Goal: Transaction & Acquisition: Obtain resource

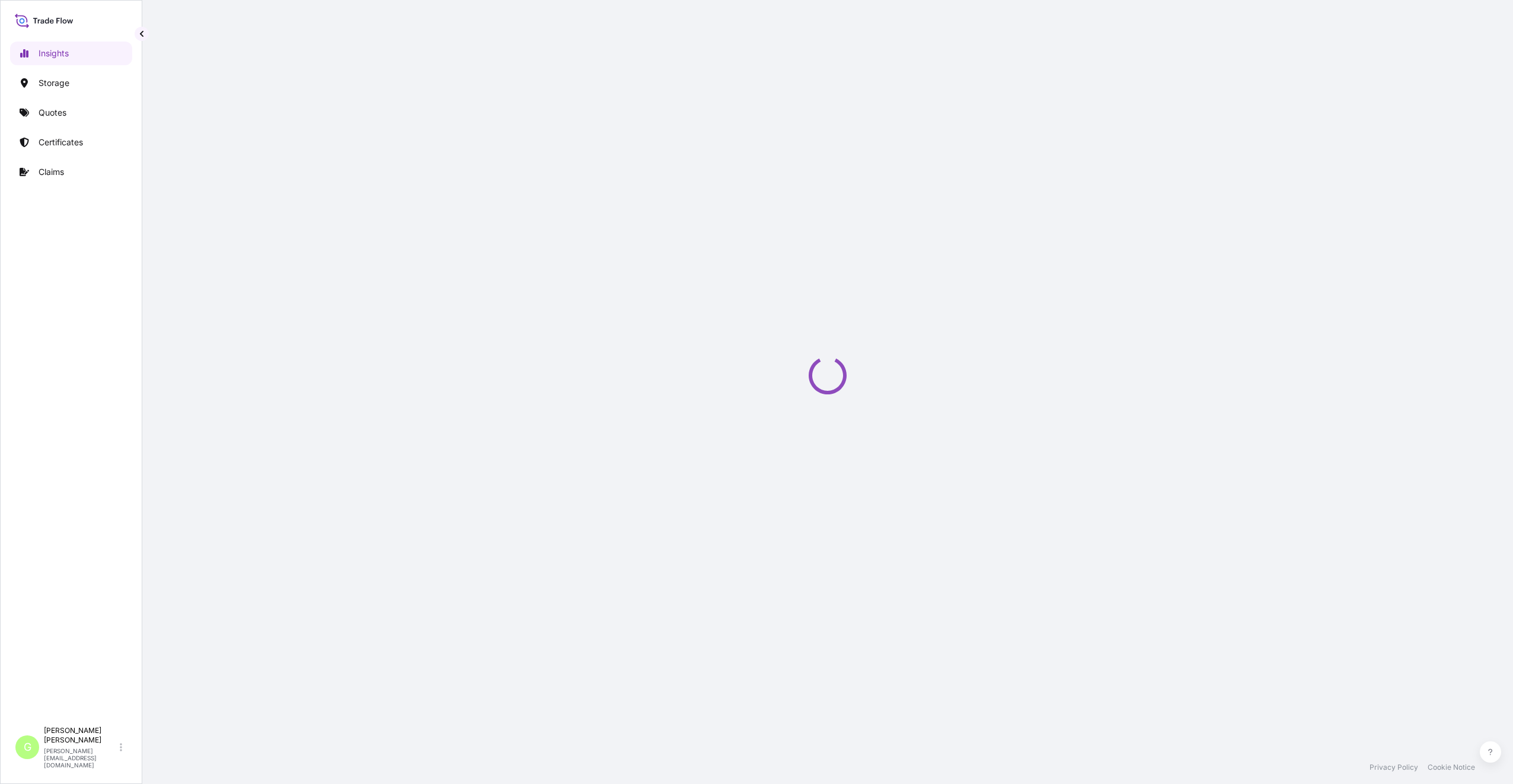
select select "2025"
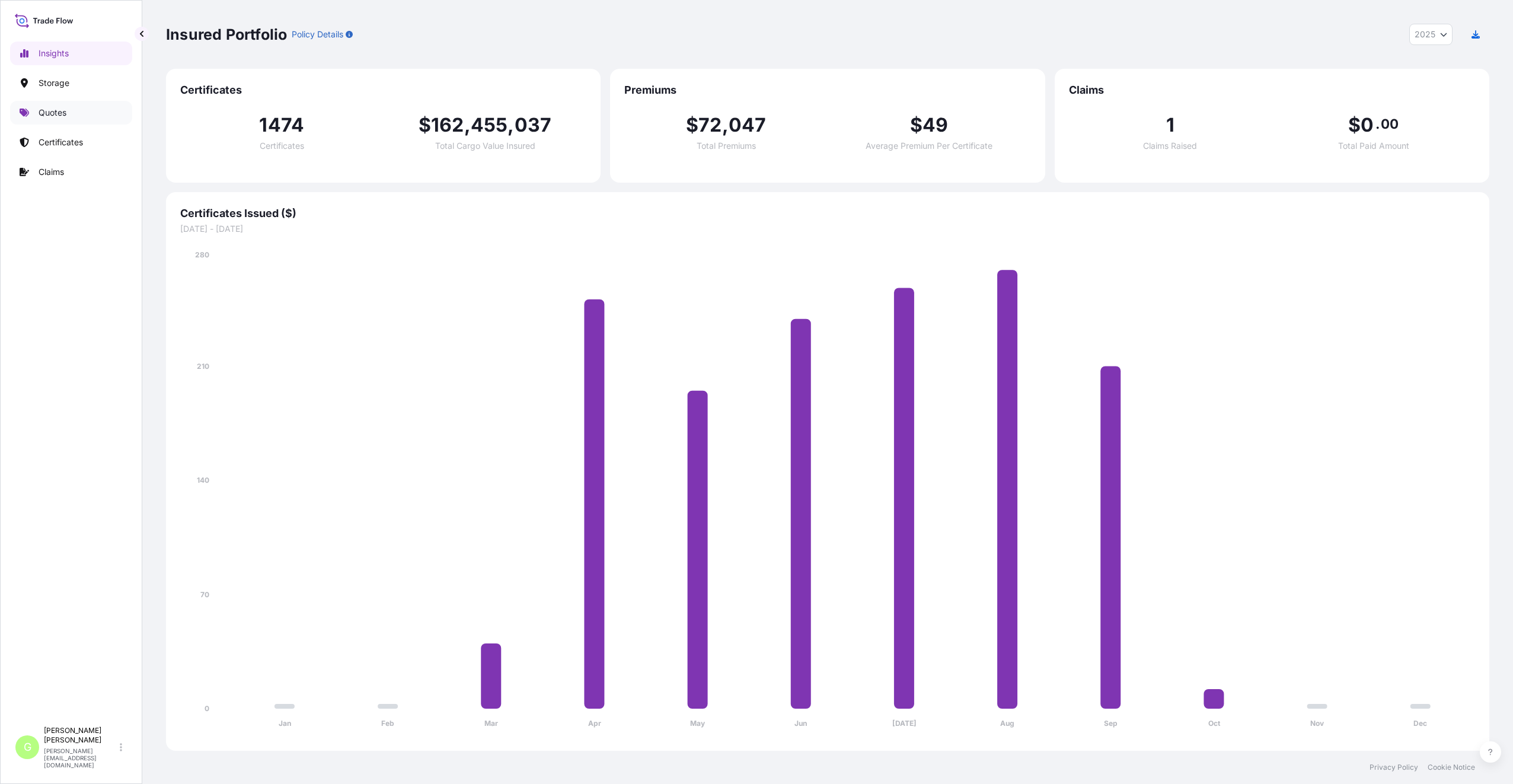
click at [34, 113] on link "Quotes" at bounding box center [71, 112] width 122 height 24
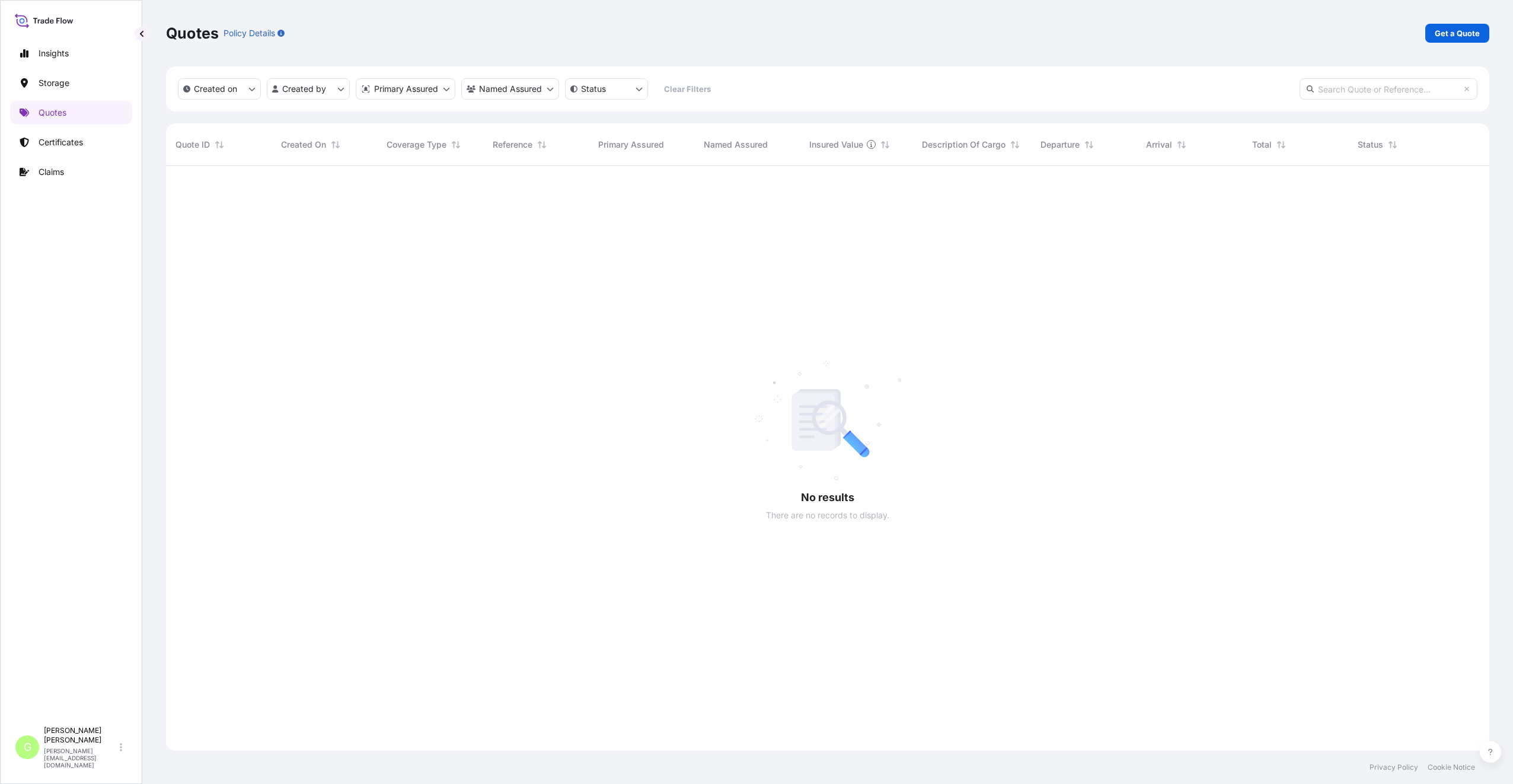
scroll to position [618, 1314]
click at [1467, 31] on p "Get a Quote" at bounding box center [1457, 33] width 46 height 12
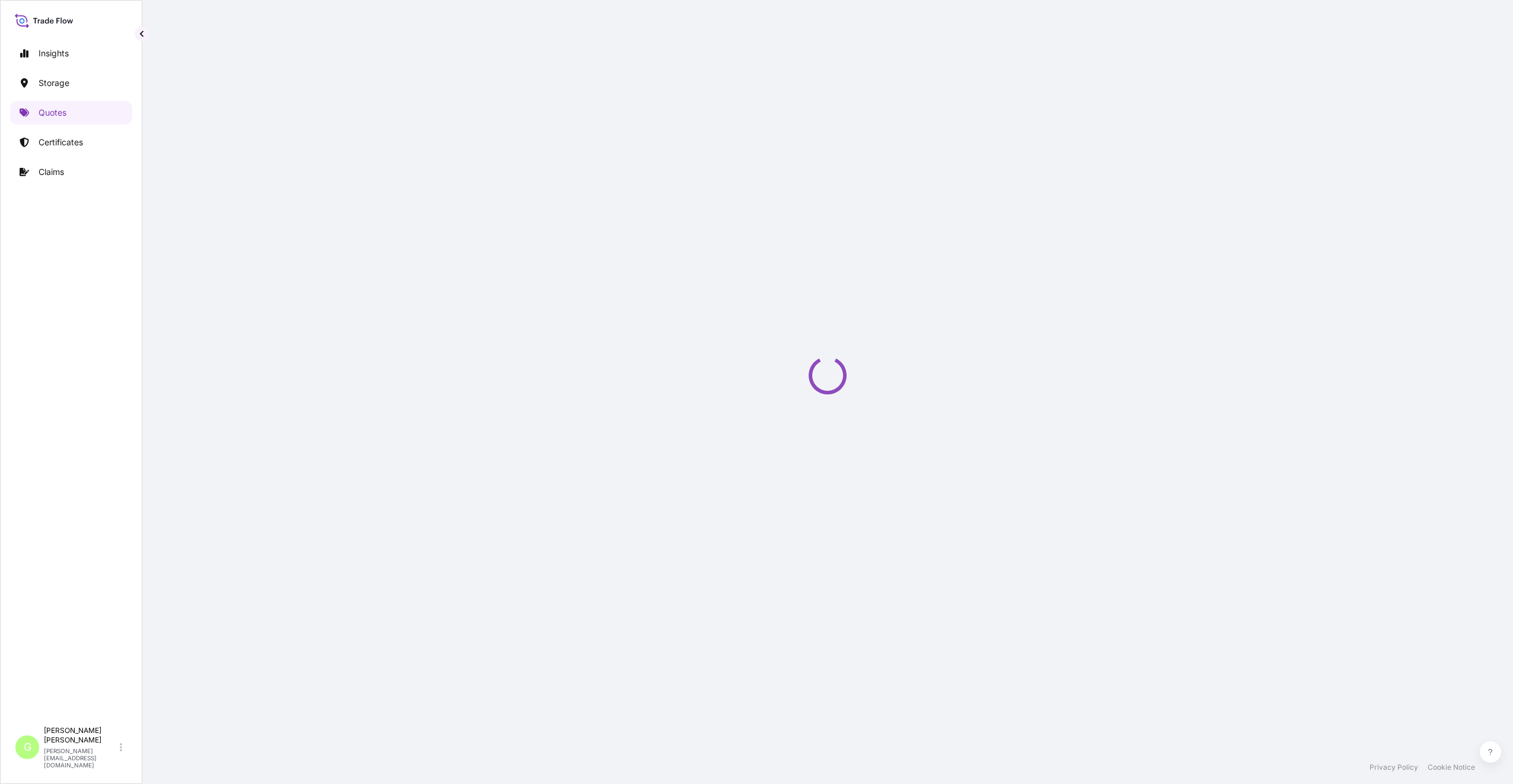
select select "Water"
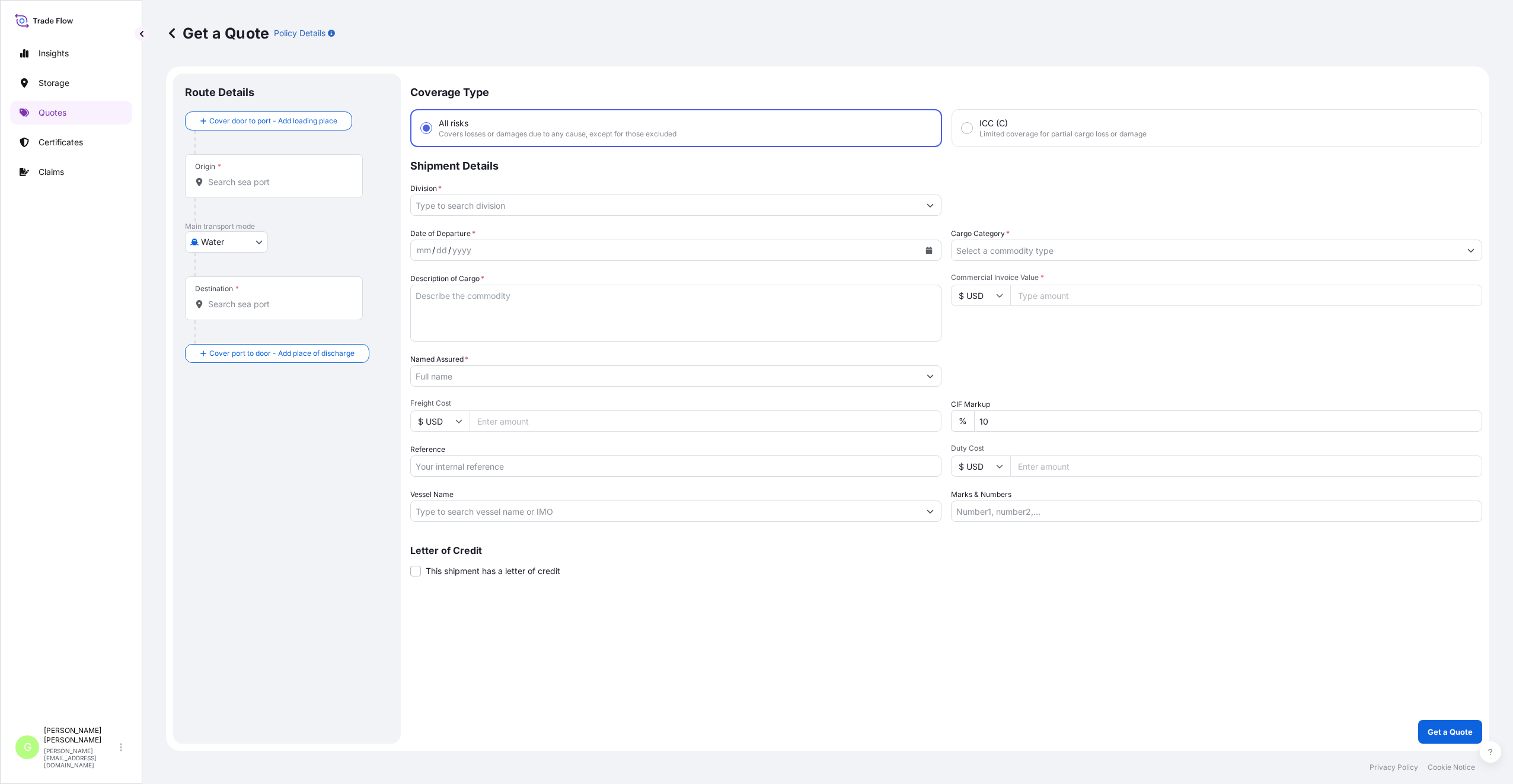
click at [439, 210] on input "Division *" at bounding box center [665, 205] width 509 height 22
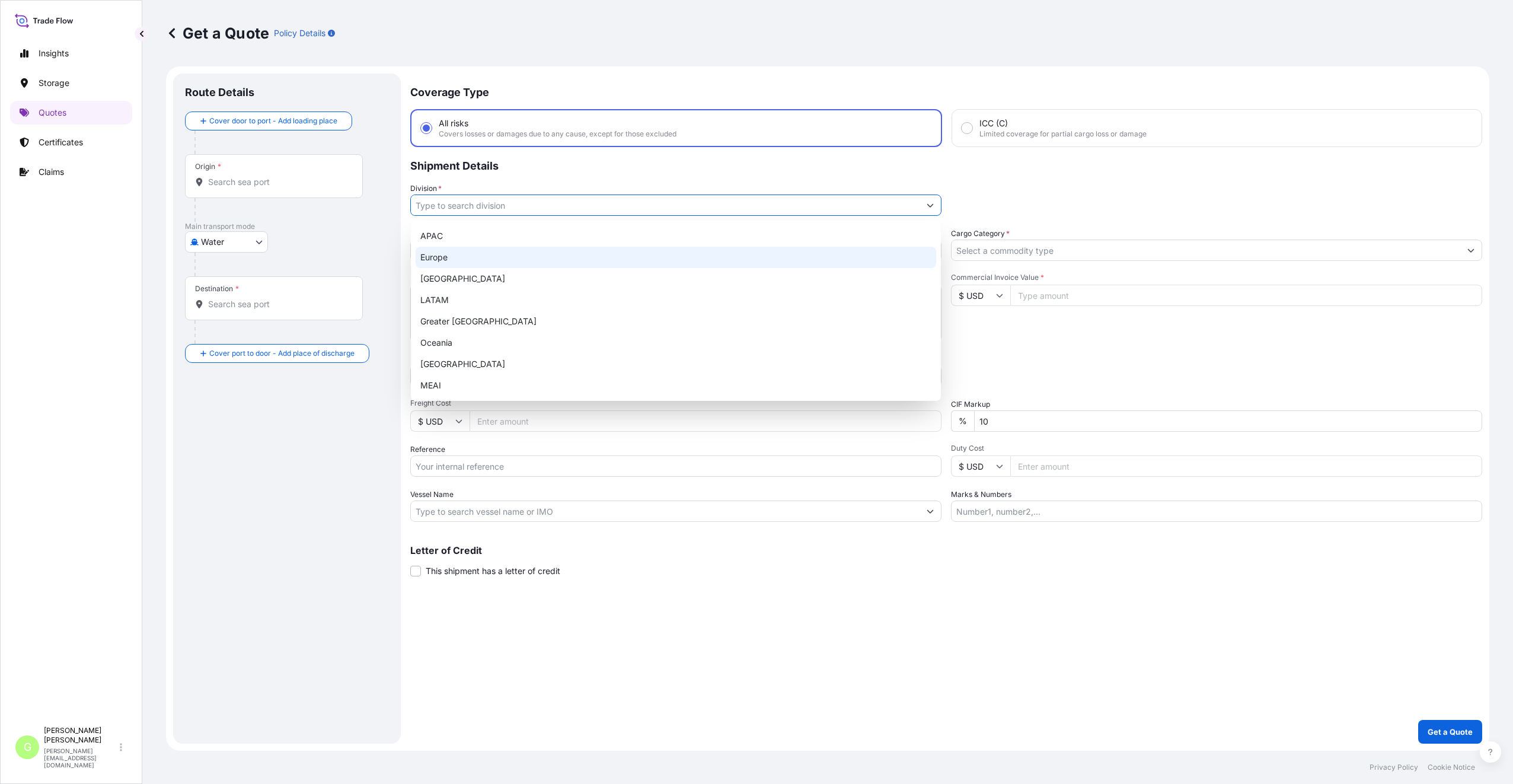
click at [439, 256] on div "Europe" at bounding box center [675, 257] width 520 height 22
type input "Europe"
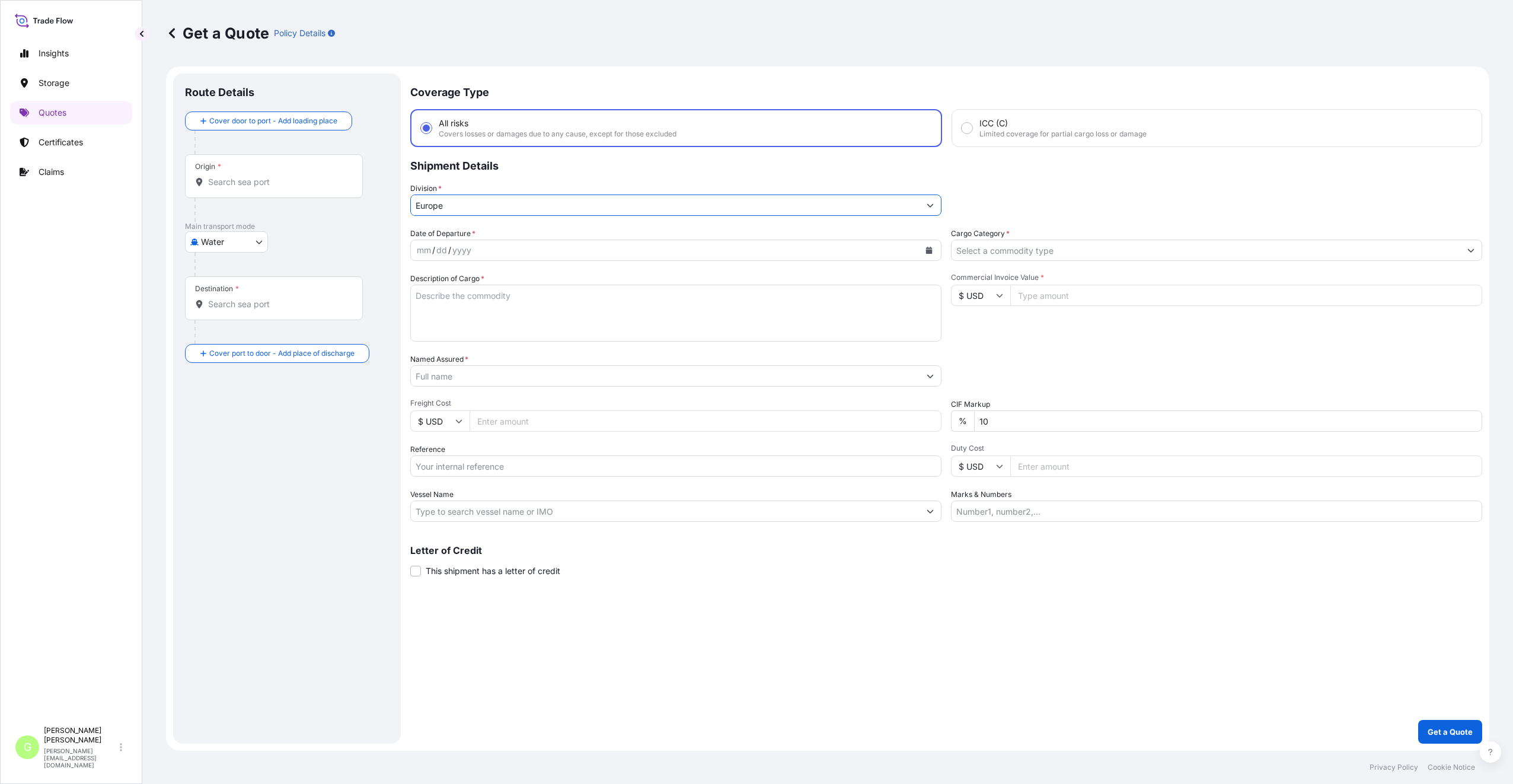
click at [999, 249] on input "Cargo Category *" at bounding box center [1206, 250] width 509 height 22
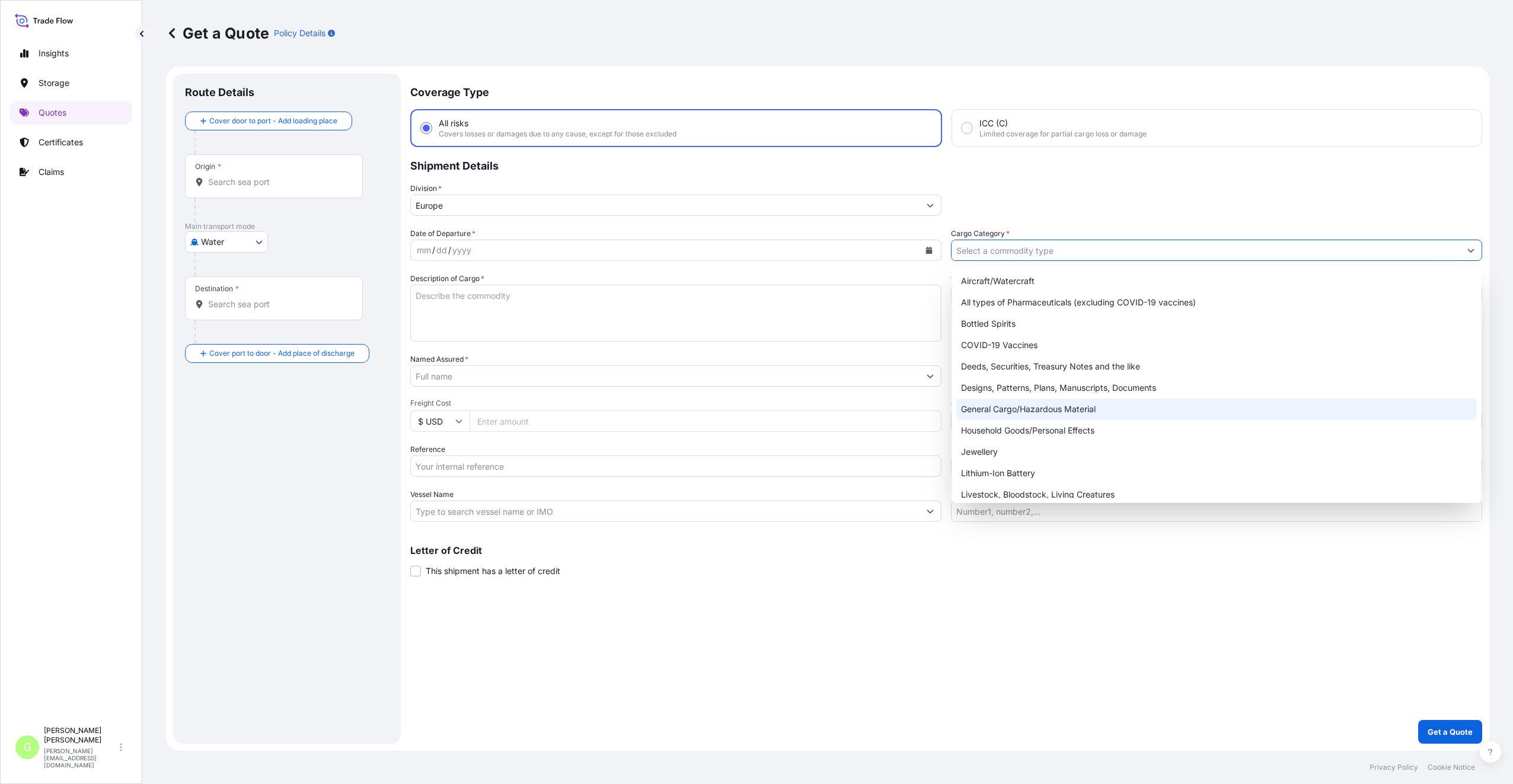
click at [980, 409] on div "General Cargo/Hazardous Material" at bounding box center [1216, 409] width 520 height 22
type input "General Cargo/Hazardous Material"
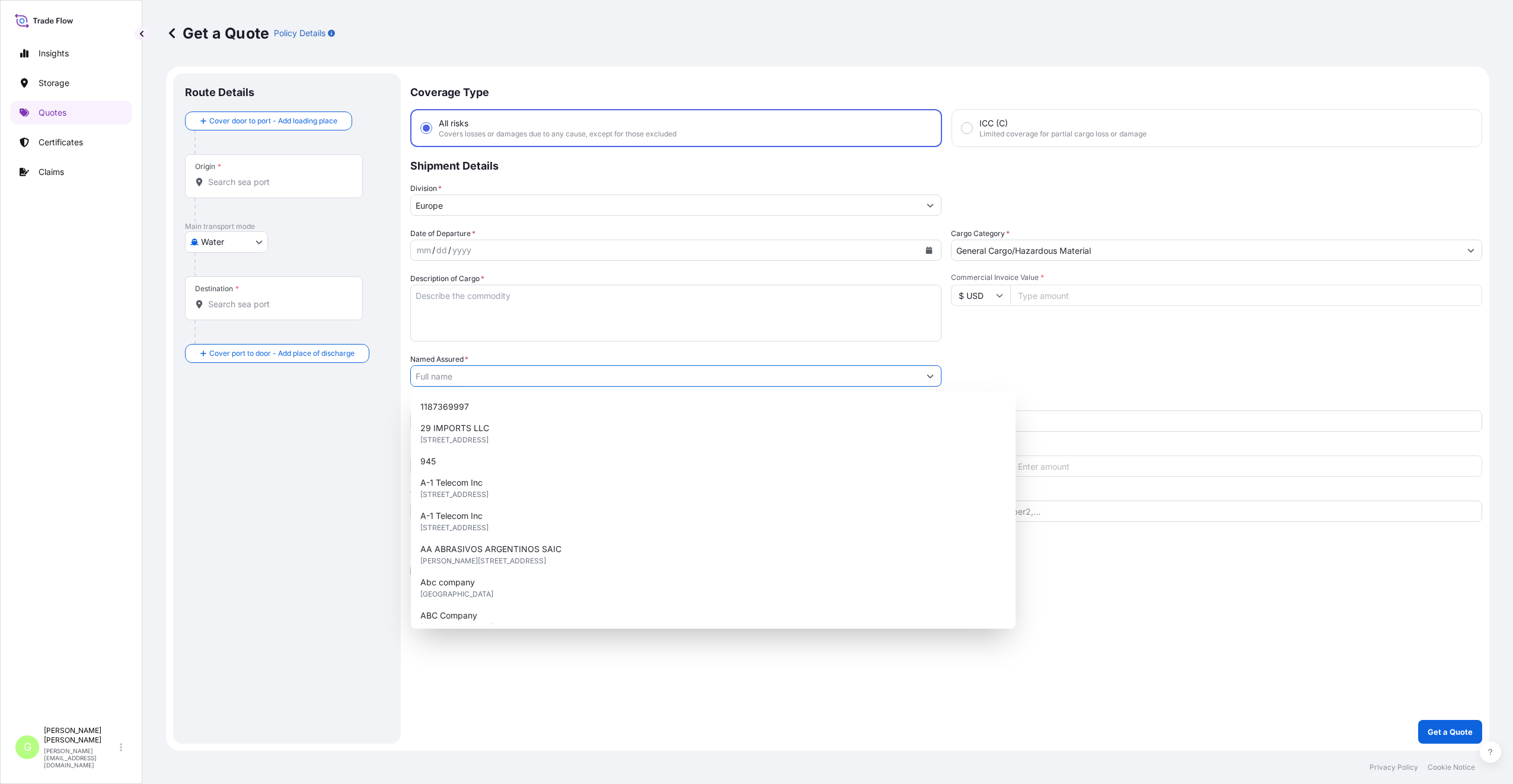
click at [421, 377] on input "Named Assured *" at bounding box center [665, 375] width 509 height 22
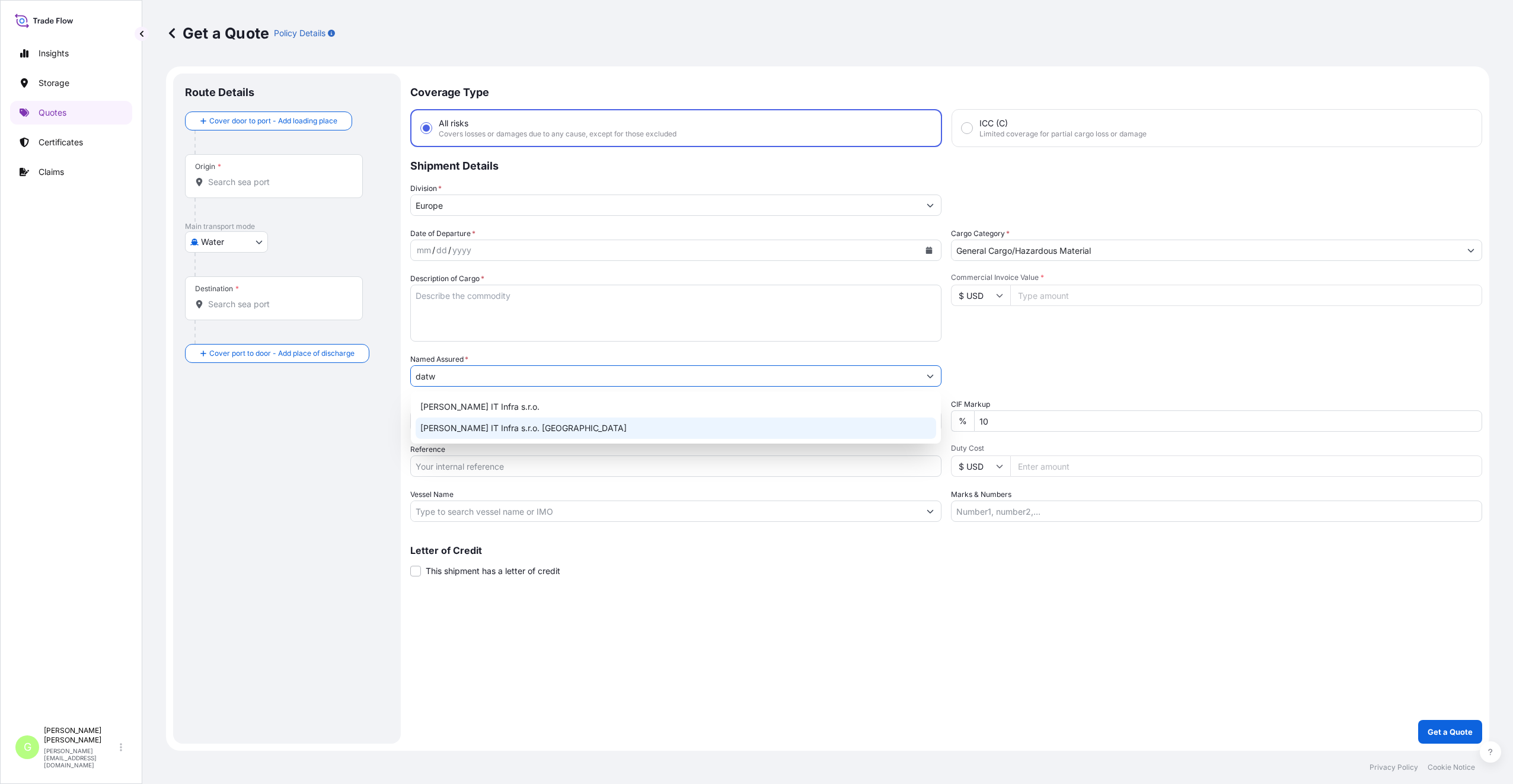
click at [476, 427] on span "Datwyler IT Infra s.r.o. Děčín" at bounding box center [523, 428] width 207 height 12
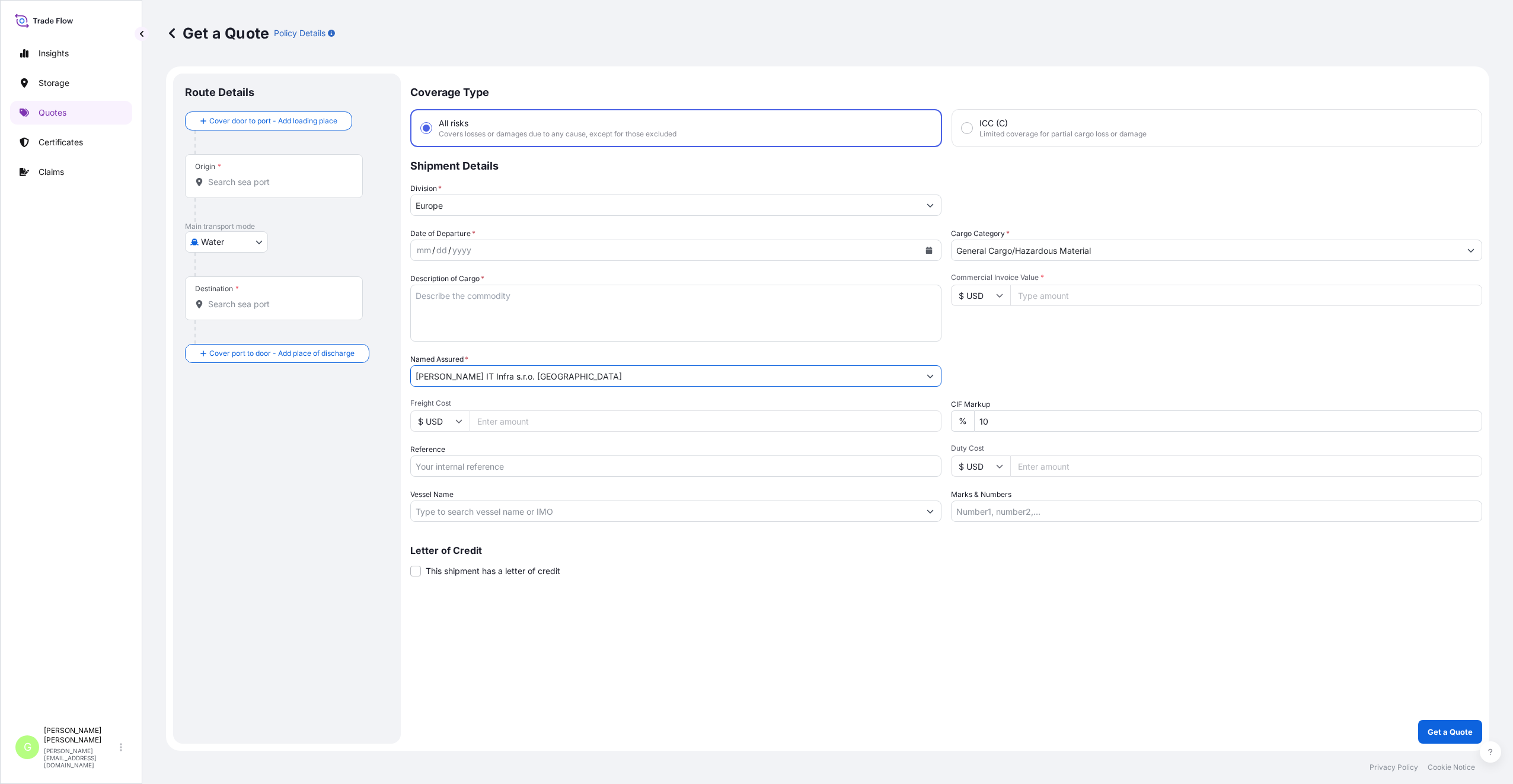
type input "Datwyler IT Infra s.r.o. Děčín"
click at [471, 467] on input "Reference" at bounding box center [676, 465] width 531 height 22
paste input "25SEAMG6346"
type input "25SEAMG6346"
click at [540, 374] on input "Datwyler IT Infra s.r.o. Děčín" at bounding box center [665, 375] width 509 height 22
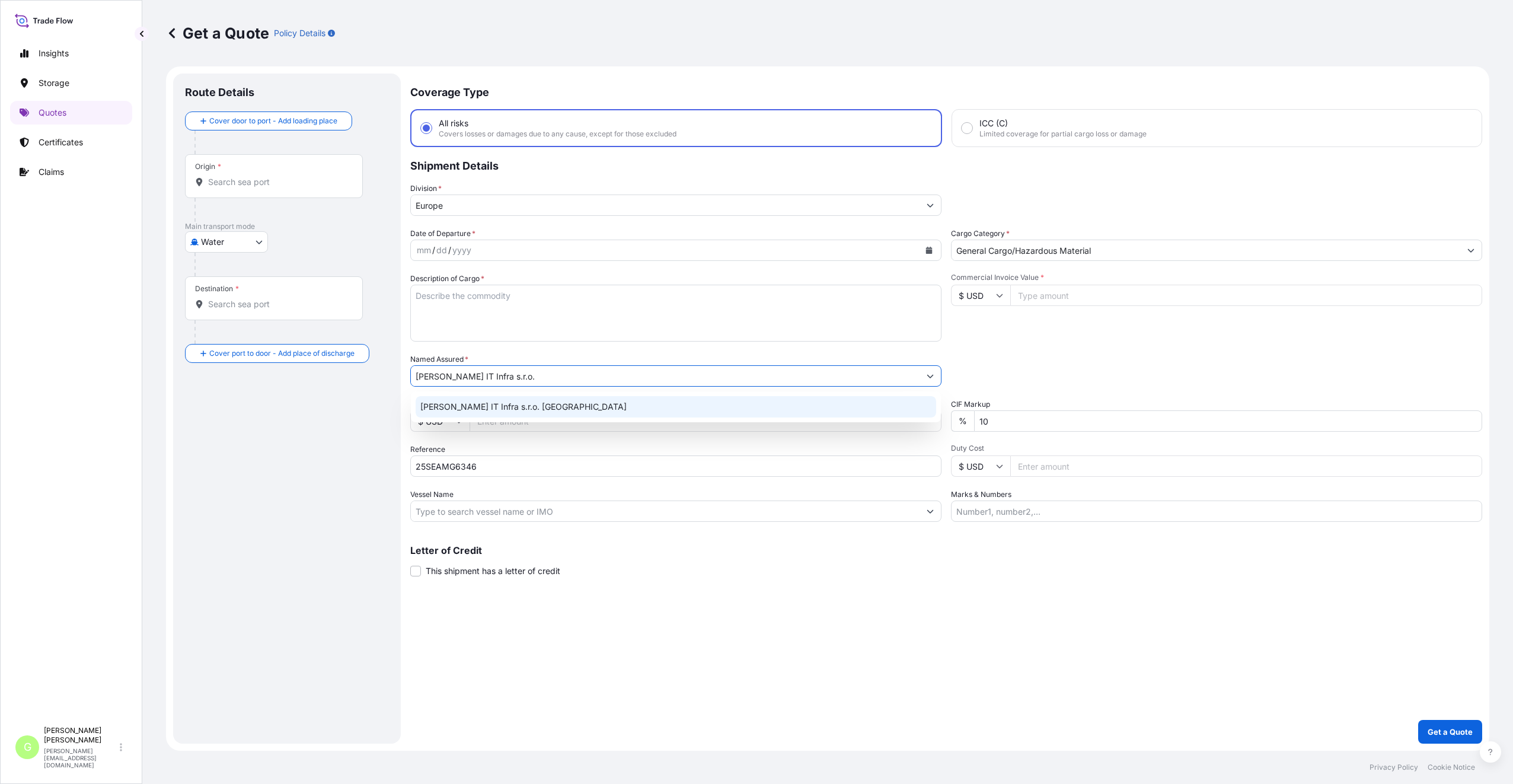
type input "Datwyler IT Infra s.r.o."
click at [599, 619] on div "Coverage Type All risks Covers losses or damages due to any cause, except for t…" at bounding box center [946, 409] width 1072 height 670
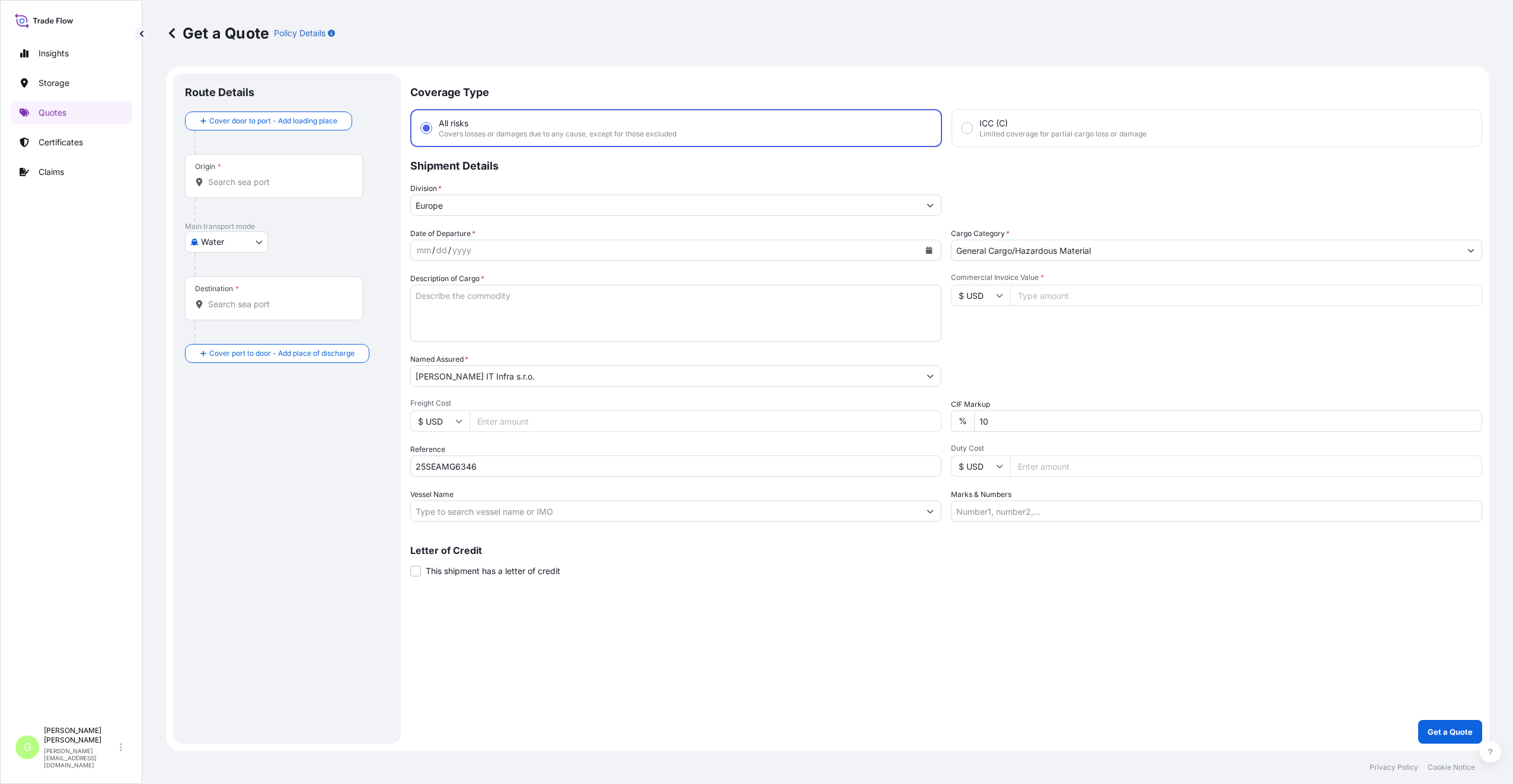
click at [437, 298] on textarea "Description of Cargo *" at bounding box center [676, 313] width 531 height 57
paste textarea "Cables"
type textarea "Cables"
click at [1068, 297] on input "Commercial Invoice Value *" at bounding box center [1247, 295] width 472 height 22
click at [1030, 292] on input "Commercial Invoice Value *" at bounding box center [1247, 295] width 472 height 22
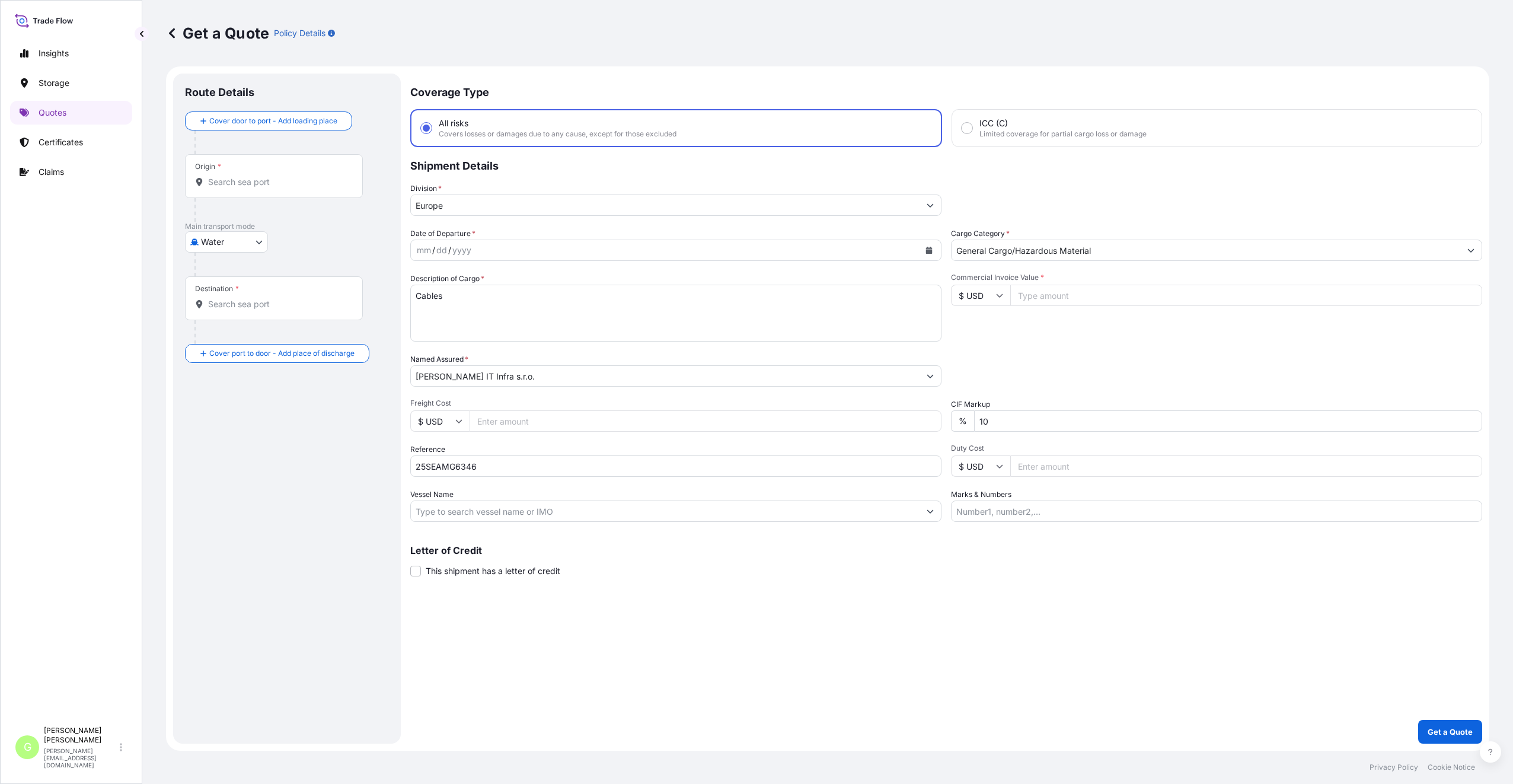
paste input "4206.9"
type input "4206.9"
click at [501, 419] on input "Freight Cost" at bounding box center [705, 421] width 472 height 22
paste input "1530"
type input "1530"
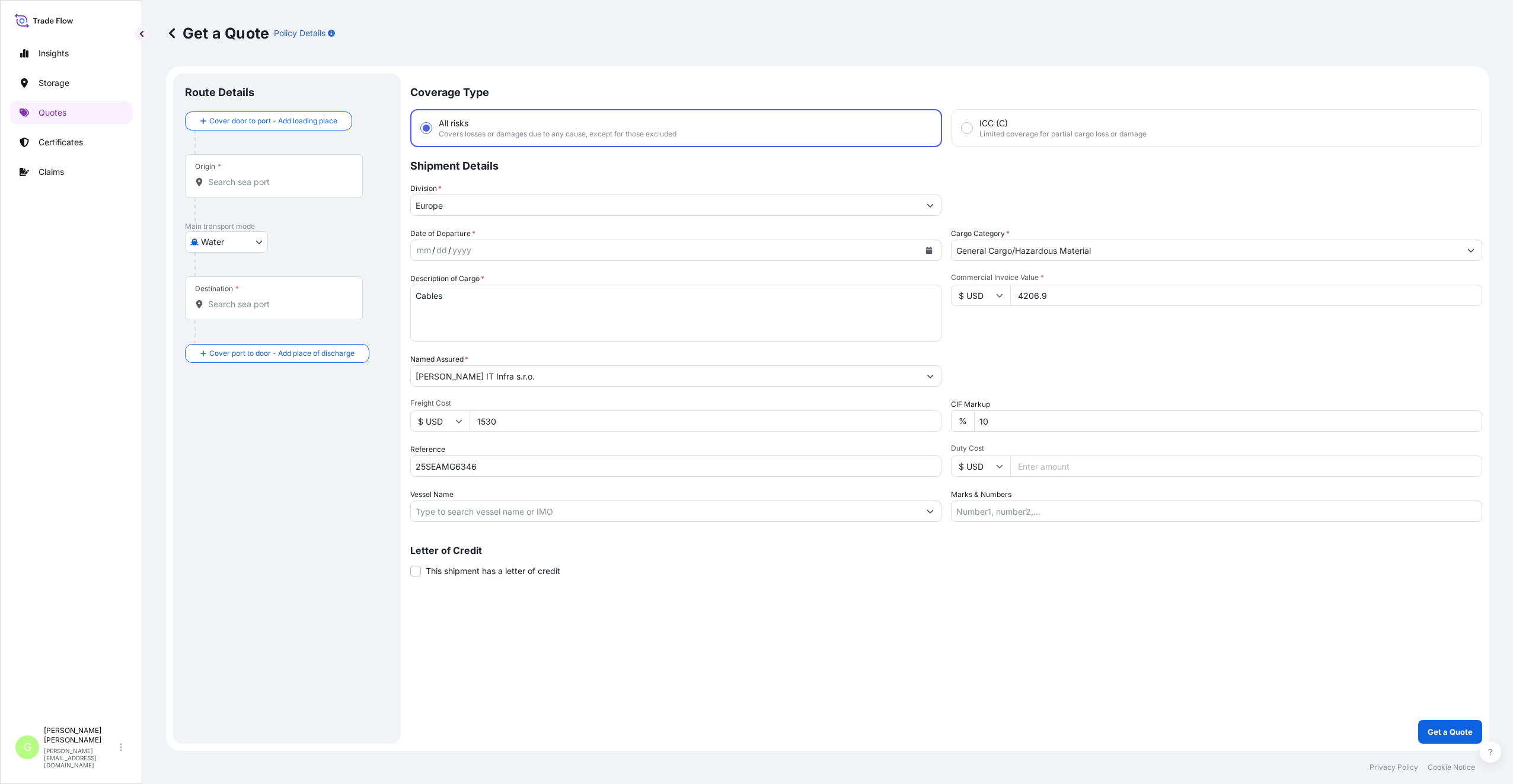
click at [439, 517] on input "Vessel Name" at bounding box center [665, 511] width 509 height 22
paste input "SACO SHIPPING"
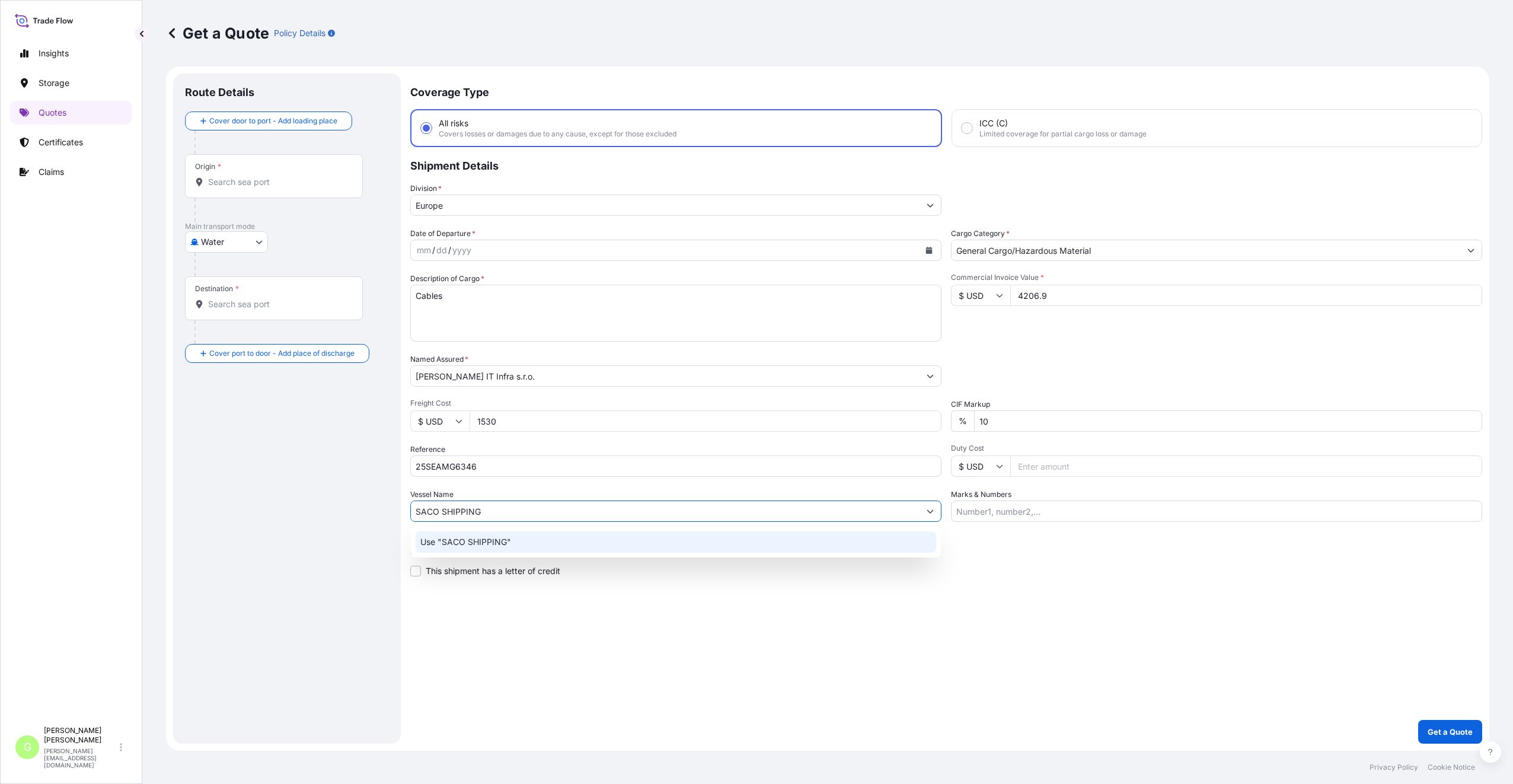
click at [464, 543] on p "Use "SACO SHIPPING"" at bounding box center [465, 541] width 91 height 12
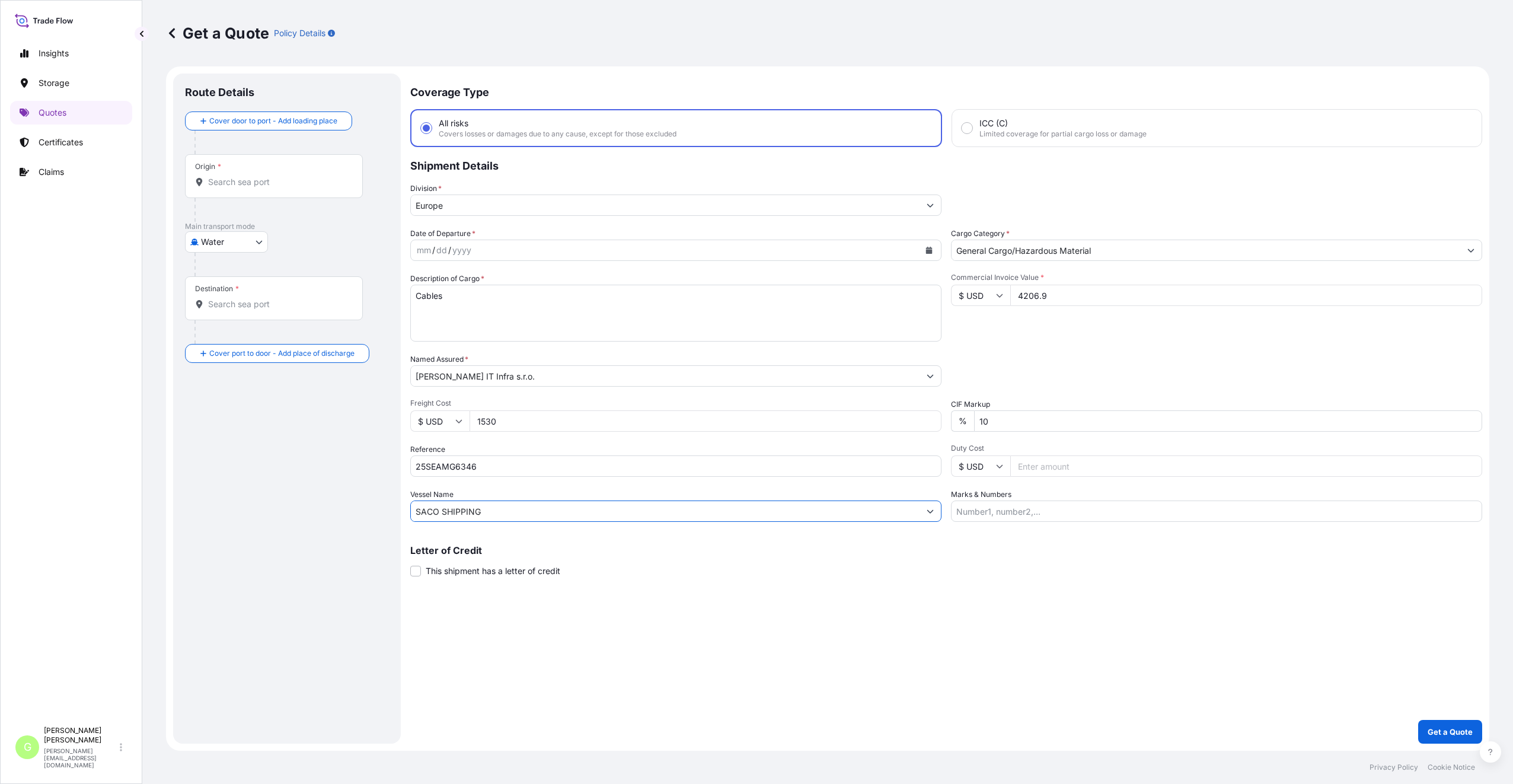
type input "SACO SHIPPING"
click at [293, 482] on div "Route Details Cover door to port - Add loading place Place of loading Road / [G…" at bounding box center [286, 409] width 204 height 647
click at [929, 249] on icon "Calendar" at bounding box center [929, 250] width 7 height 8
click at [431, 282] on icon "Previous" at bounding box center [435, 284] width 8 height 8
click at [557, 285] on button "Next" at bounding box center [562, 284] width 27 height 19
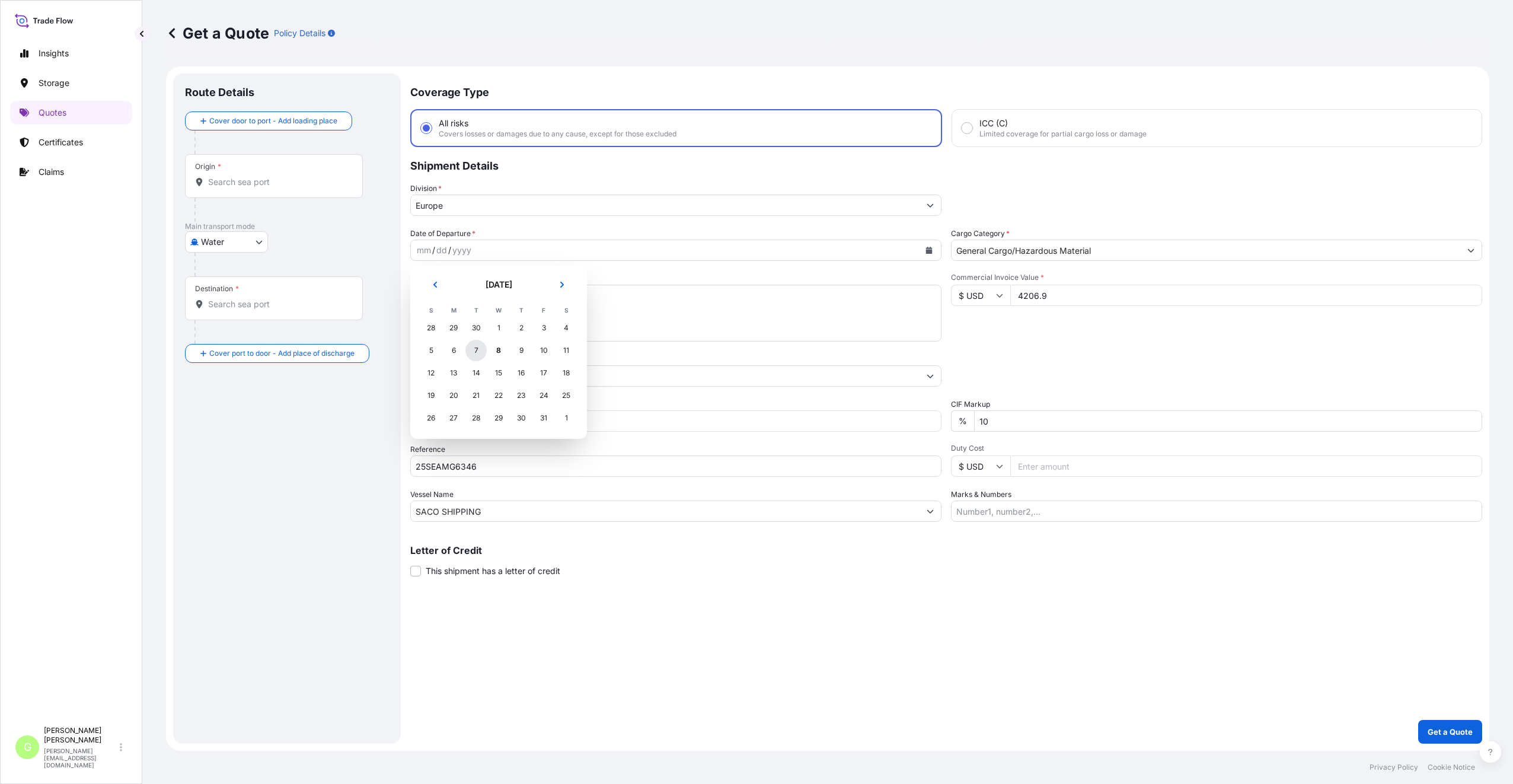
click at [470, 353] on div "7" at bounding box center [476, 350] width 22 height 22
click at [337, 540] on div "Route Details Cover door to port - Add loading place Place of loading Road / [G…" at bounding box center [286, 409] width 204 height 647
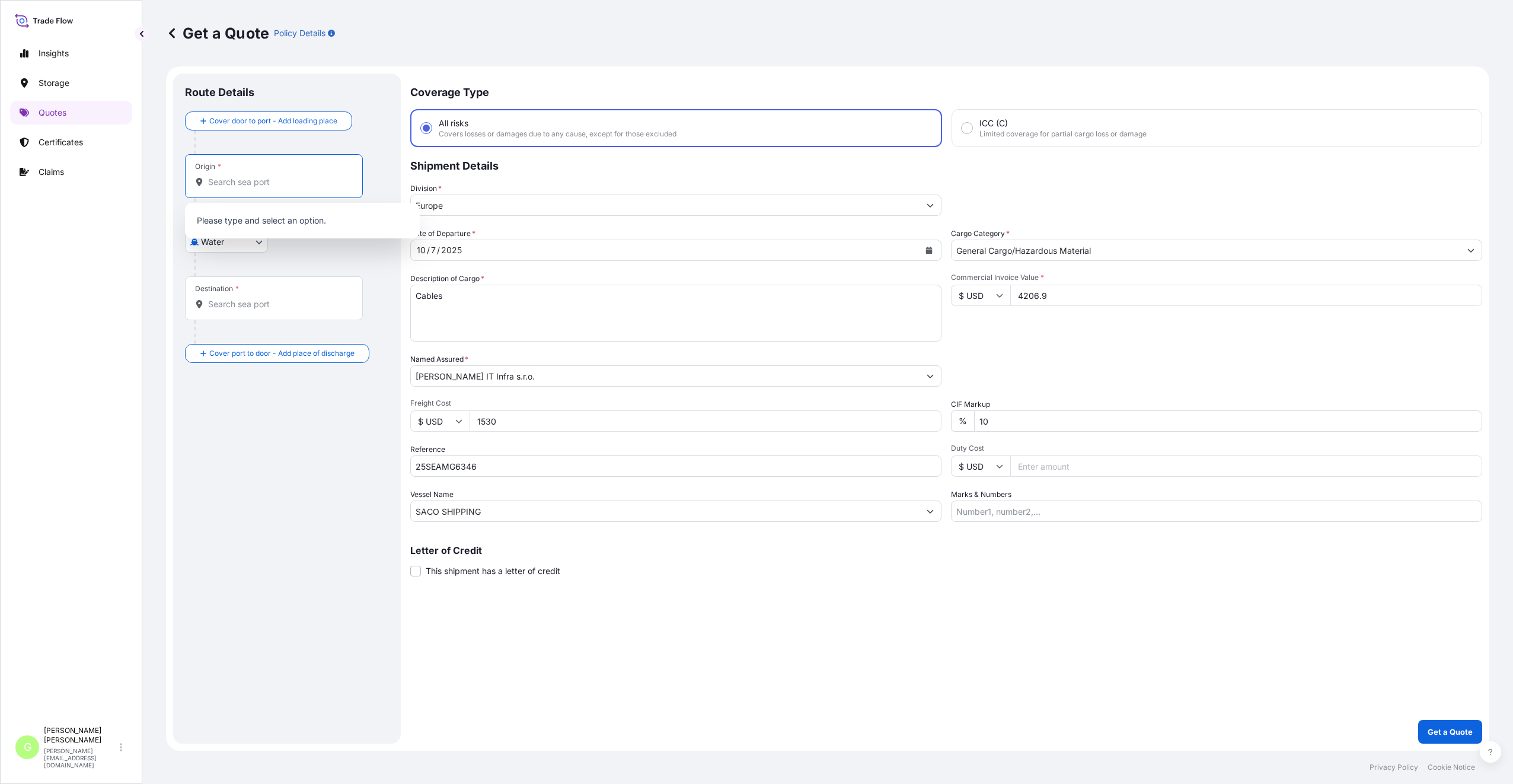
click at [237, 186] on input "Origin *" at bounding box center [278, 182] width 140 height 12
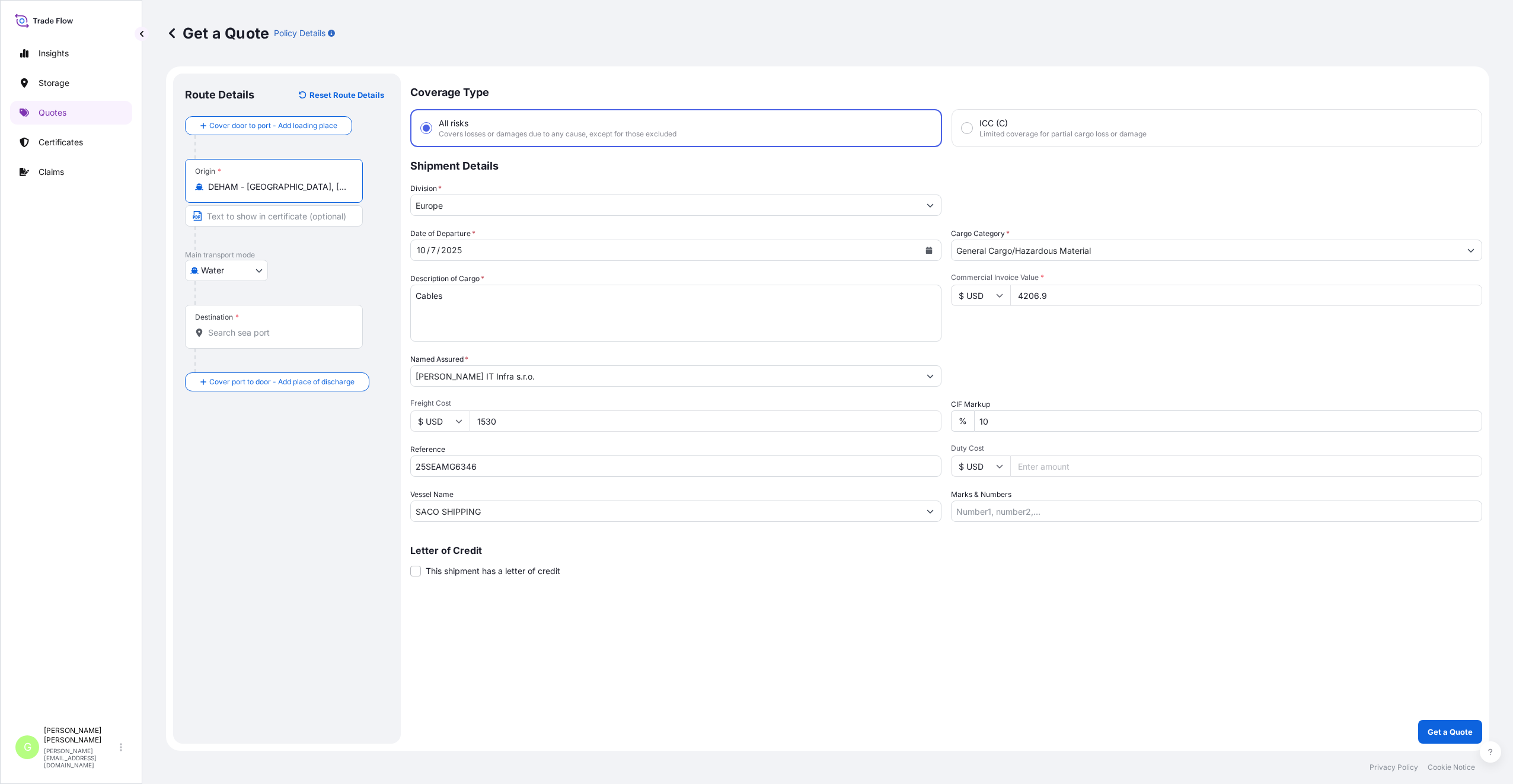
type input "DEHAM - [GEOGRAPHIC_DATA], [GEOGRAPHIC_DATA]"
click at [266, 214] on input "Text to appear on certificate" at bounding box center [274, 215] width 178 height 22
type input "[GEOGRAPHIC_DATA], [GEOGRAPHIC_DATA]"
click at [228, 329] on input "Destination *" at bounding box center [278, 333] width 140 height 12
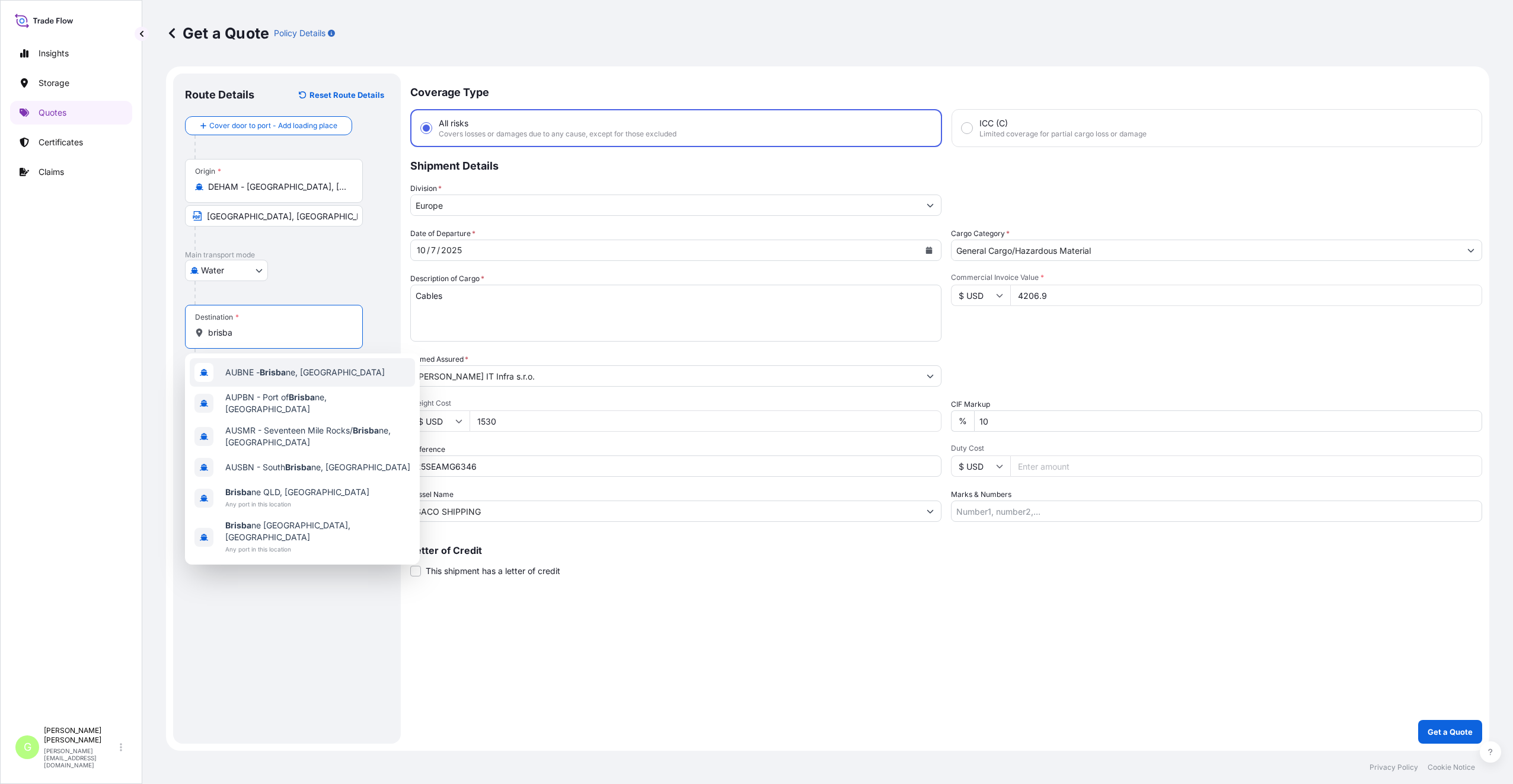
click at [261, 370] on span "AUBNE - Brisba ne, Australia" at bounding box center [305, 372] width 159 height 12
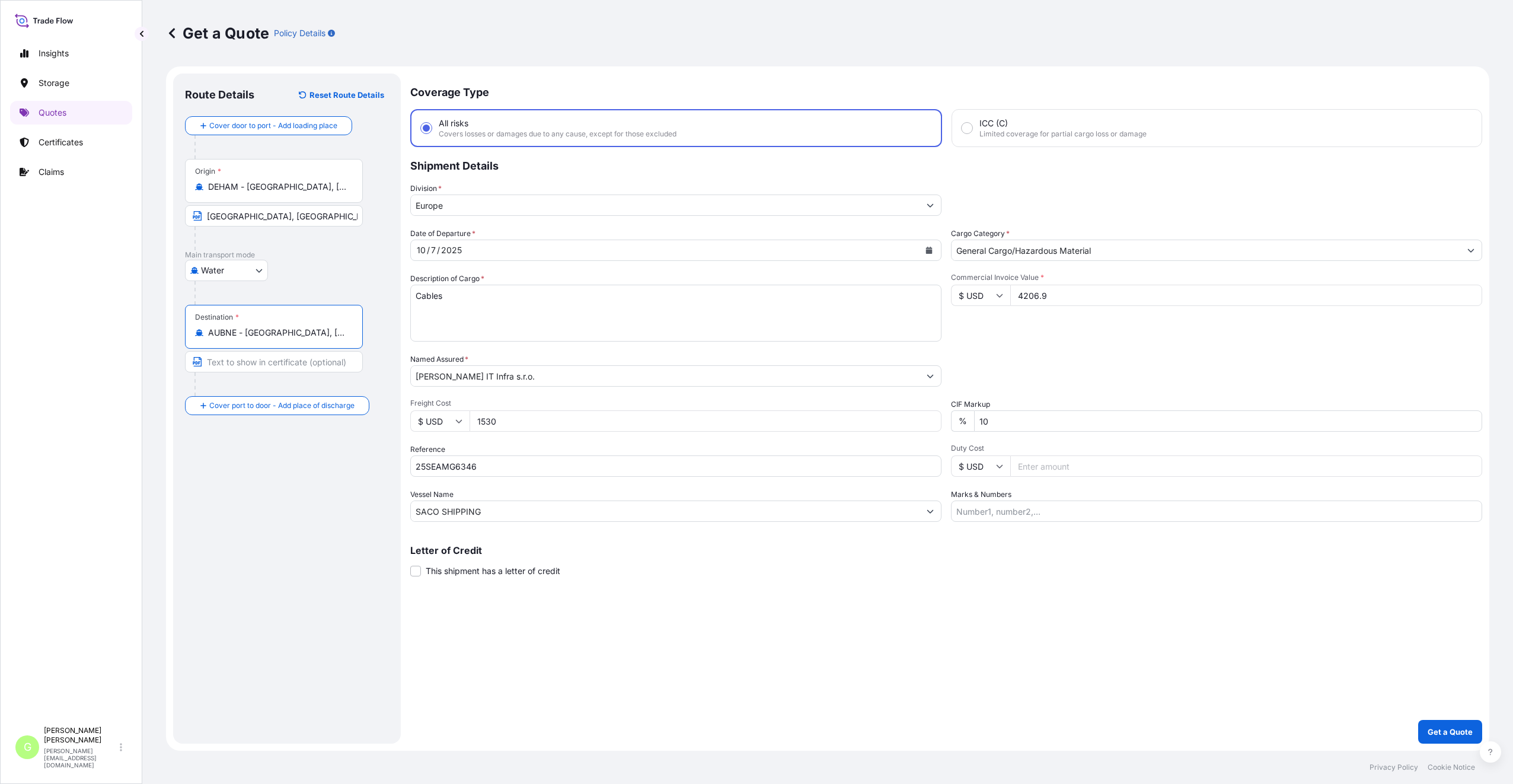
drag, startPoint x: 309, startPoint y: 333, endPoint x: 246, endPoint y: 333, distance: 63.0
click at [246, 333] on input "AUBNE - Brisbane, Australia" at bounding box center [278, 333] width 140 height 12
type input "AUBNE - Brisbane, Australia"
click at [235, 363] on input "Text to appear on certificate" at bounding box center [274, 361] width 178 height 22
paste input "Brisbane, Australia"
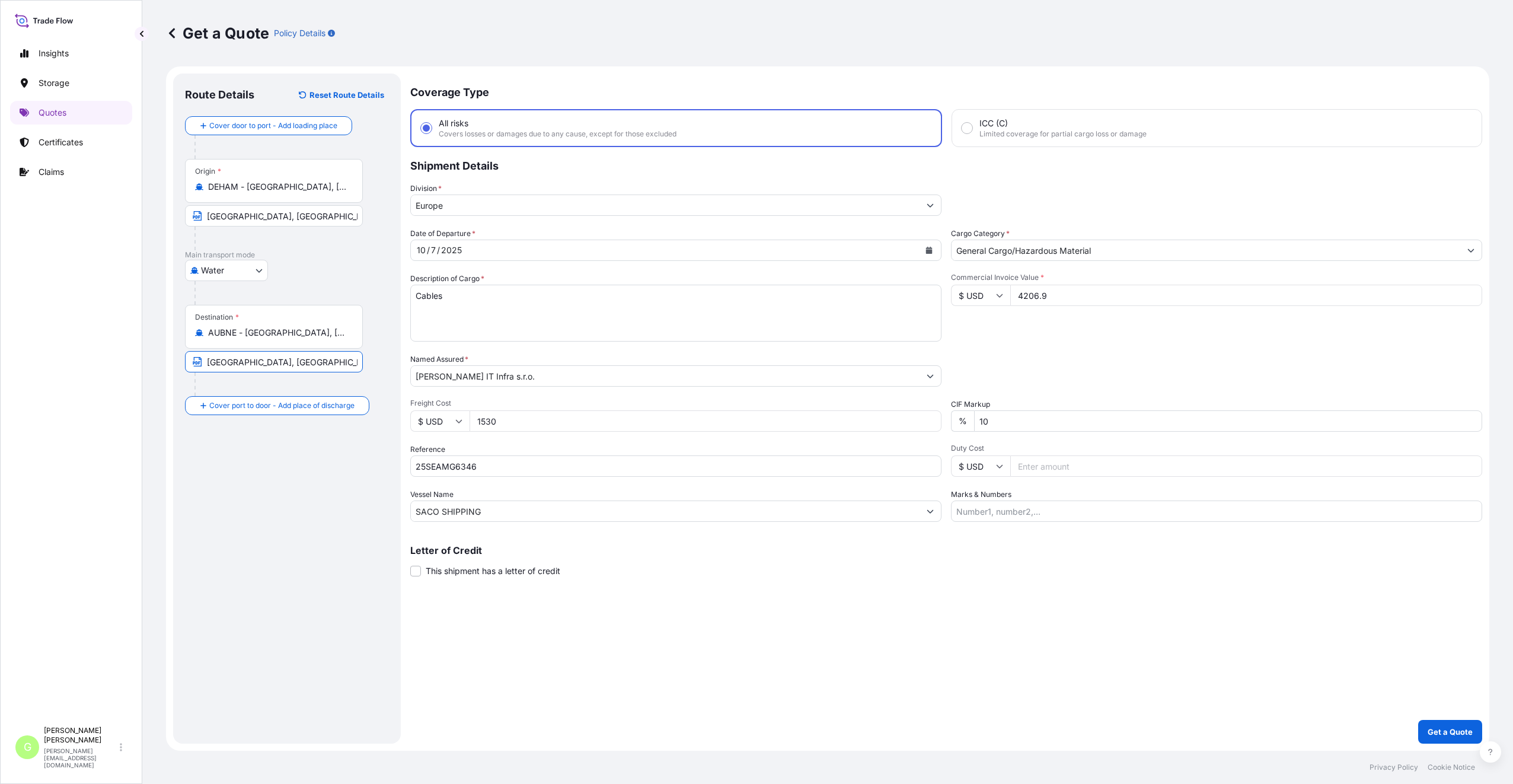
type input "Brisbane, Australia"
click at [270, 504] on div "Route Details Reset Route Details Cover door to port - Add loading place Place …" at bounding box center [286, 409] width 204 height 647
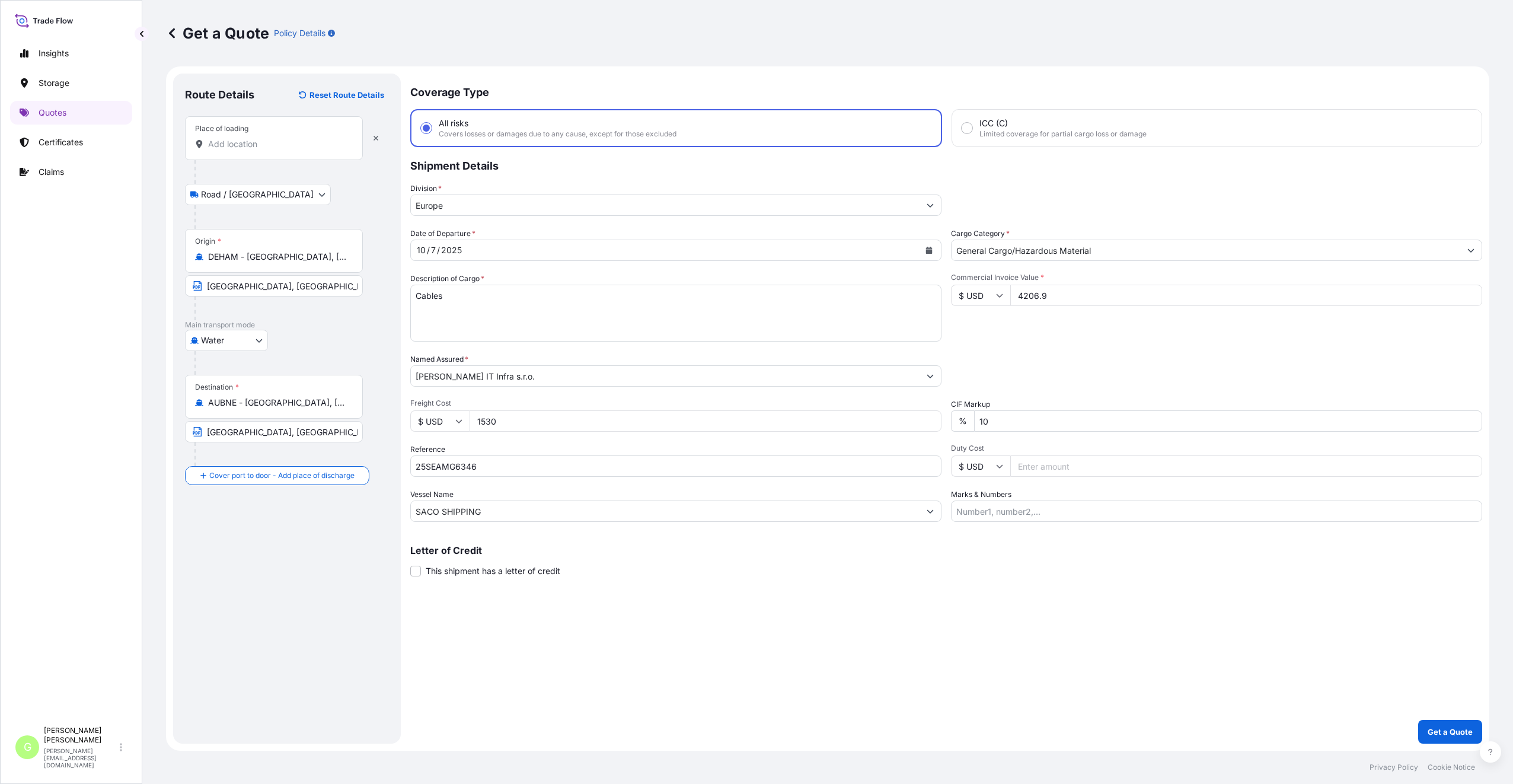
click at [225, 143] on input "Place of loading" at bounding box center [278, 144] width 140 height 12
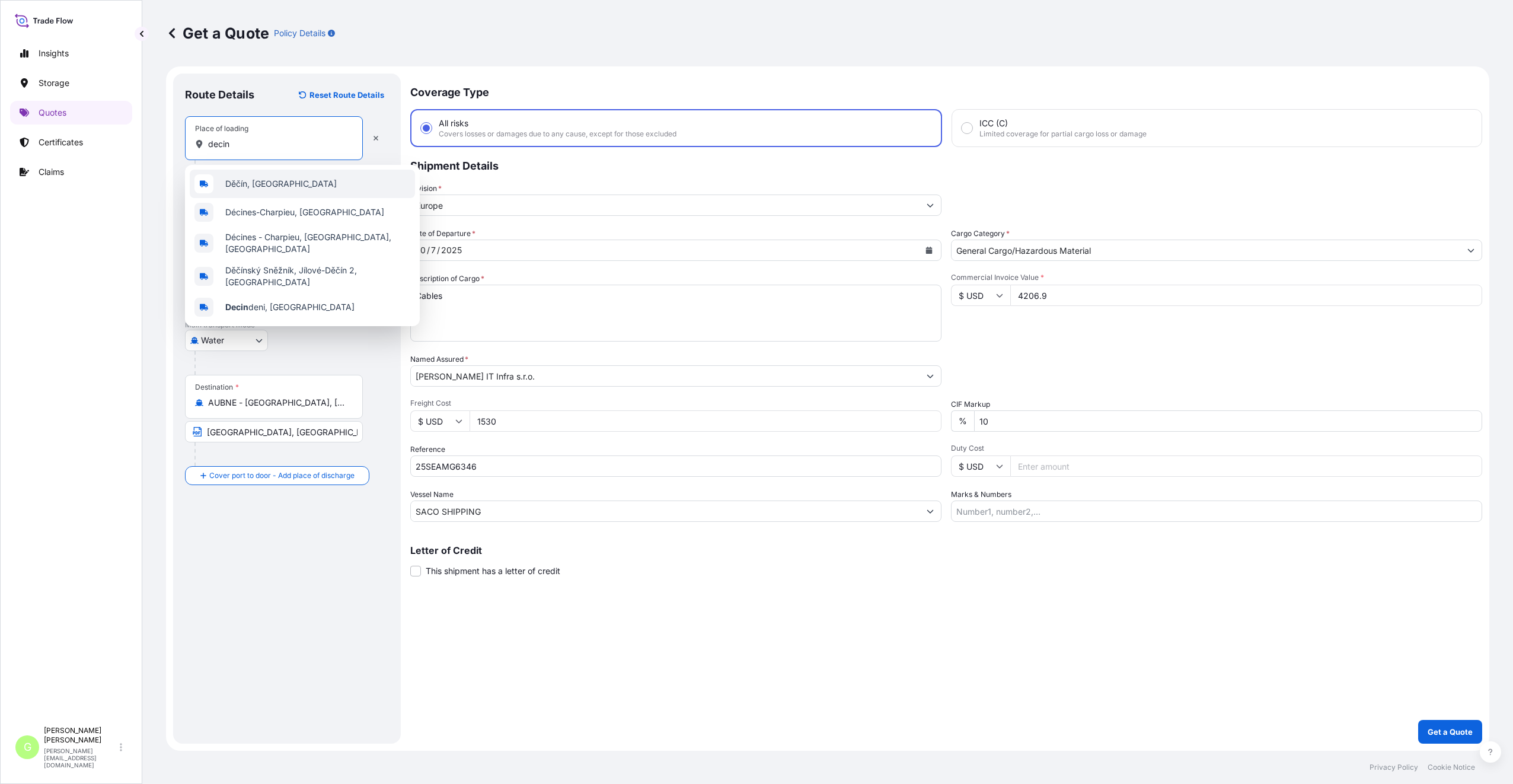
click at [260, 189] on span "Děčín, Czechia" at bounding box center [282, 184] width 112 height 12
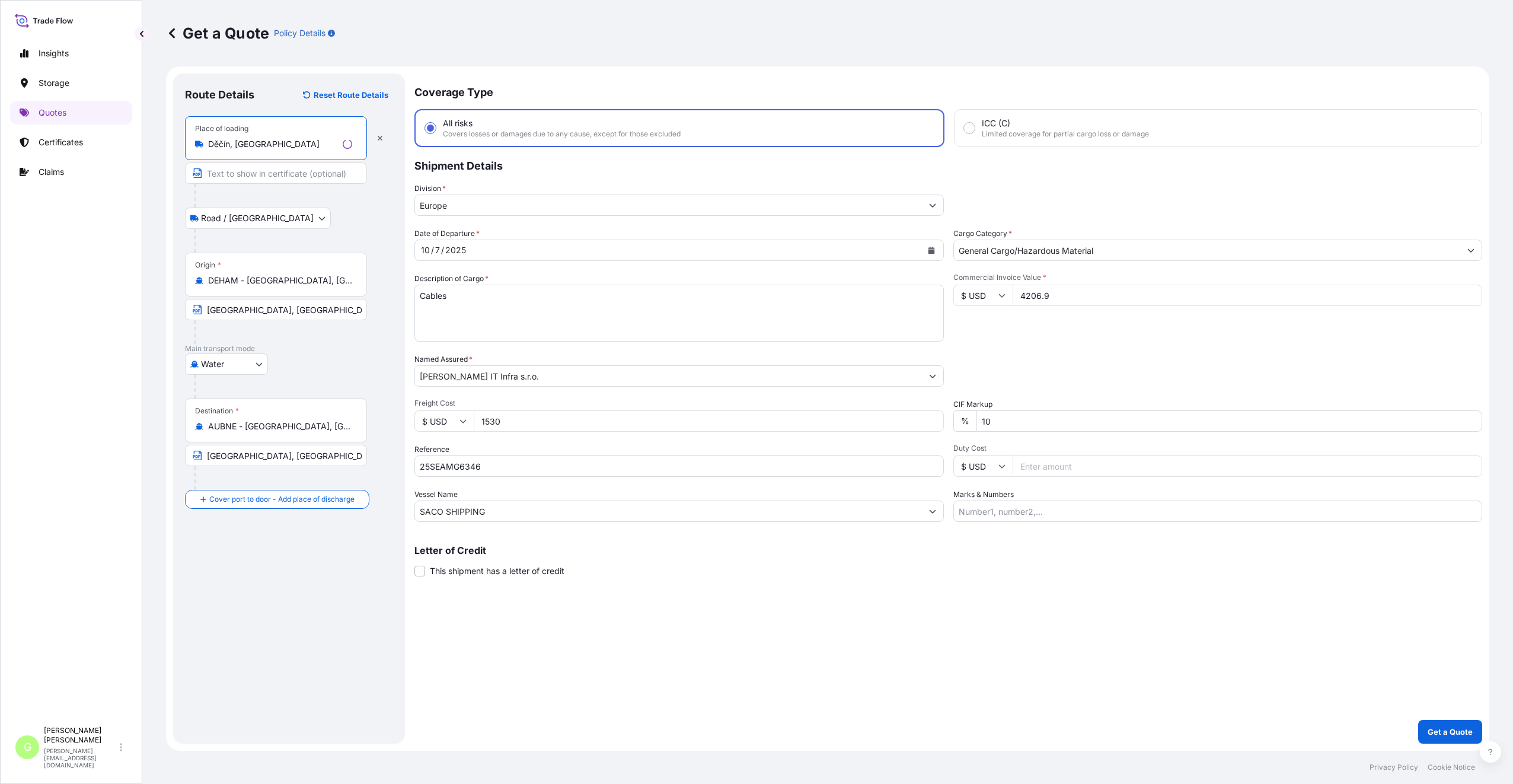
type input "Děčín, Czechia"
click at [227, 176] on input "Text to appear on certificate" at bounding box center [276, 173] width 182 height 22
type input "DECIN CZECH REPUBLIC"
click at [247, 578] on div "Route Details Reset Route Details Place of loading Děčín, Czechia DECIN CZECH R…" at bounding box center [286, 409] width 204 height 647
click at [233, 563] on input "Place of Discharge" at bounding box center [278, 562] width 140 height 12
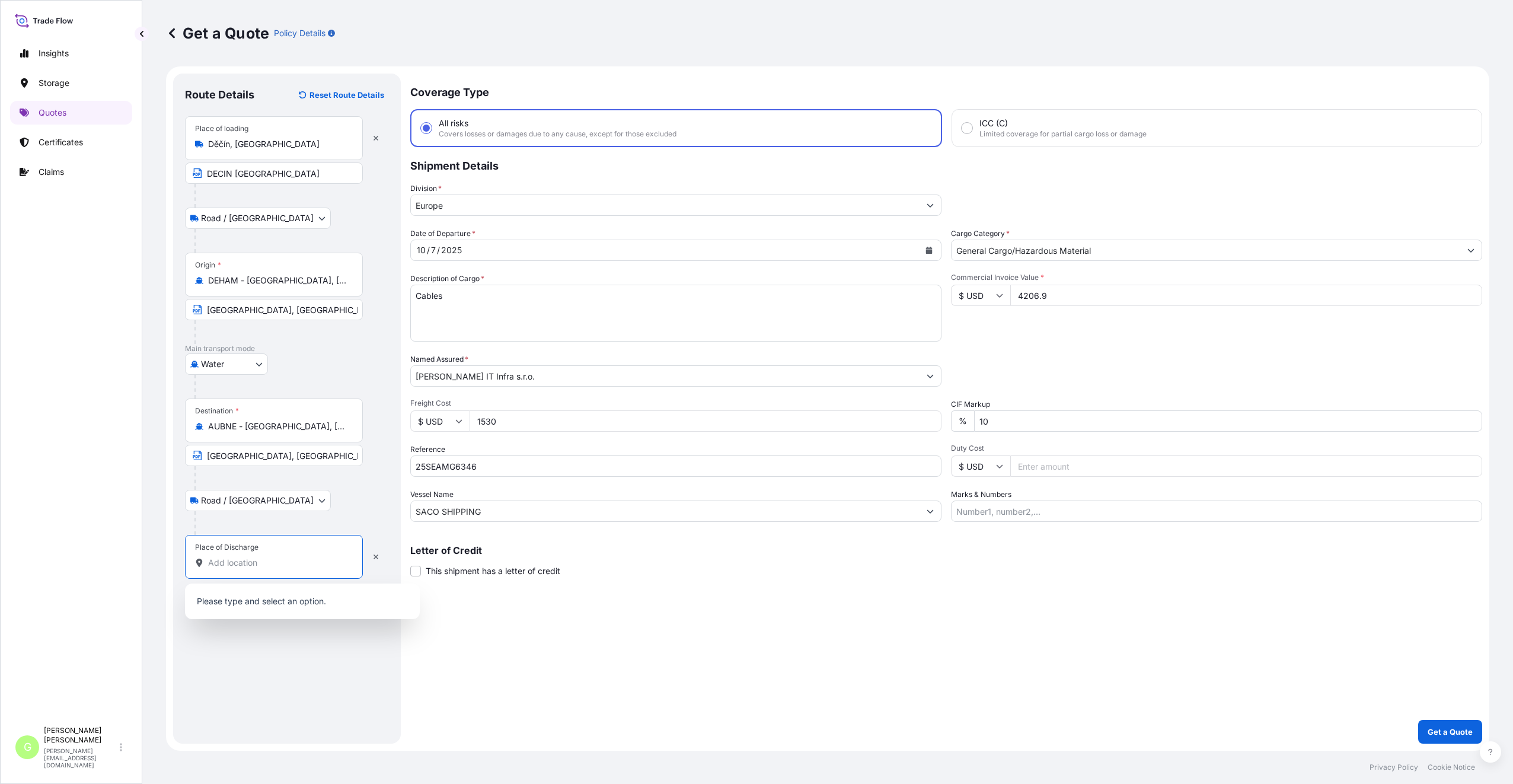
click at [241, 566] on input "Place of Discharge" at bounding box center [278, 562] width 140 height 12
paste input "Eagle Farm"
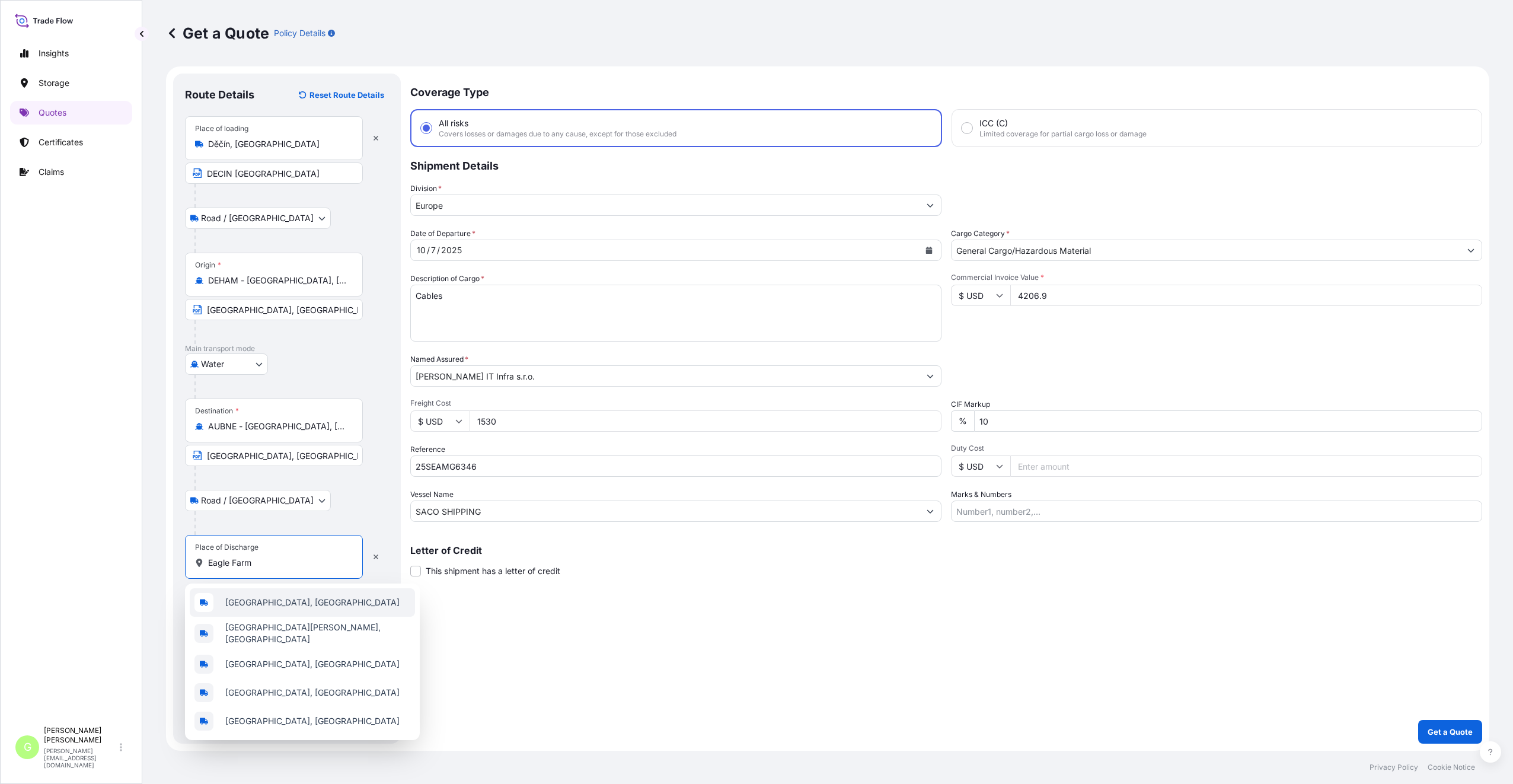
click at [221, 600] on div "Eagle Farm QLD, Australia" at bounding box center [302, 602] width 226 height 28
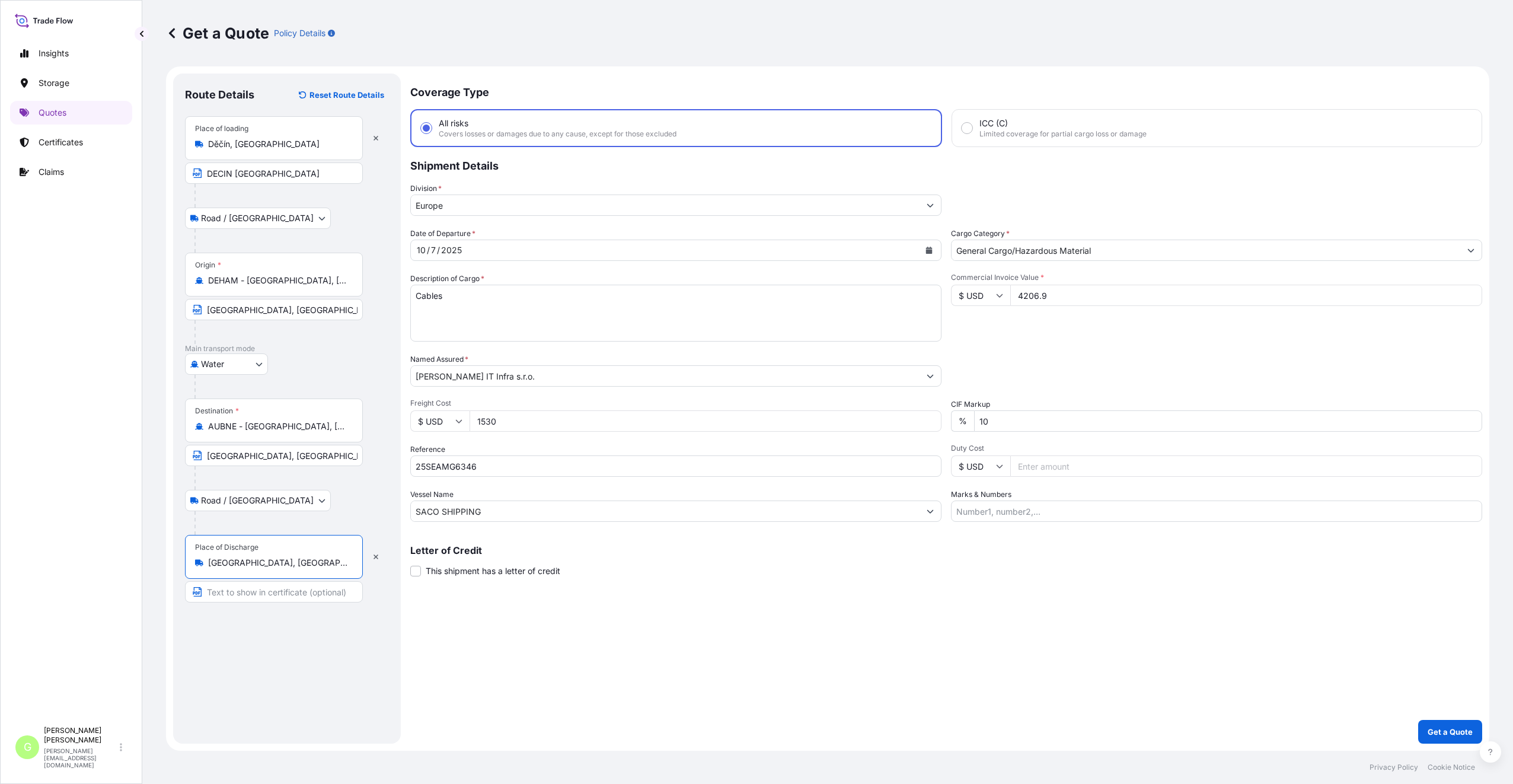
drag, startPoint x: 297, startPoint y: 564, endPoint x: 208, endPoint y: 566, distance: 89.0
click at [208, 566] on div "Eagle Farm QLD, Australia" at bounding box center [274, 562] width 157 height 12
type input "Eagle Farm QLD, Australia"
drag, startPoint x: 208, startPoint y: 566, endPoint x: 341, endPoint y: 638, distance: 151.2
click at [341, 647] on div "Route Details Reset Route Details Place of loading Děčín, Czechia DECIN CZECH R…" at bounding box center [286, 409] width 204 height 647
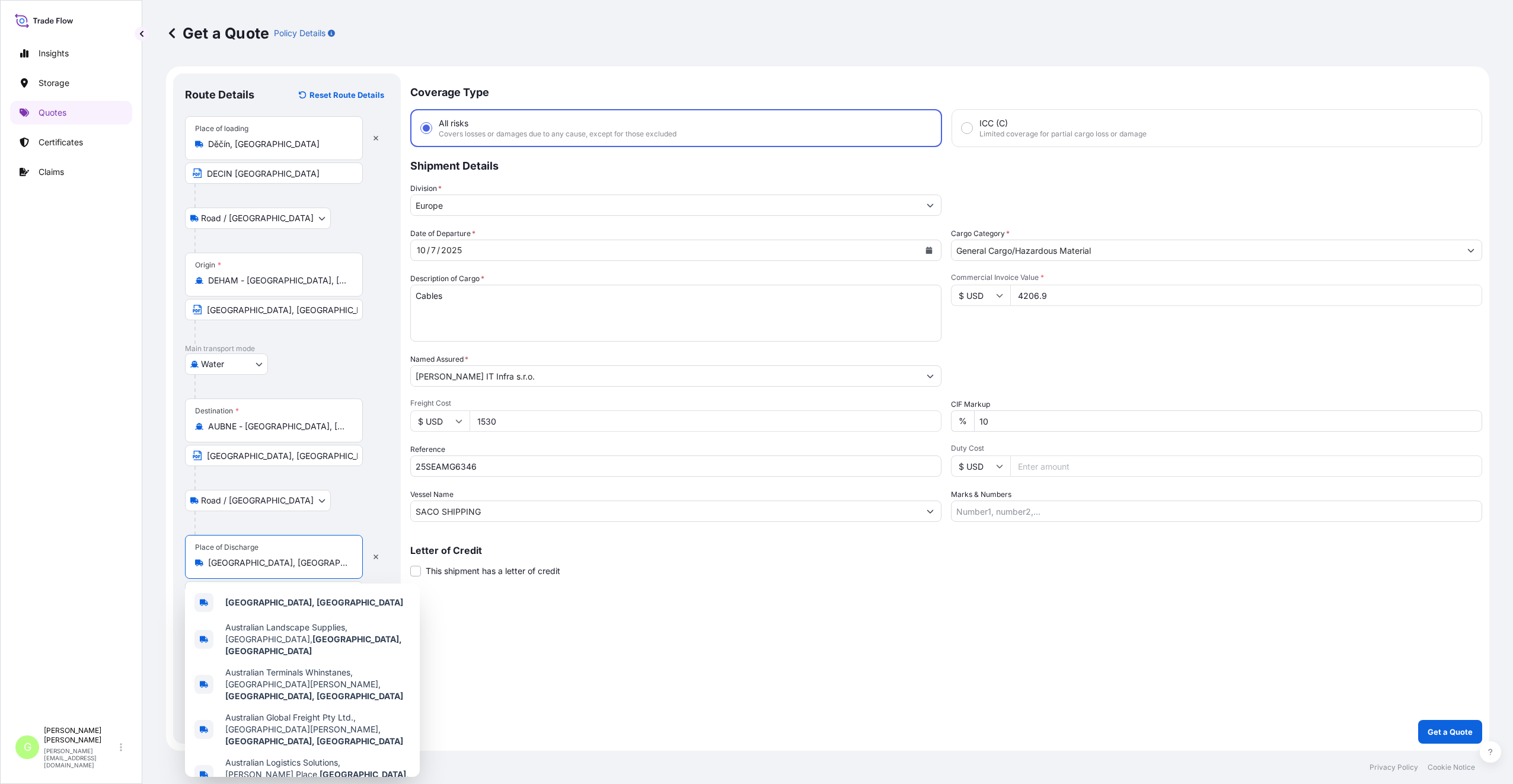
drag, startPoint x: 309, startPoint y: 564, endPoint x: 207, endPoint y: 563, distance: 102.0
click at [207, 563] on div "Eagle Farm QLD, Australia" at bounding box center [274, 562] width 157 height 12
click at [122, 596] on div "Insights Storage Quotes Certificates Claims" at bounding box center [71, 375] width 122 height 689
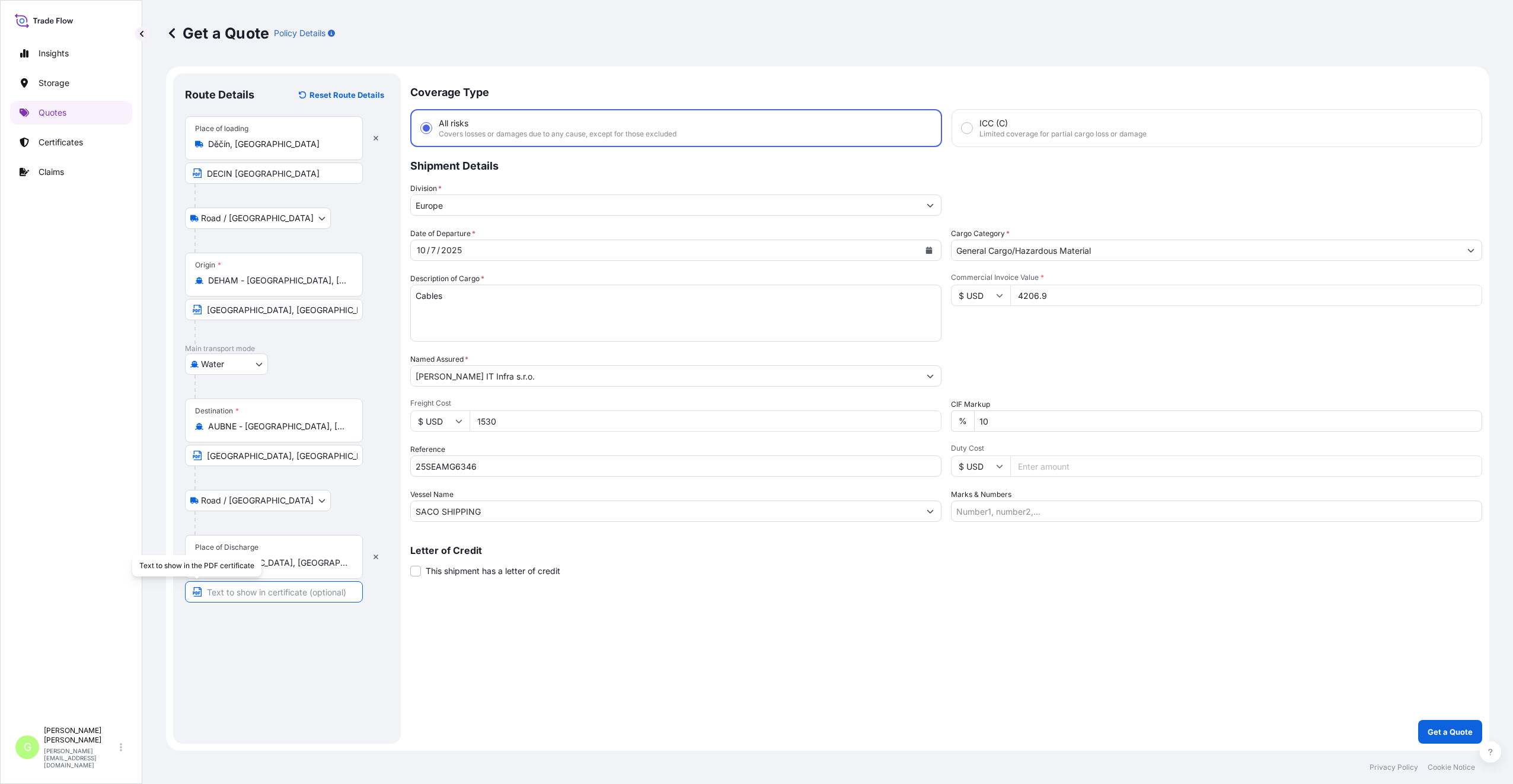
click at [220, 591] on input "Text to appear on certificate" at bounding box center [274, 592] width 178 height 22
paste input "Eagle Farm QLD, Australia"
type input "Eagle Farm QLD, Australia"
click at [480, 300] on textarea "Cables" at bounding box center [676, 313] width 531 height 57
click at [435, 309] on textarea "Cables BL" at bounding box center [676, 313] width 531 height 57
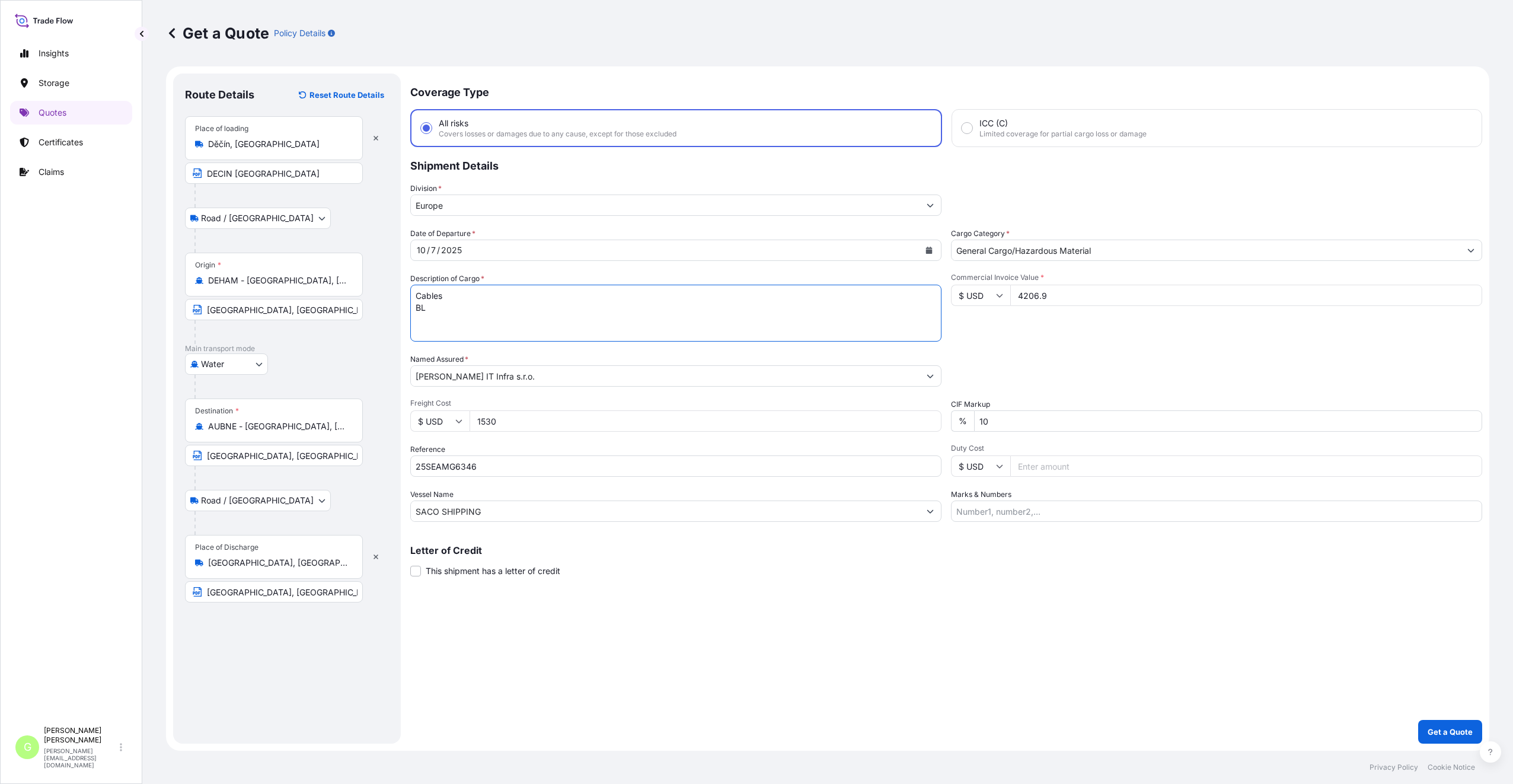
paste textarea "BNE225750"
type textarea "Cables BL BNE225750"
click at [1439, 723] on button "Get a Quote" at bounding box center [1450, 731] width 64 height 24
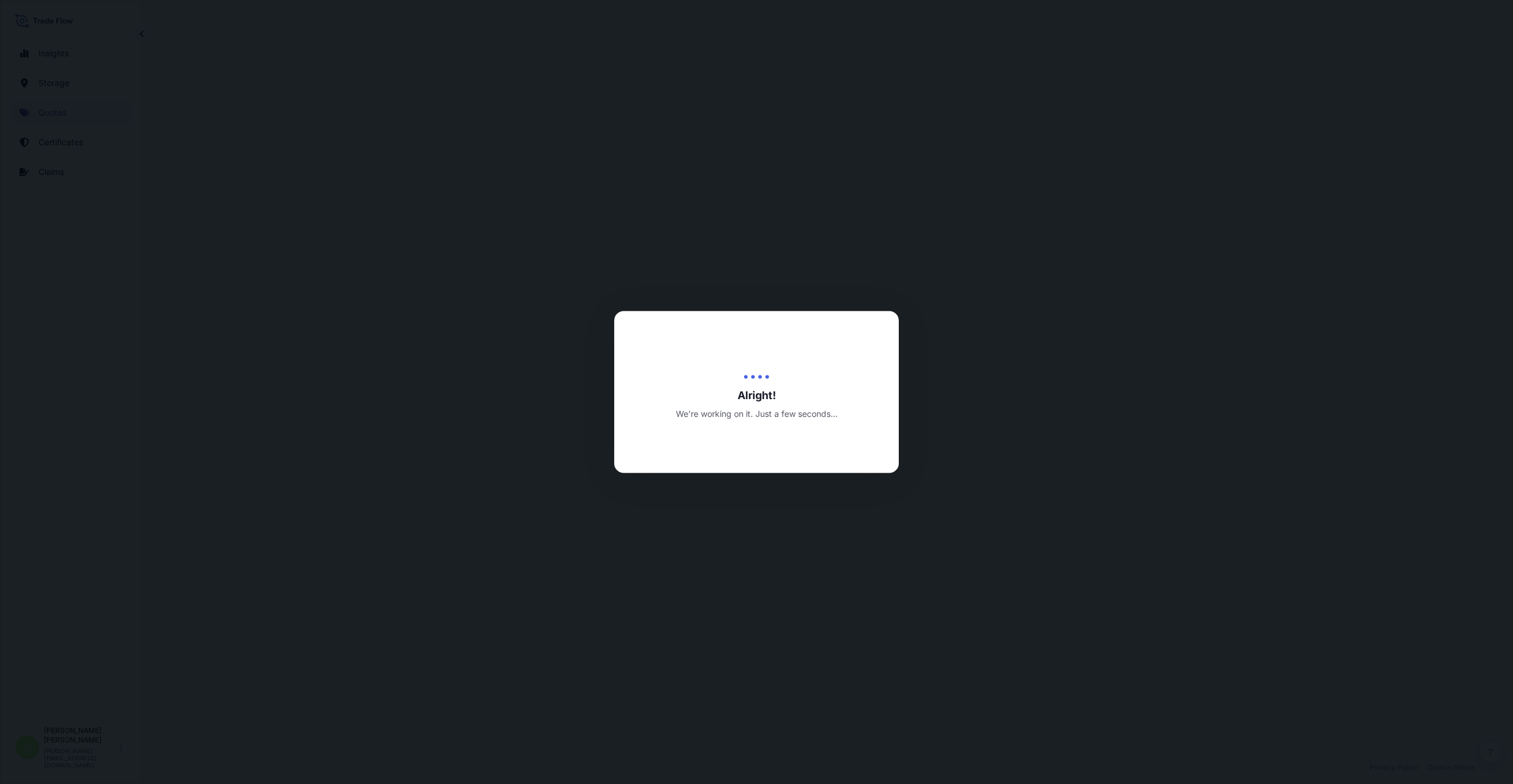
select select "Road / [GEOGRAPHIC_DATA]"
select select "Water"
select select "Road / [GEOGRAPHIC_DATA]"
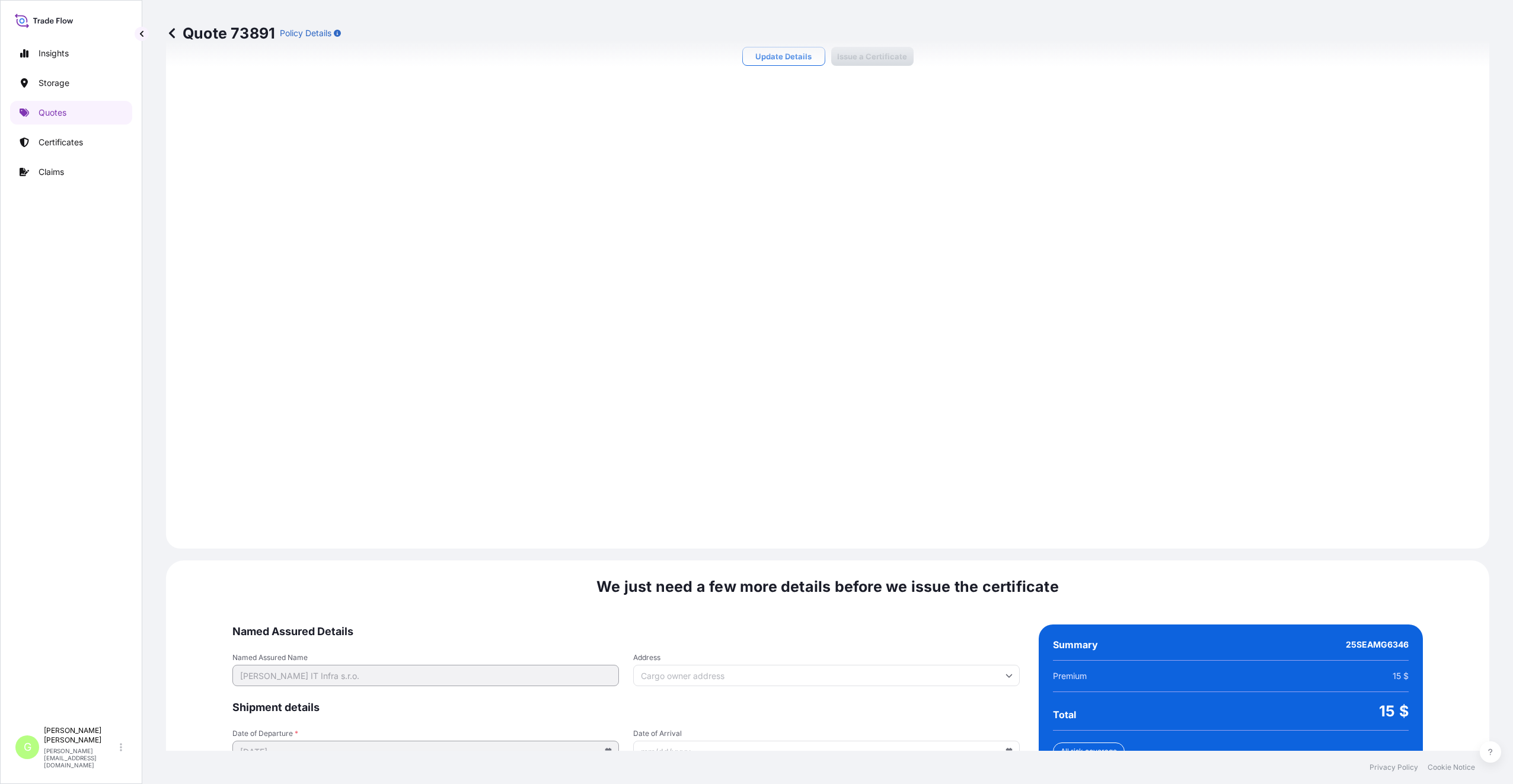
scroll to position [1522, 0]
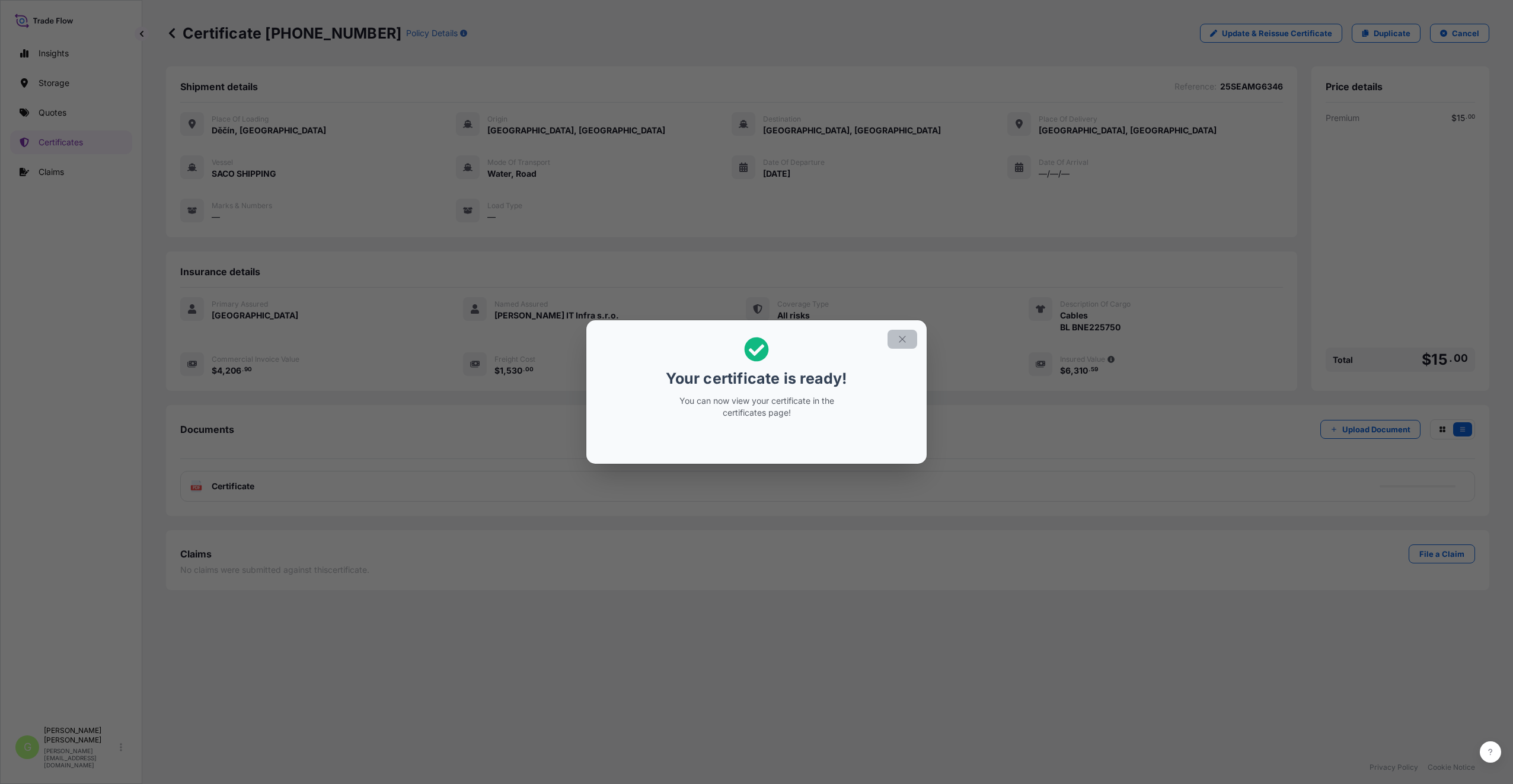
click at [902, 337] on icon "button" at bounding box center [902, 338] width 10 height 10
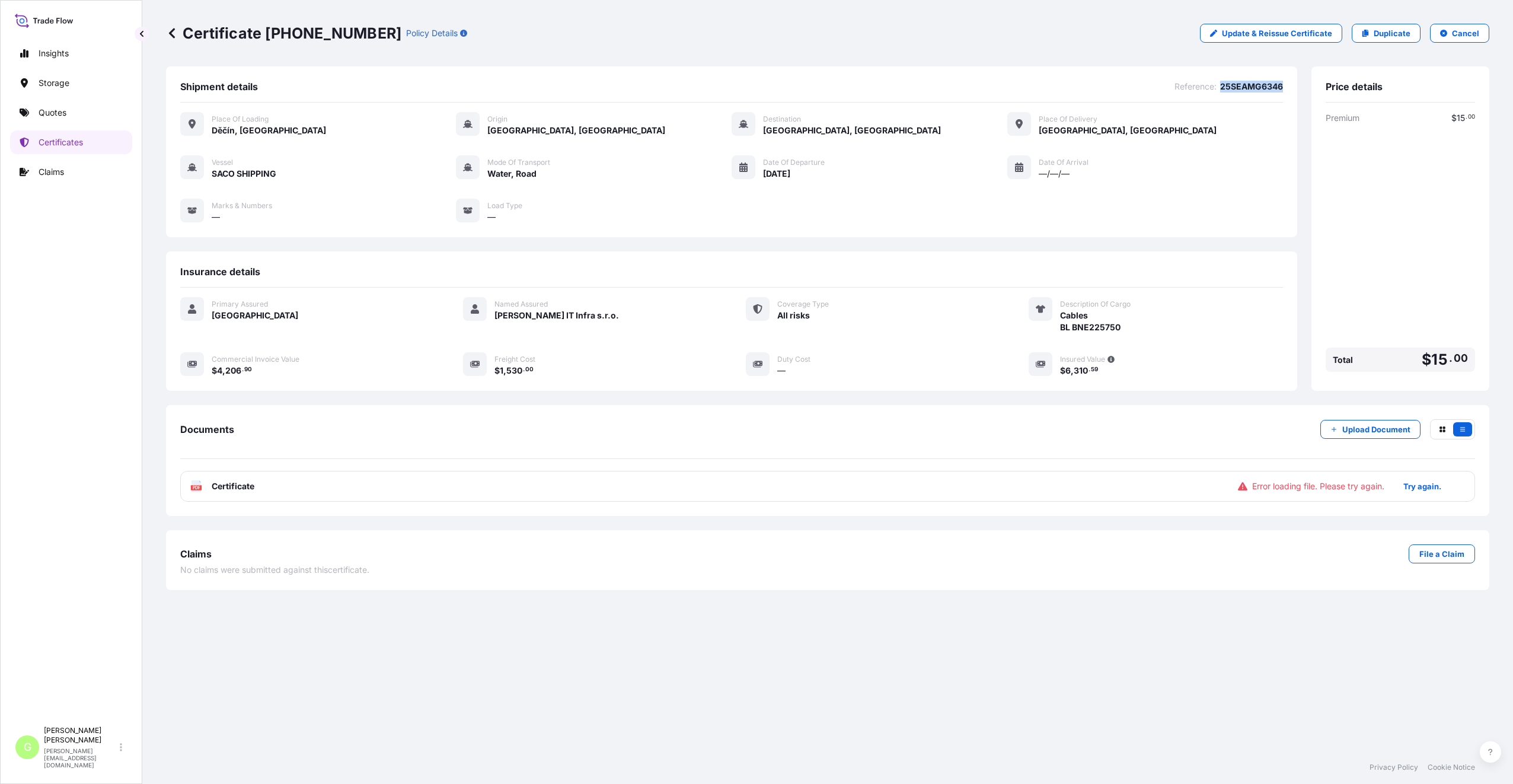
drag, startPoint x: 1293, startPoint y: 88, endPoint x: 1219, endPoint y: 84, distance: 74.1
click at [1219, 84] on div "Shipment details Reference : 25SEAMG6346 Place of Loading Děčín, Czechia Origin…" at bounding box center [731, 152] width 1131 height 171
drag, startPoint x: 1219, startPoint y: 84, endPoint x: 1226, endPoint y: 83, distance: 7.1
copy span "25SEAMG6346"
click at [1382, 433] on p "Upload Document" at bounding box center [1376, 428] width 68 height 12
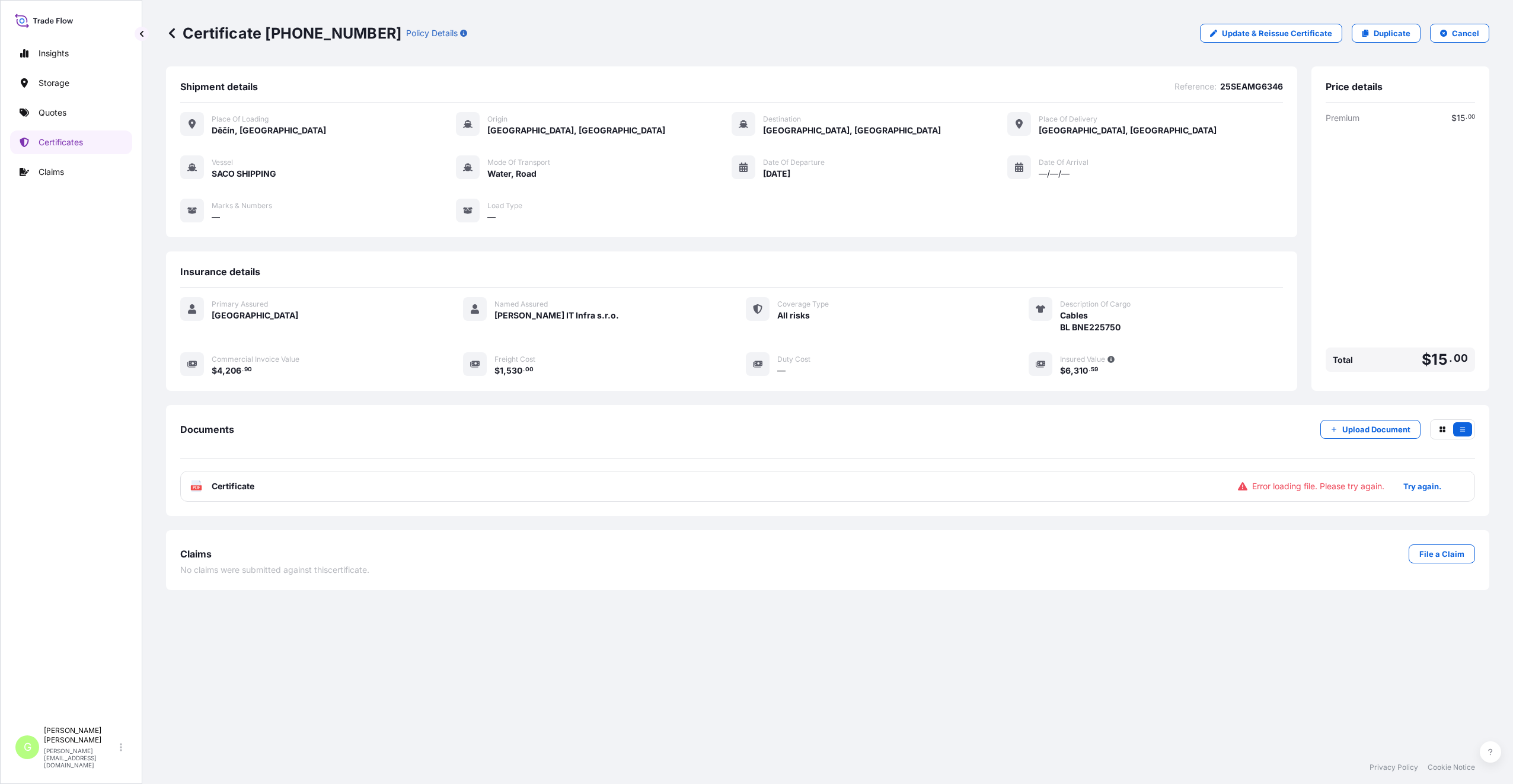
click at [228, 486] on span "Certificate" at bounding box center [232, 486] width 43 height 12
click at [1436, 487] on p "Try again." at bounding box center [1422, 486] width 38 height 12
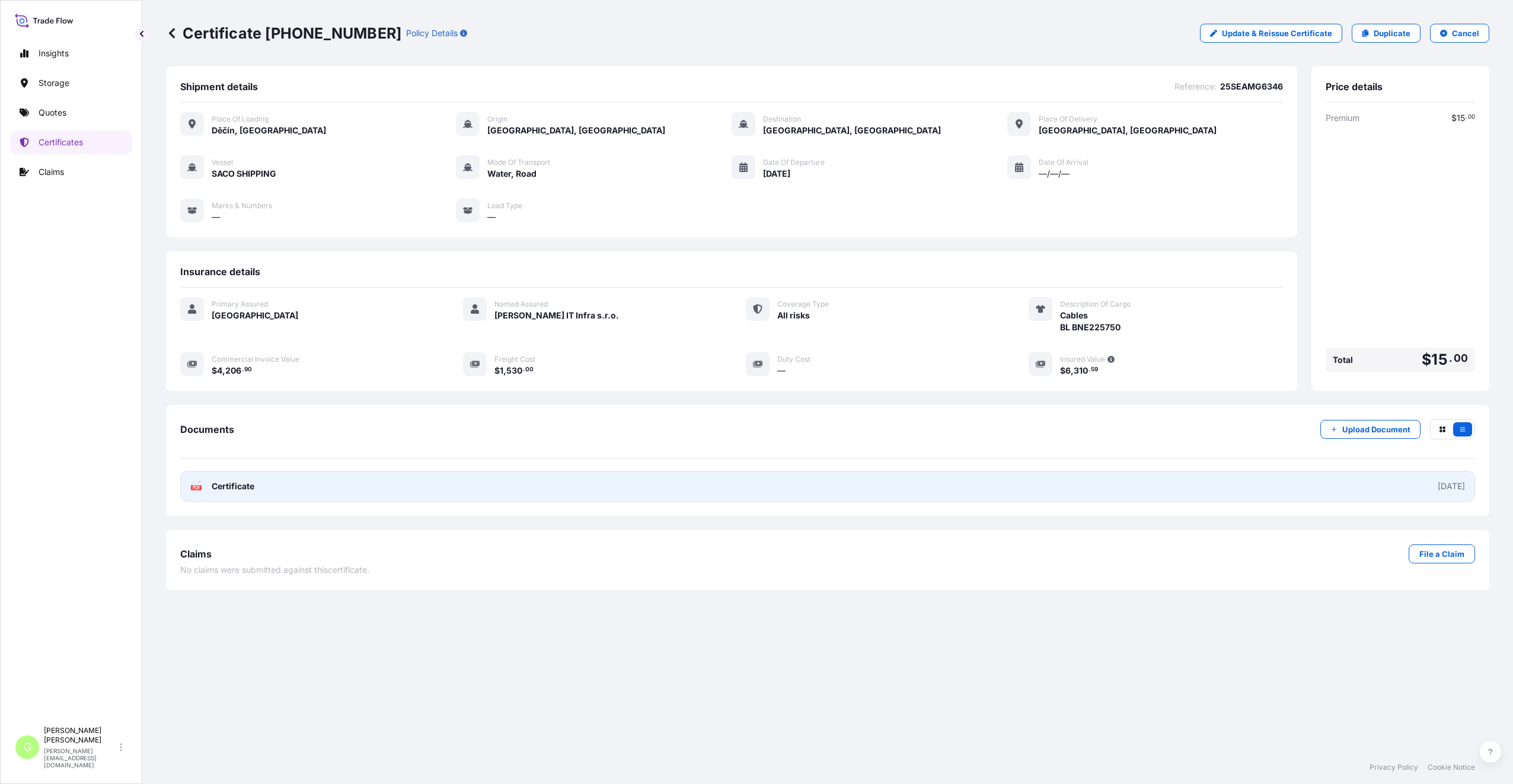
click at [227, 488] on span "Certificate" at bounding box center [232, 486] width 43 height 12
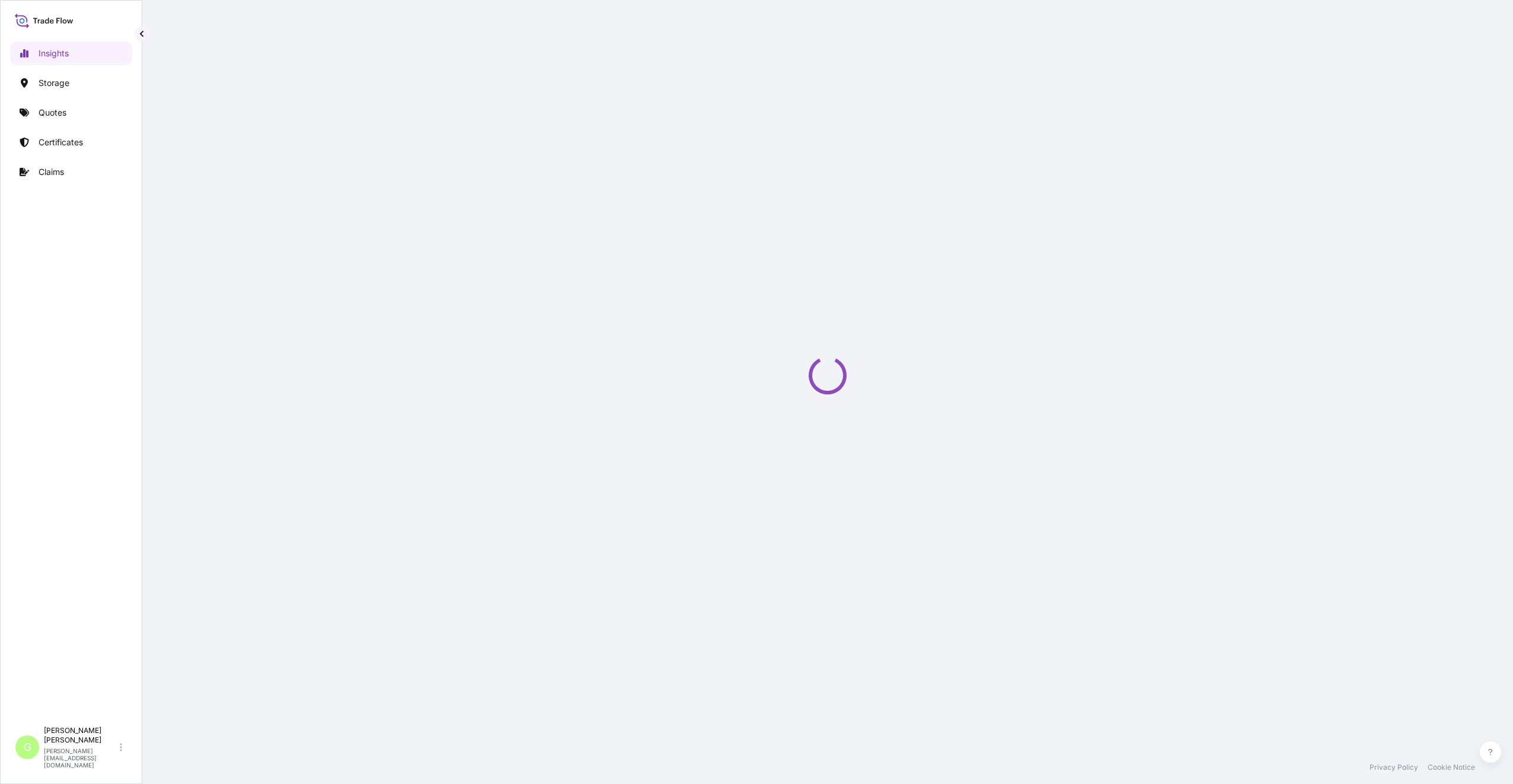
select select "2025"
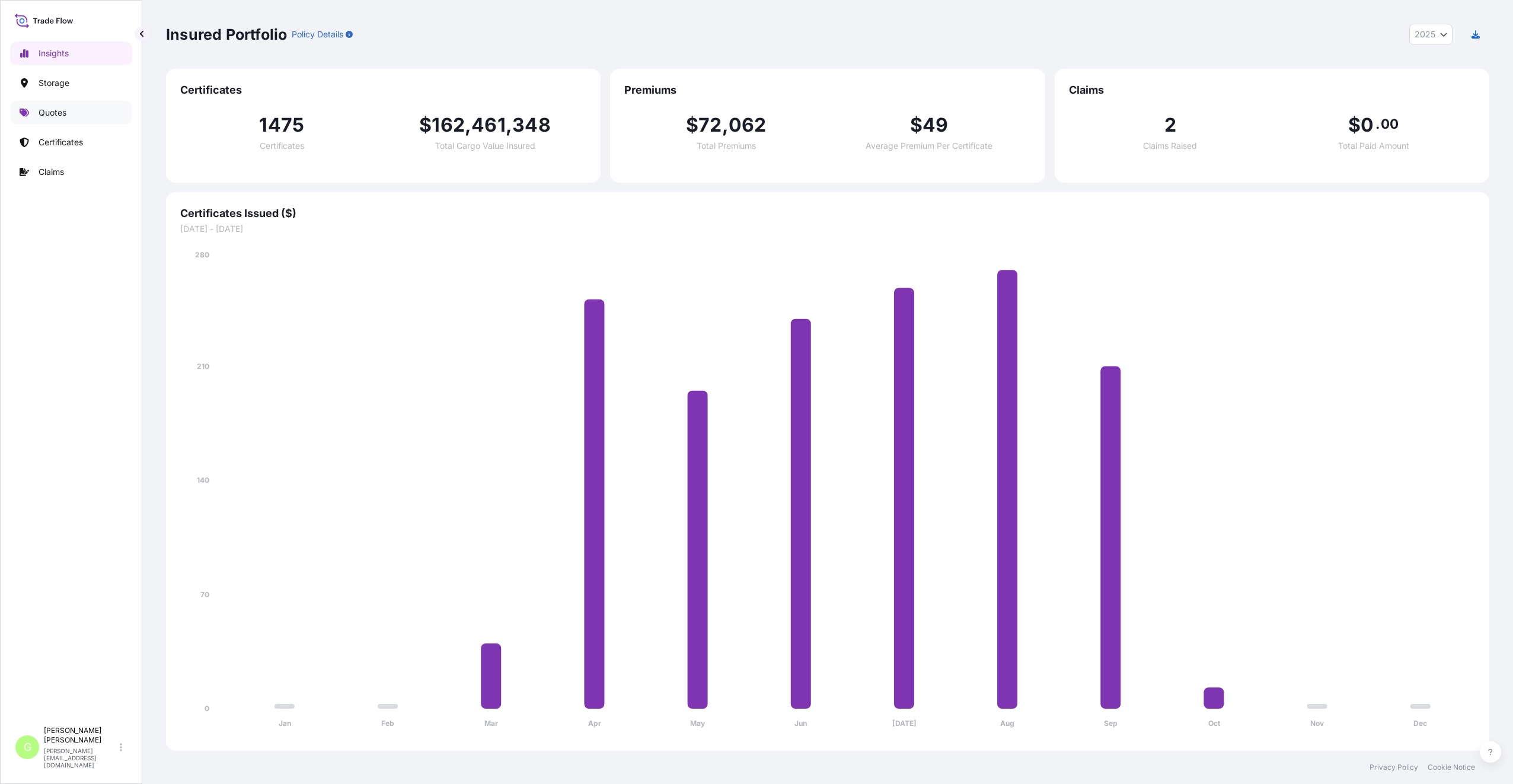
click at [60, 108] on p "Quotes" at bounding box center [52, 113] width 27 height 12
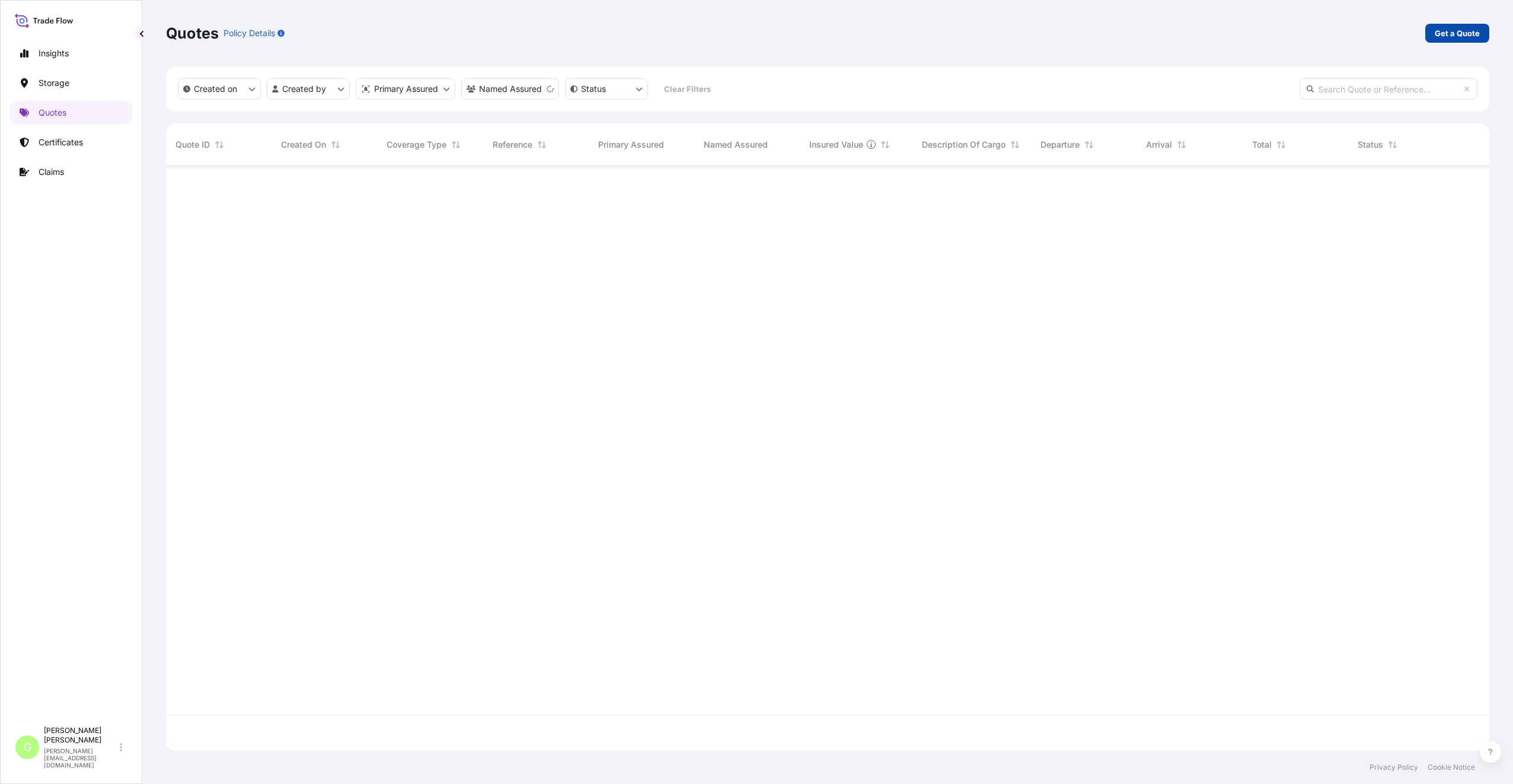
scroll to position [618, 1314]
click at [1446, 29] on p "Get a Quote" at bounding box center [1457, 33] width 46 height 12
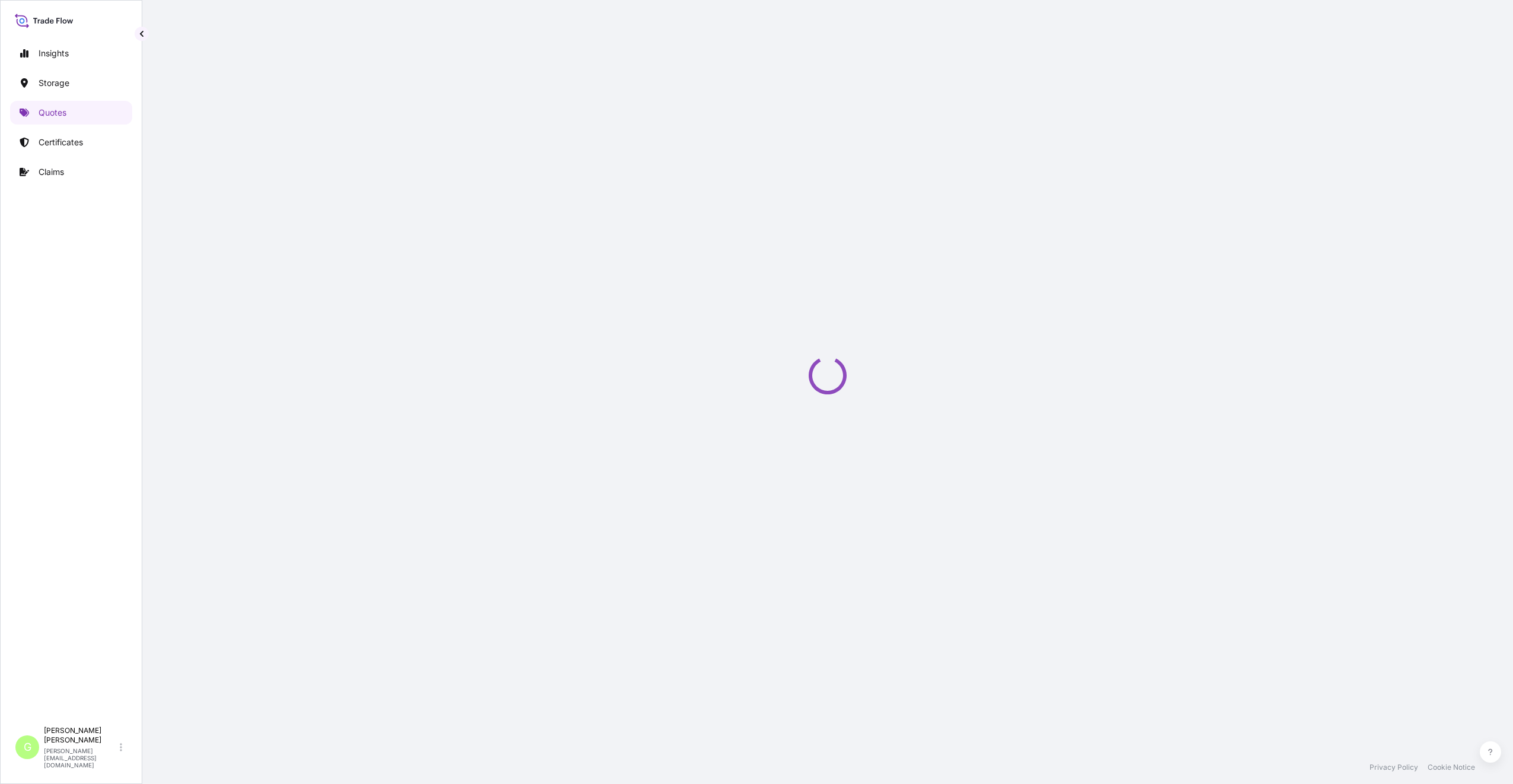
select select "Water"
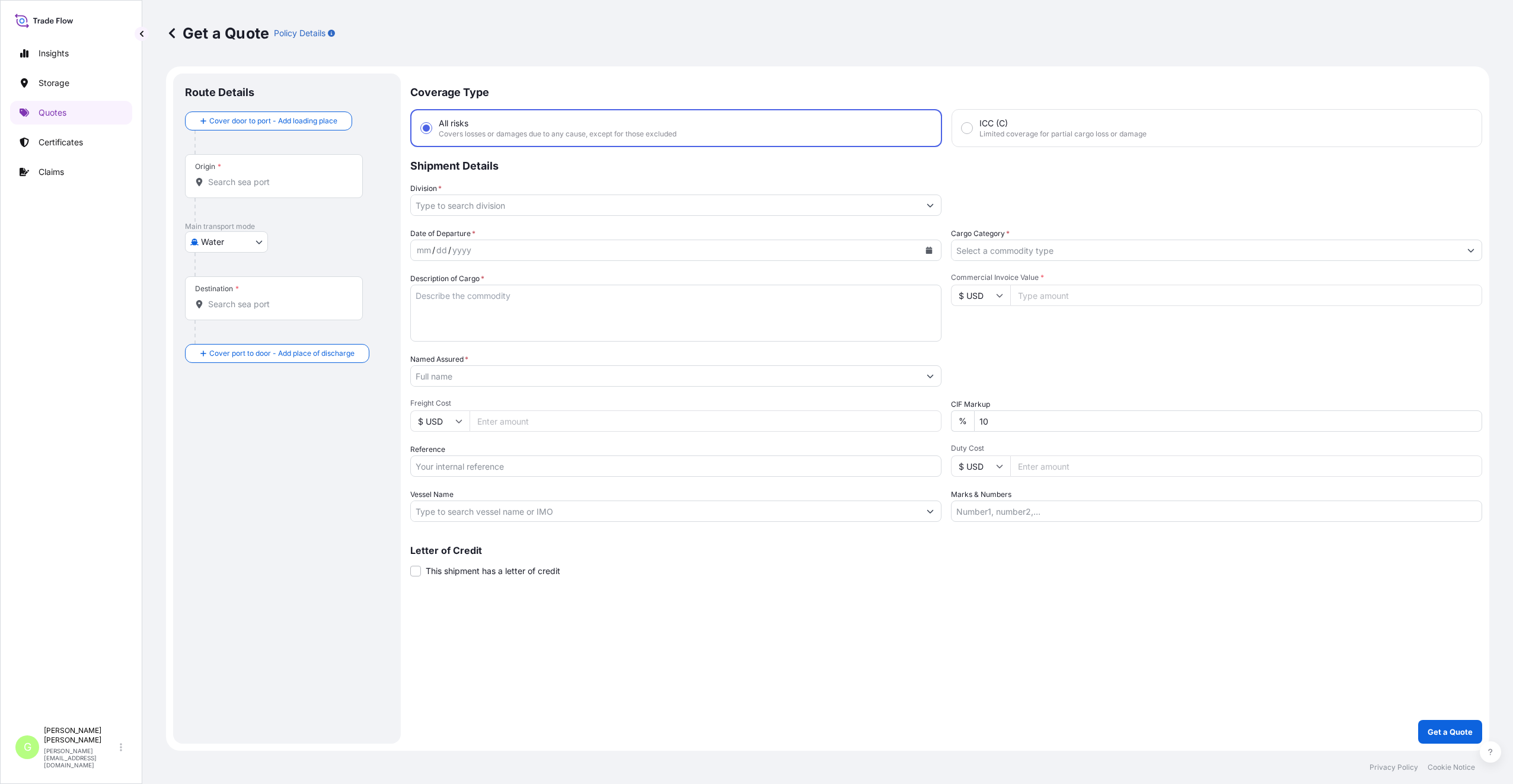
click at [430, 199] on input "Division *" at bounding box center [665, 205] width 509 height 22
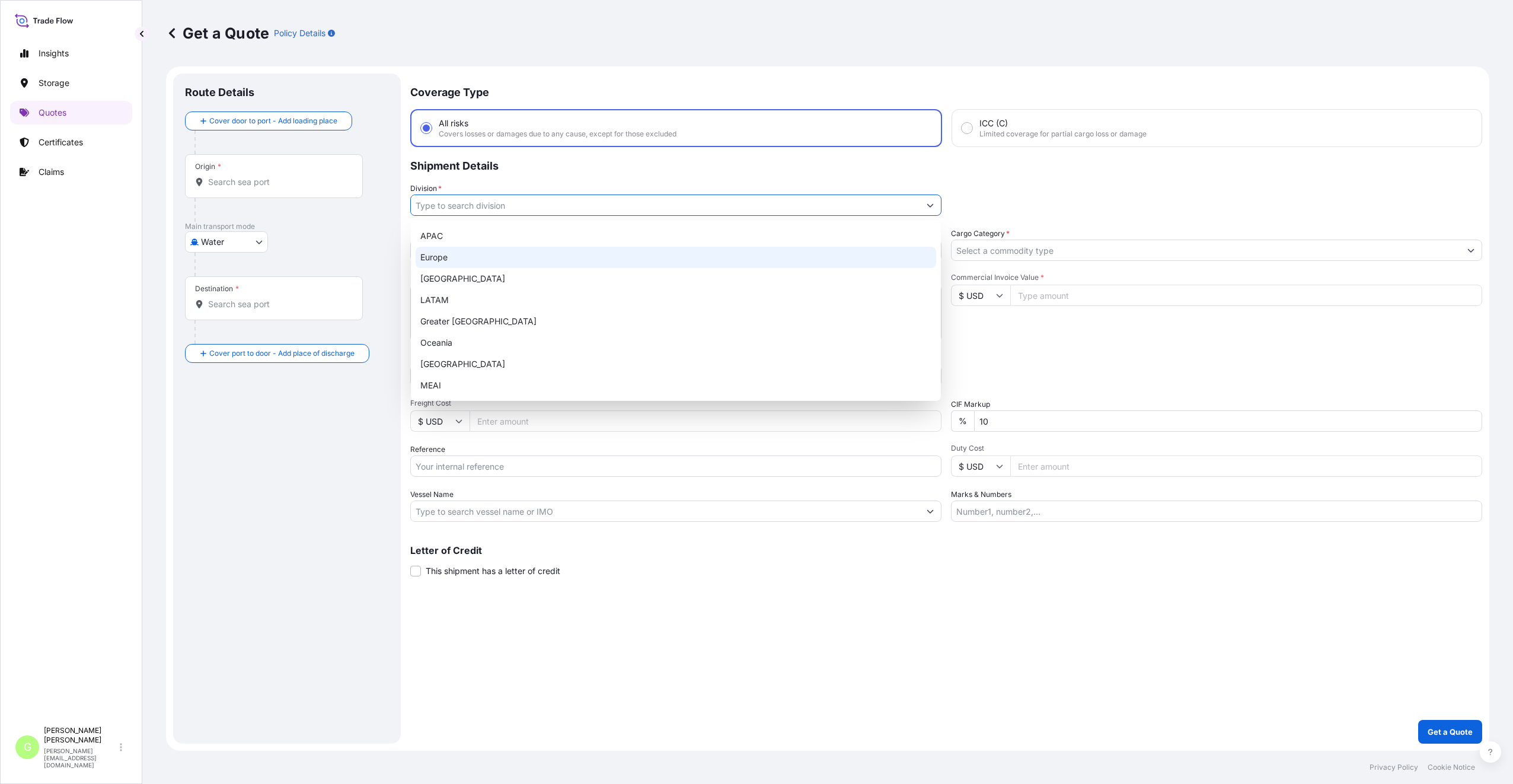
click at [425, 257] on div "Europe" at bounding box center [675, 257] width 520 height 22
type input "Europe"
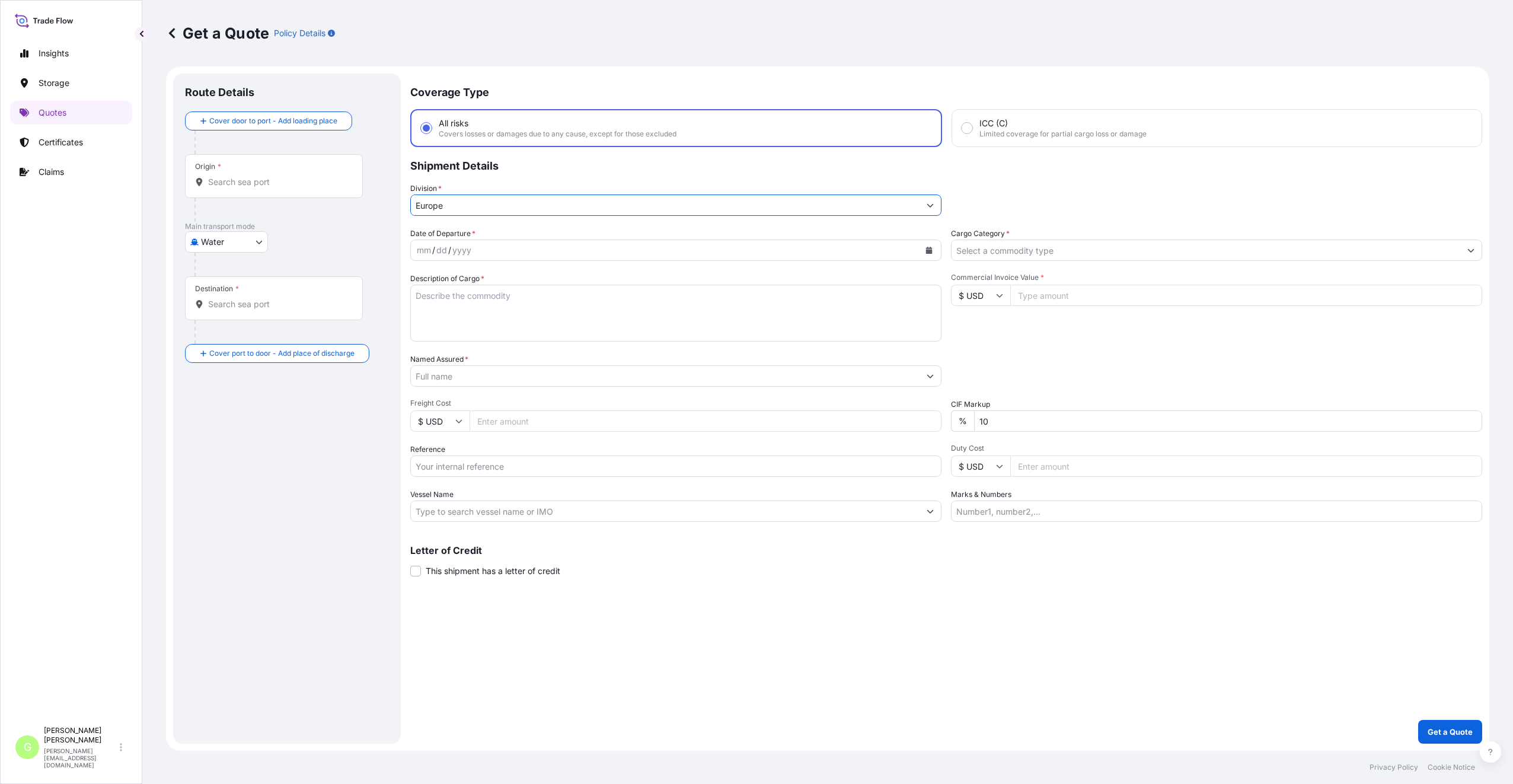
click at [980, 254] on input "Cargo Category *" at bounding box center [1206, 250] width 509 height 22
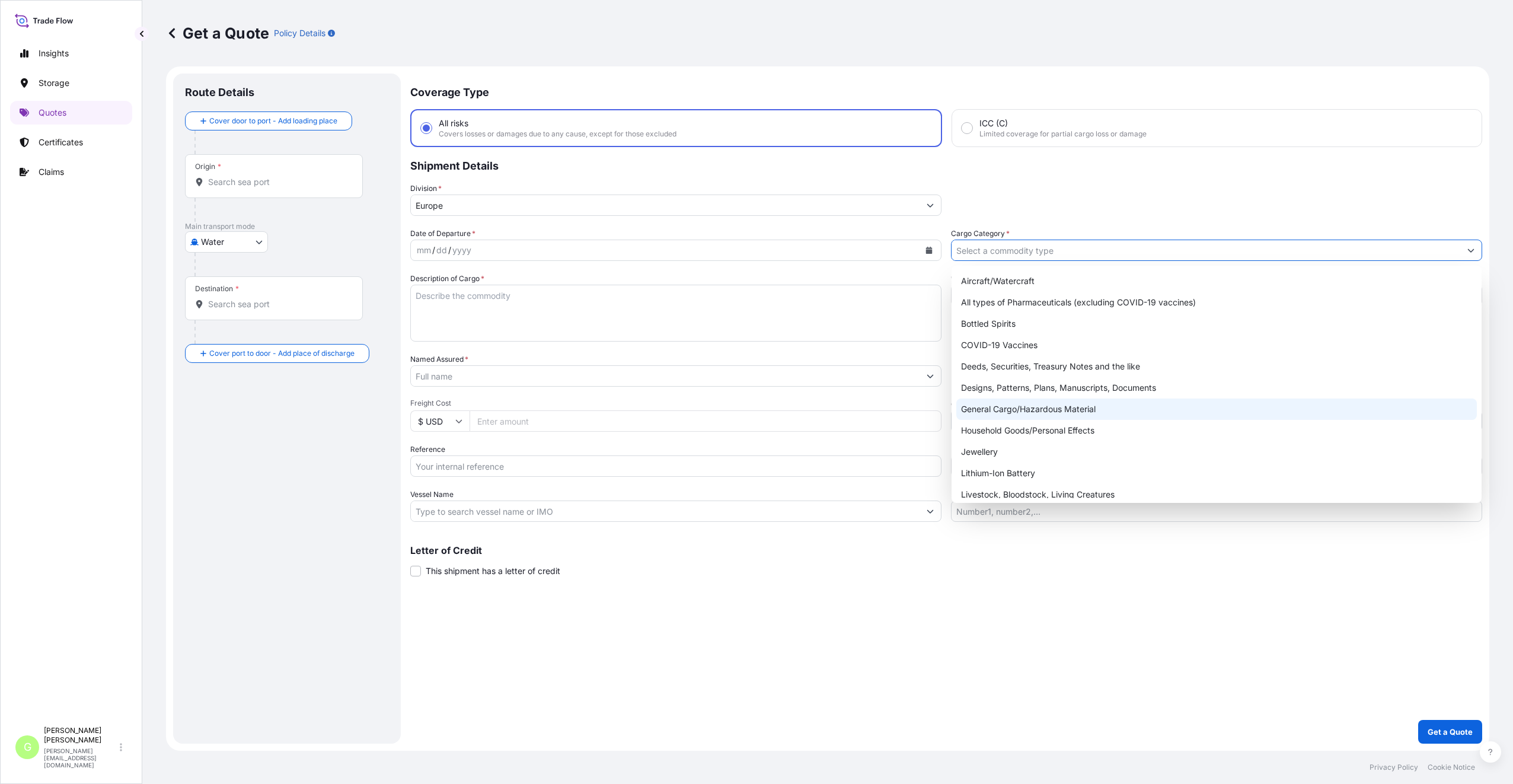
click at [980, 411] on div "General Cargo/Hazardous Material" at bounding box center [1216, 409] width 520 height 22
type input "General Cargo/Hazardous Material"
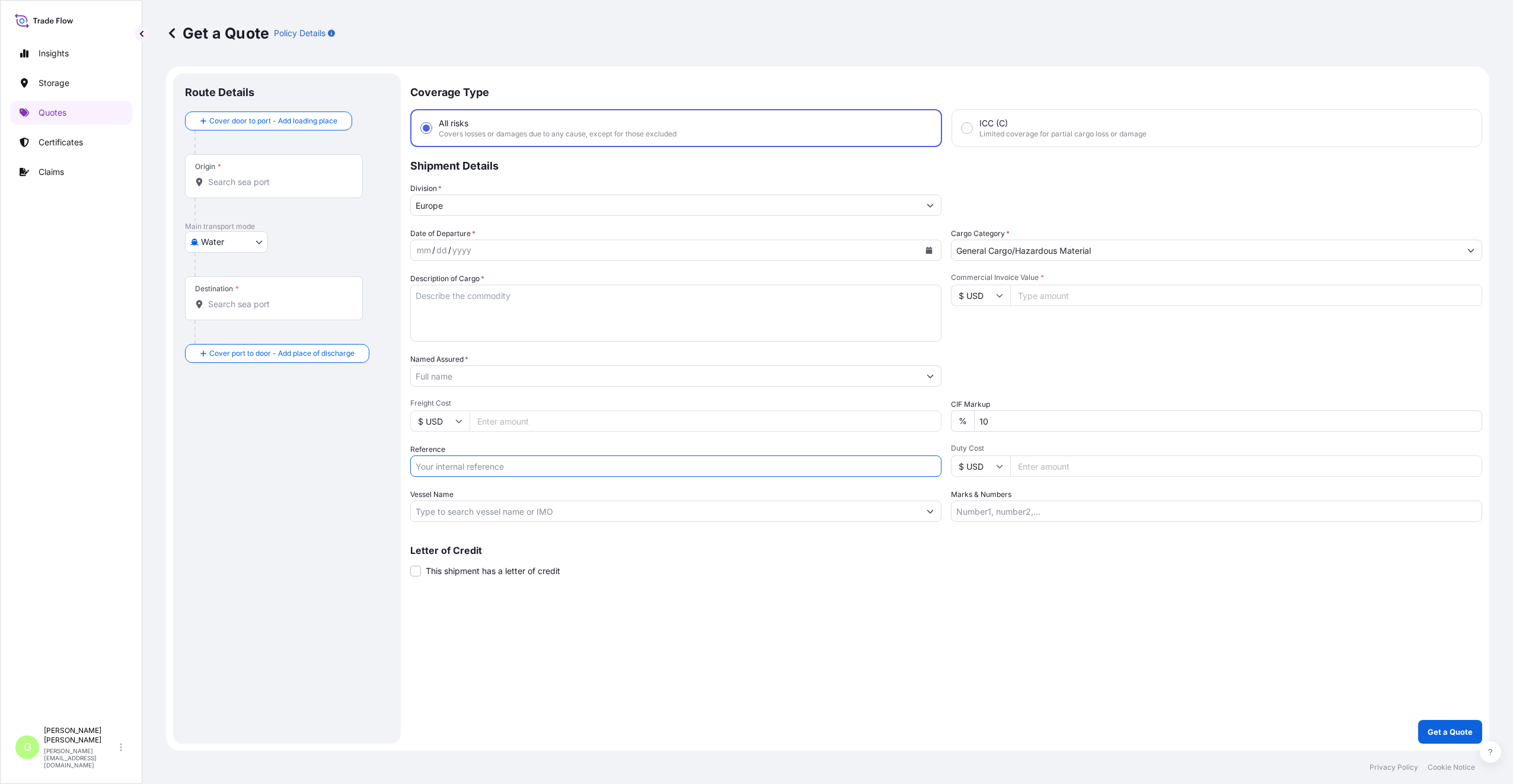
click at [430, 466] on input "Reference" at bounding box center [676, 465] width 531 height 22
paste input "25AEATV2075"
type input "25AEATV2075"
click at [240, 238] on body "Insights Storage Quotes Certificates Claims G Gabriela Vasakova gabriela.vasako…" at bounding box center [756, 392] width 1513 height 784
click at [232, 272] on div "Air" at bounding box center [227, 272] width 74 height 22
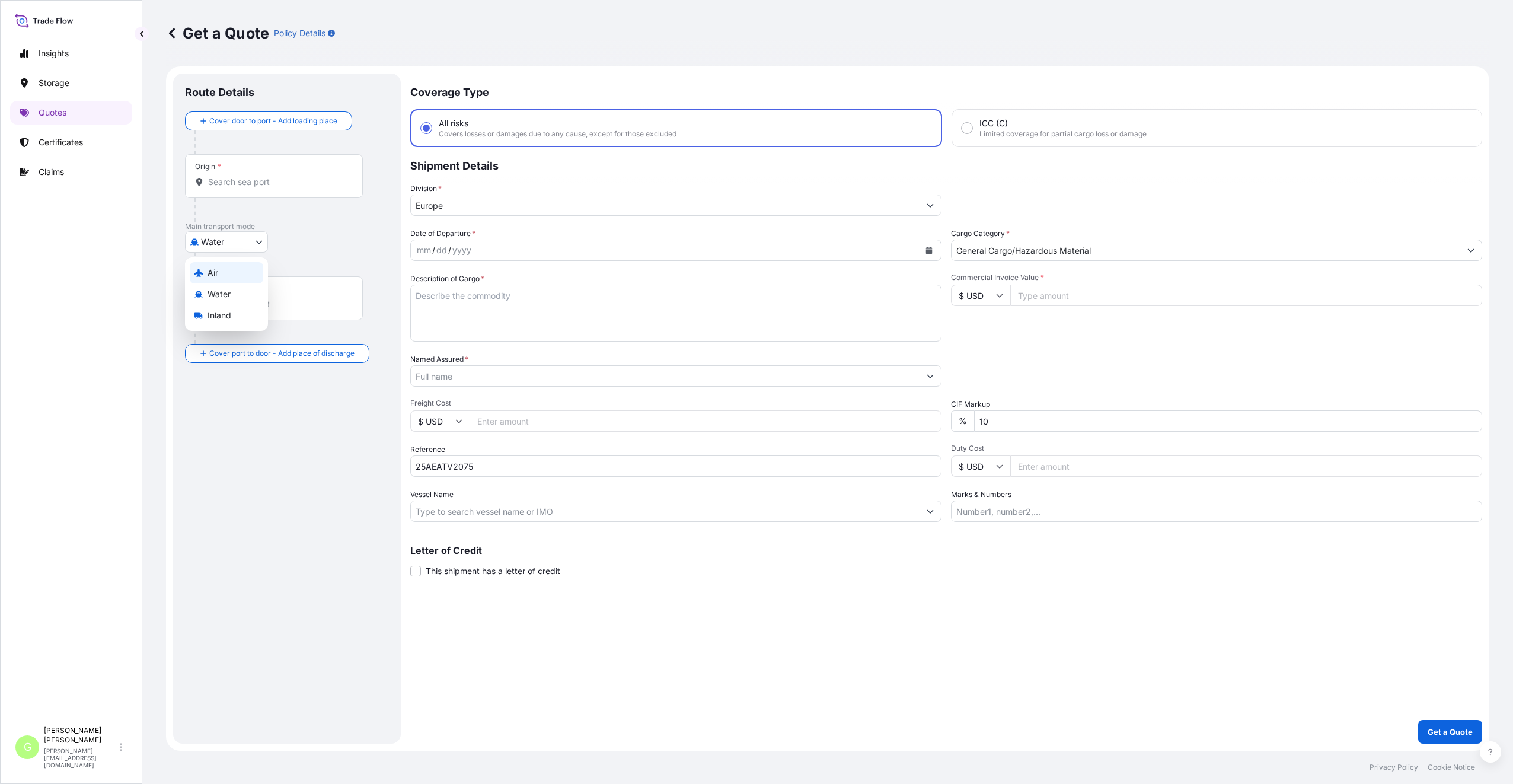
select select "Air"
click at [456, 373] on input "Named Assured *" at bounding box center [665, 375] width 509 height 22
type input "LAC, s.r.o."
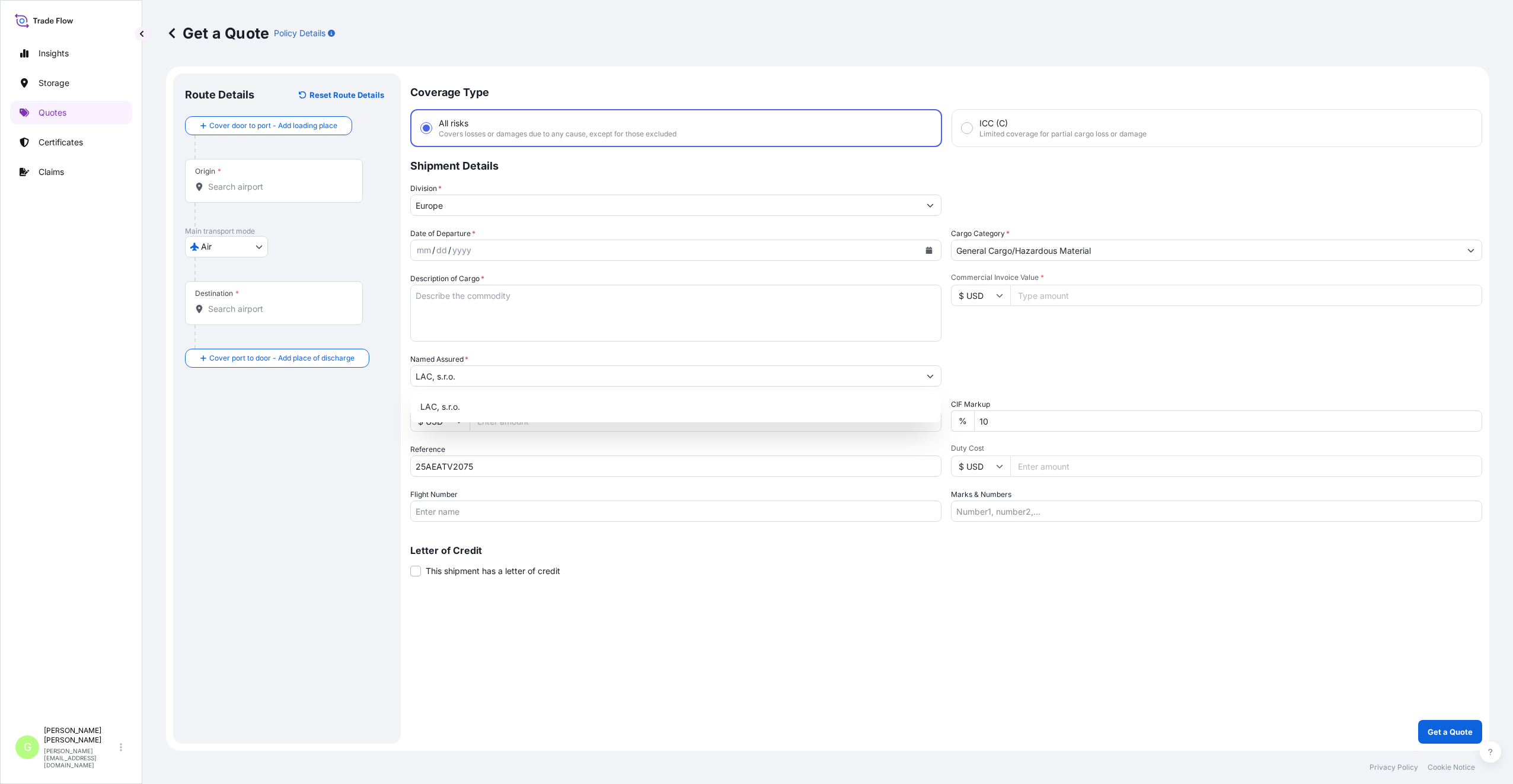
click at [1056, 300] on input "Commercial Invoice Value *" at bounding box center [1247, 295] width 472 height 22
paste input "14456.7"
type input "14456.7"
click at [502, 417] on input "Freight Cost" at bounding box center [705, 421] width 472 height 22
paste input "2244.4"
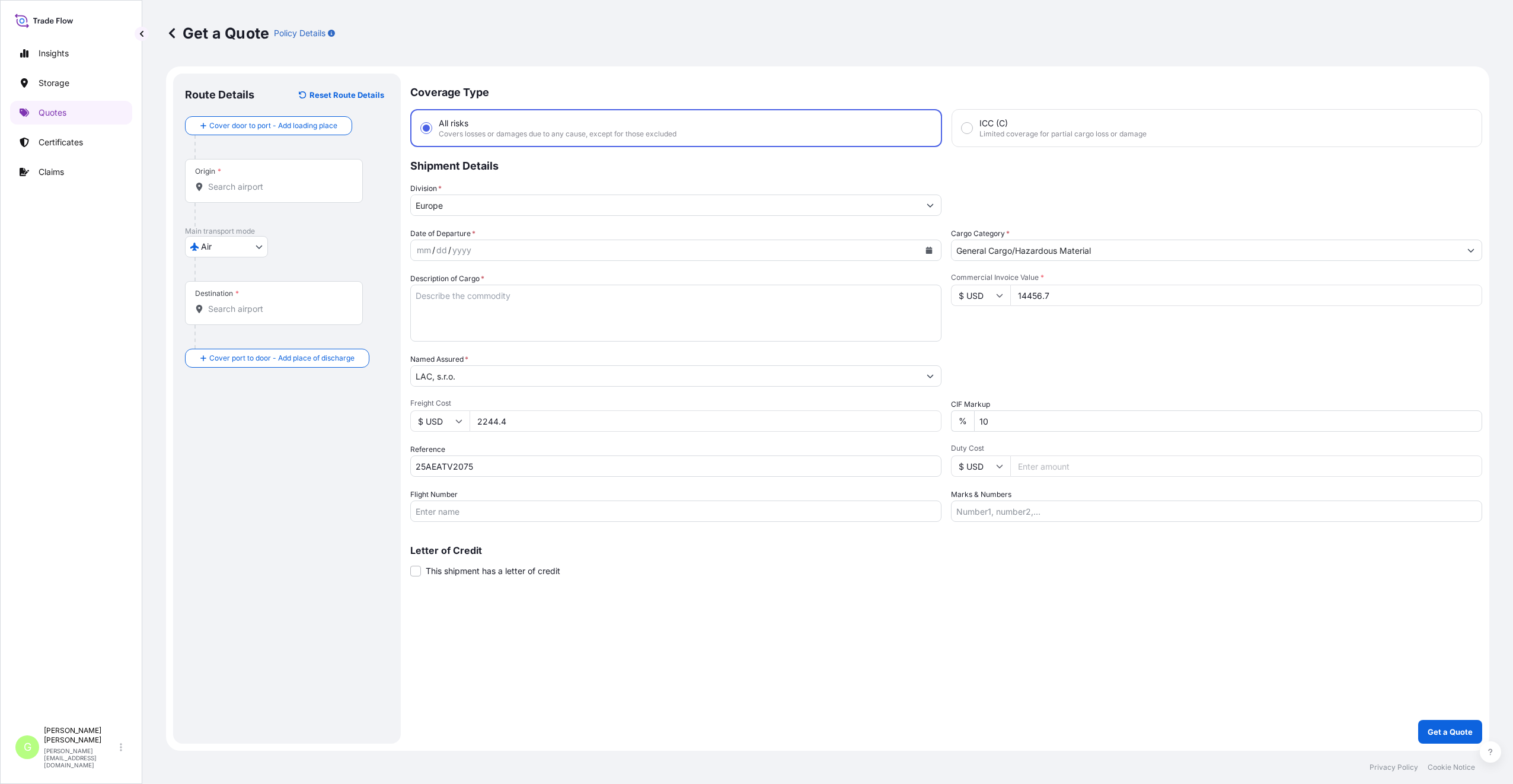
type input "2244.4"
click at [925, 248] on button "Calendar" at bounding box center [929, 250] width 19 height 19
click at [520, 357] on div "9" at bounding box center [520, 350] width 22 height 22
click at [520, 515] on input "Flight Number" at bounding box center [676, 511] width 531 height 22
paste input "DHL AVIATION"
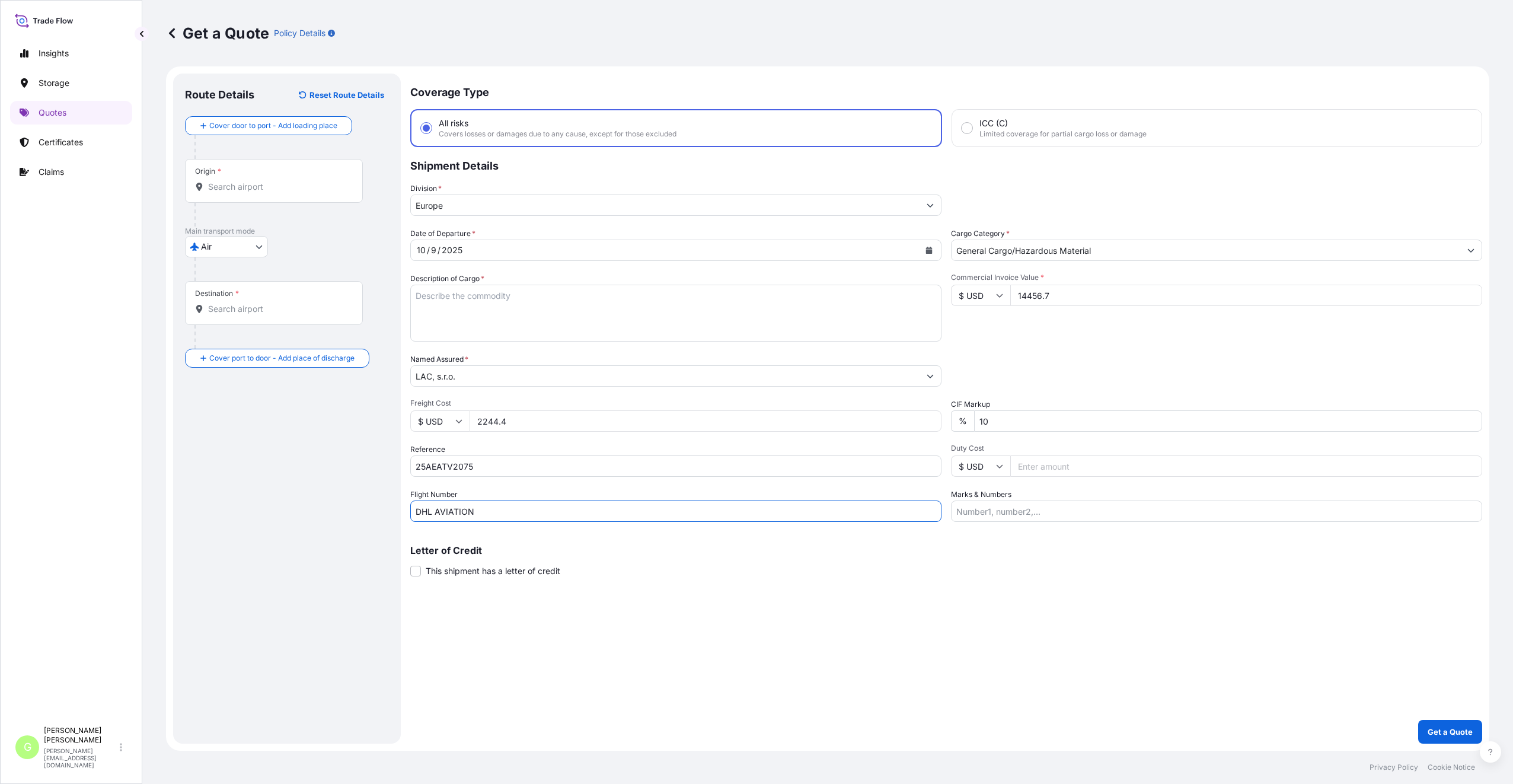
type input "DHL AVIATION"
click at [584, 705] on div "Coverage Type All risks Covers losses or damages due to any cause, except for t…" at bounding box center [946, 409] width 1072 height 670
click at [229, 192] on div "Origin *" at bounding box center [274, 181] width 178 height 44
click at [229, 192] on input "Origin *" at bounding box center [278, 187] width 140 height 12
drag, startPoint x: 235, startPoint y: 187, endPoint x: 228, endPoint y: 183, distance: 8.1
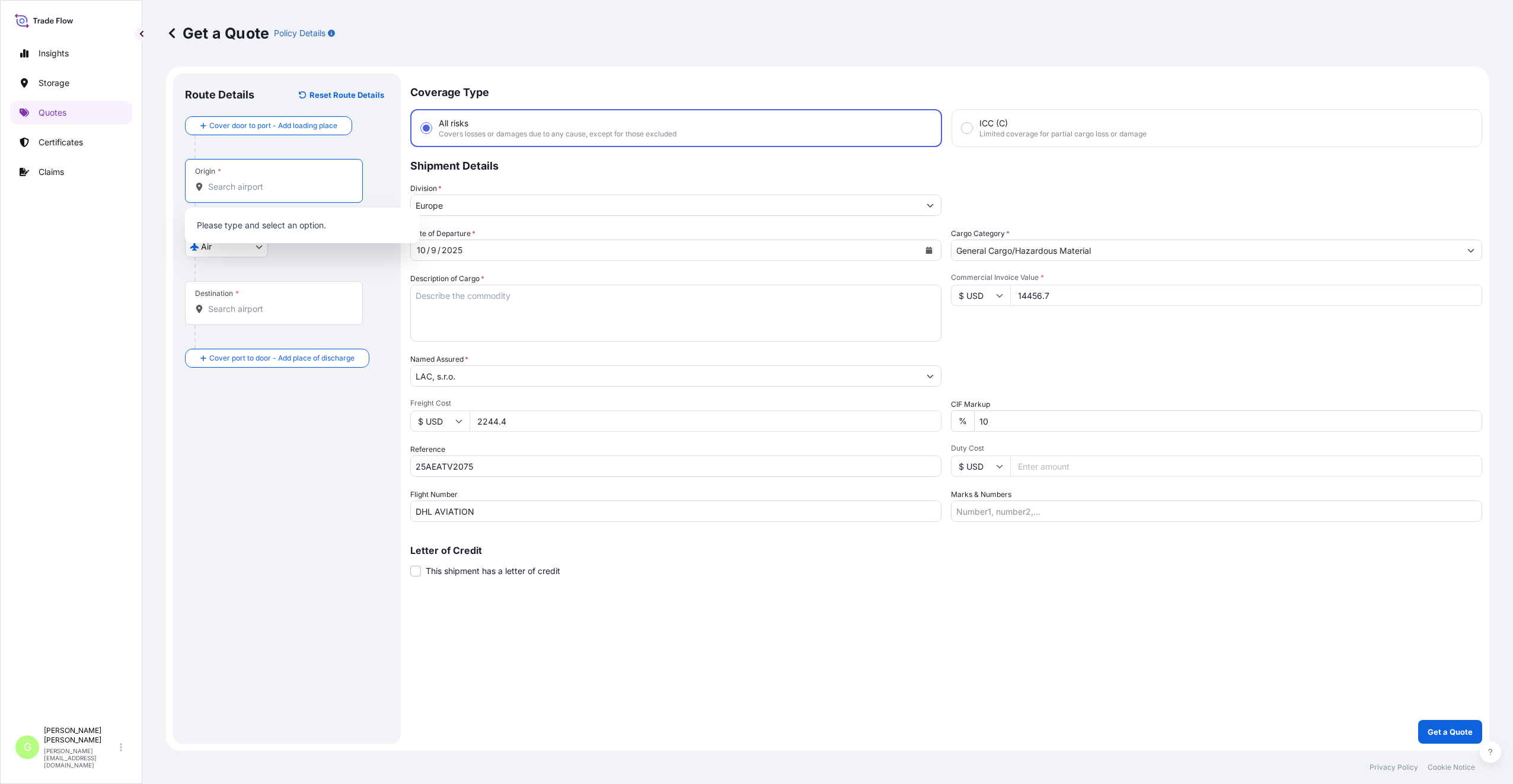
click at [235, 186] on input "Origin *" at bounding box center [278, 187] width 140 height 12
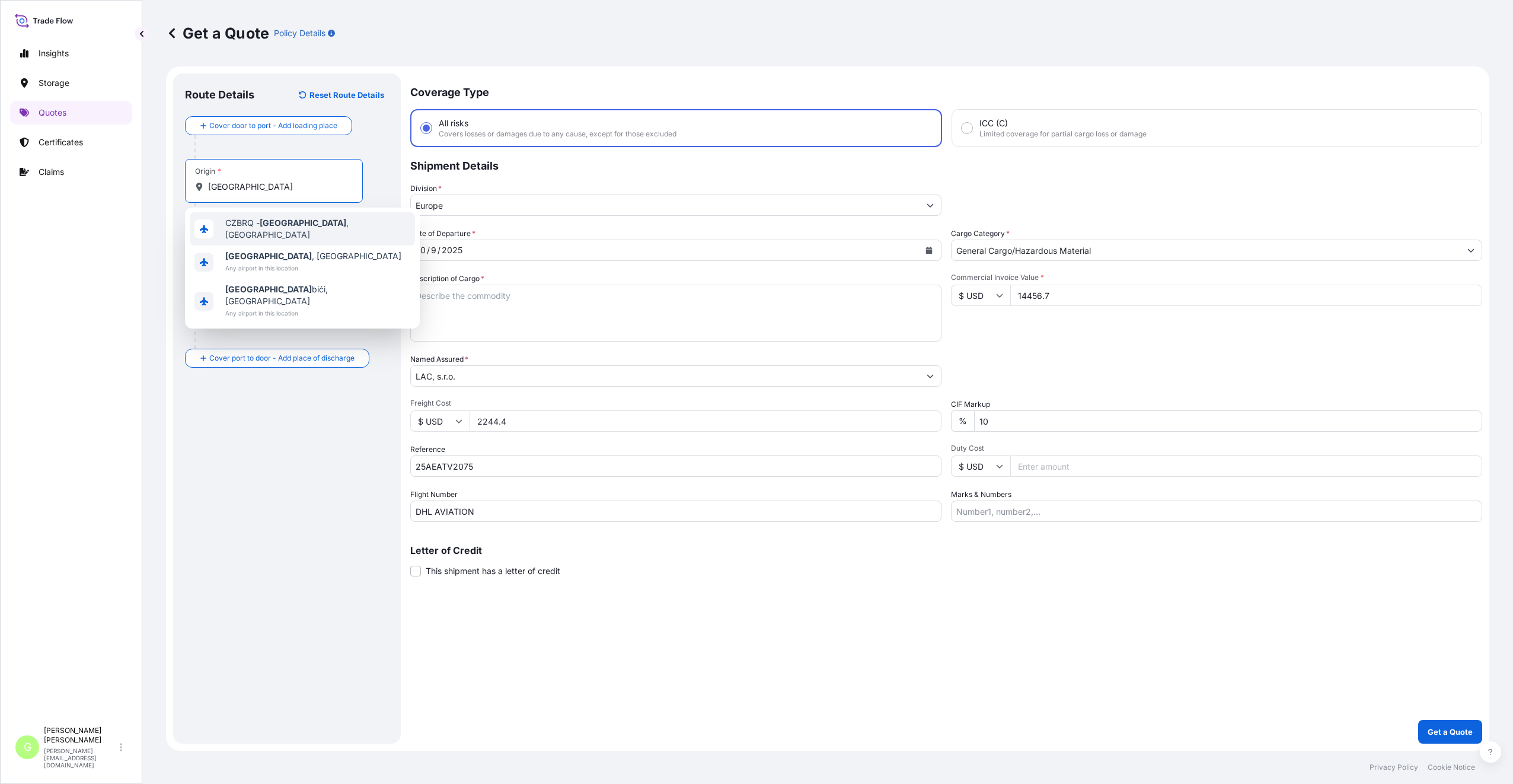
click at [237, 228] on span "CZBRQ - Brno , Czech Republic" at bounding box center [318, 228] width 185 height 24
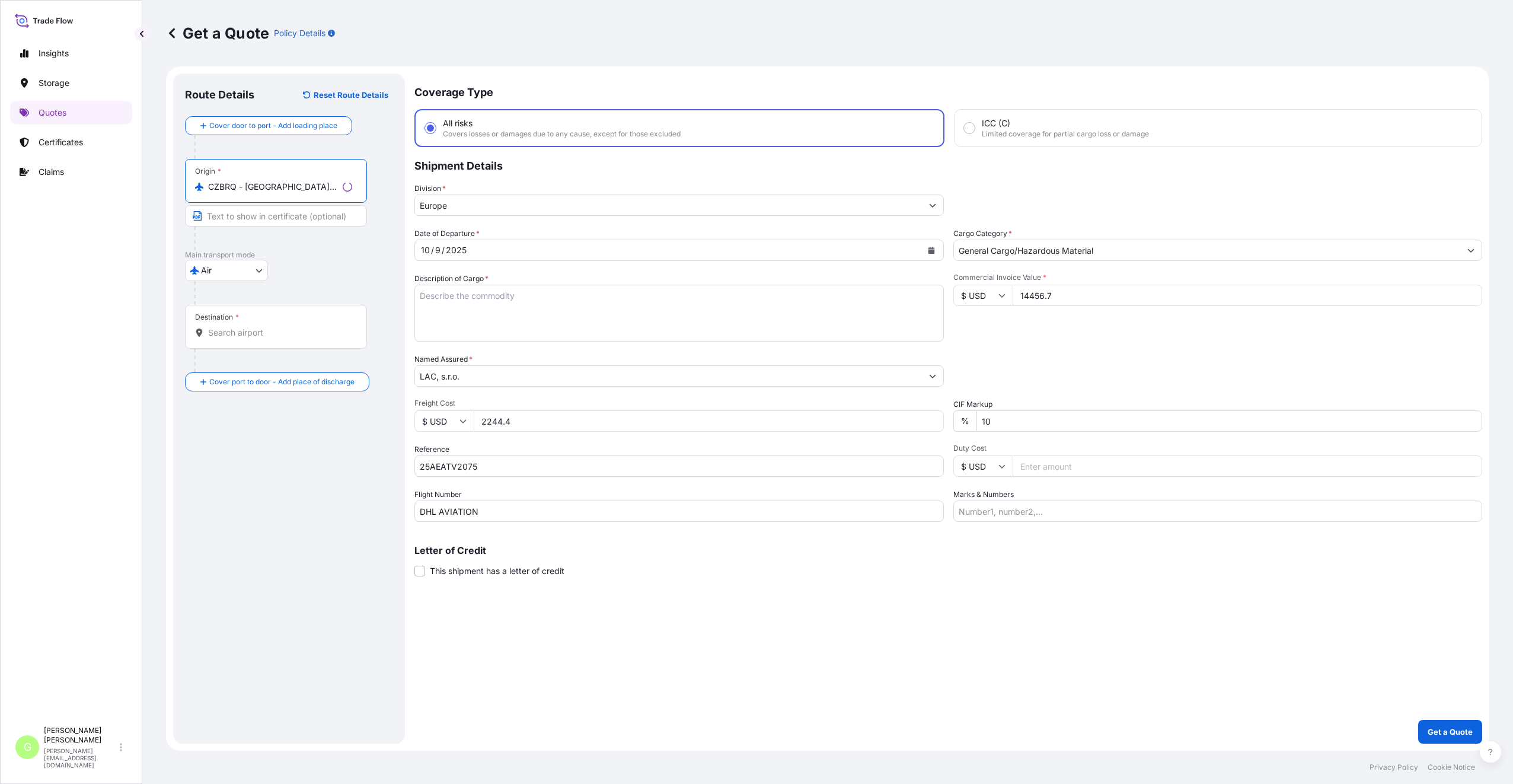
type input "CZBRQ - Brno, Czech Republic"
click at [214, 337] on input "Destination *" at bounding box center [280, 333] width 144 height 12
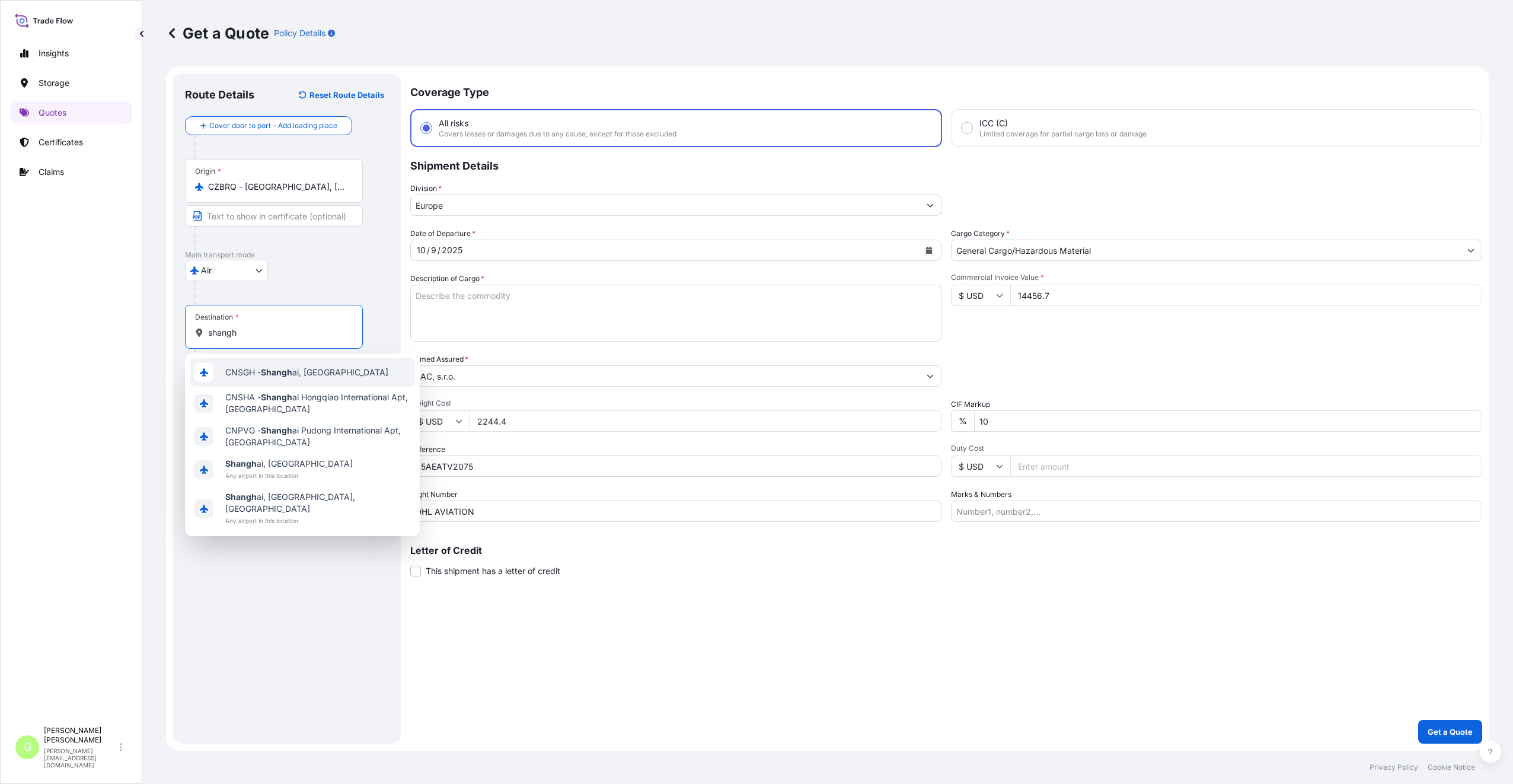
click at [232, 368] on span "CNSGH - Shangh ai, China" at bounding box center [307, 372] width 163 height 12
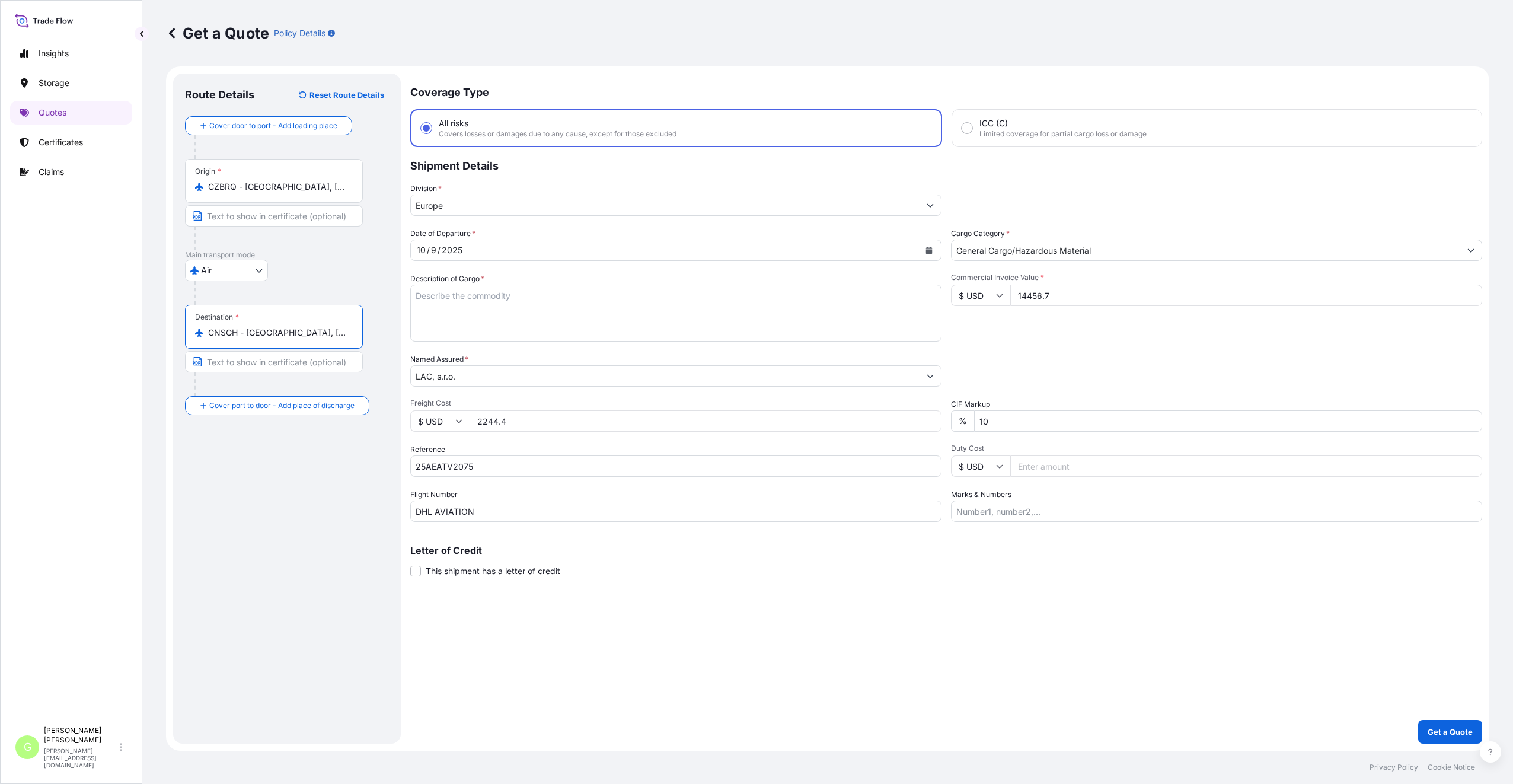
type input "CNSGH - Shanghai, China"
click at [236, 360] on input "Text to appear on certificate" at bounding box center [274, 361] width 178 height 22
type input "Shanghai, China"
drag, startPoint x: 331, startPoint y: 188, endPoint x: 245, endPoint y: 189, distance: 86.0
click at [245, 189] on input "CZBRQ - Brno, Czech Republic" at bounding box center [278, 187] width 140 height 12
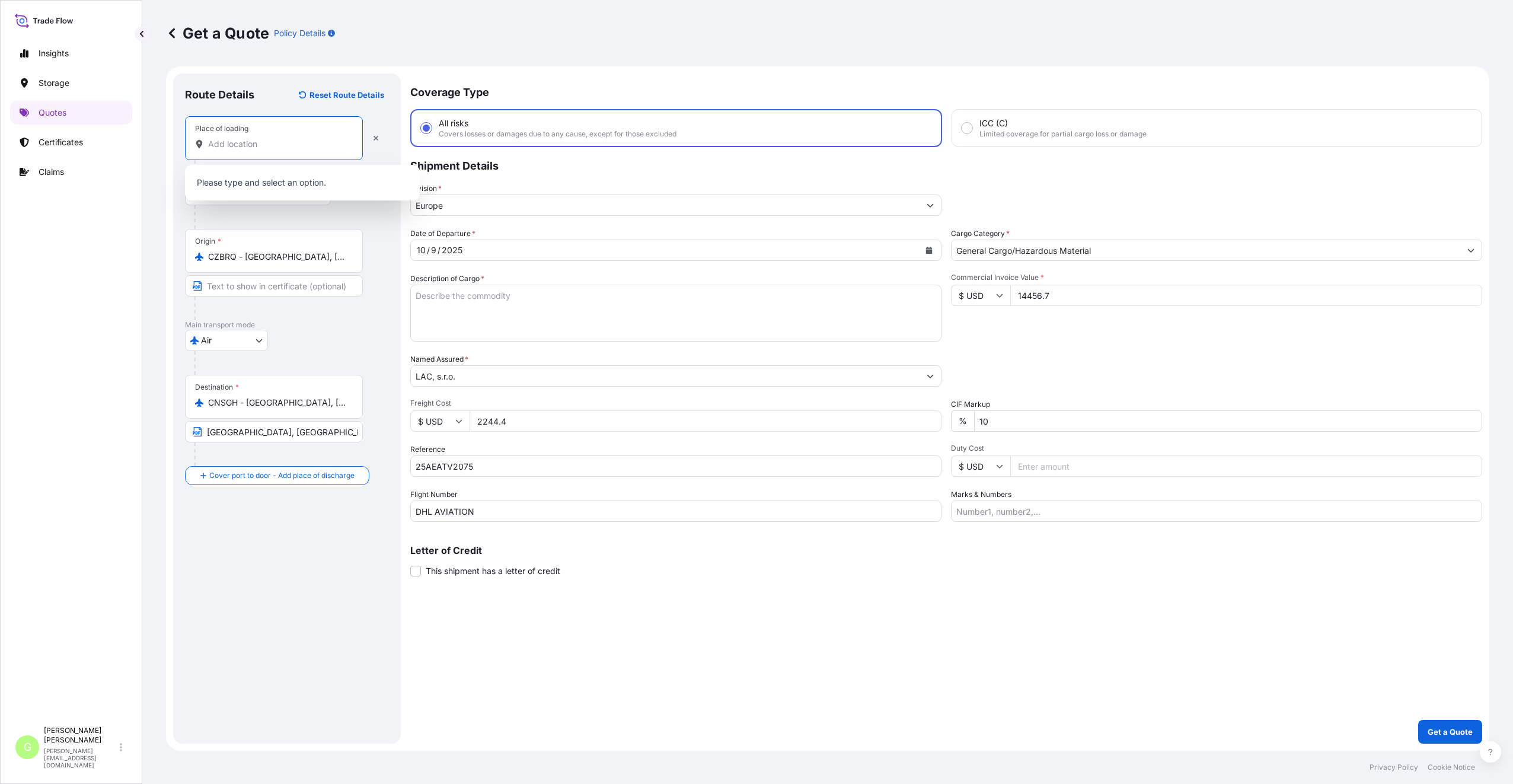
drag, startPoint x: 244, startPoint y: 124, endPoint x: 226, endPoint y: 142, distance: 25.5
click at [226, 142] on input "Place of loading" at bounding box center [278, 144] width 140 height 12
paste input "Židlochovice"
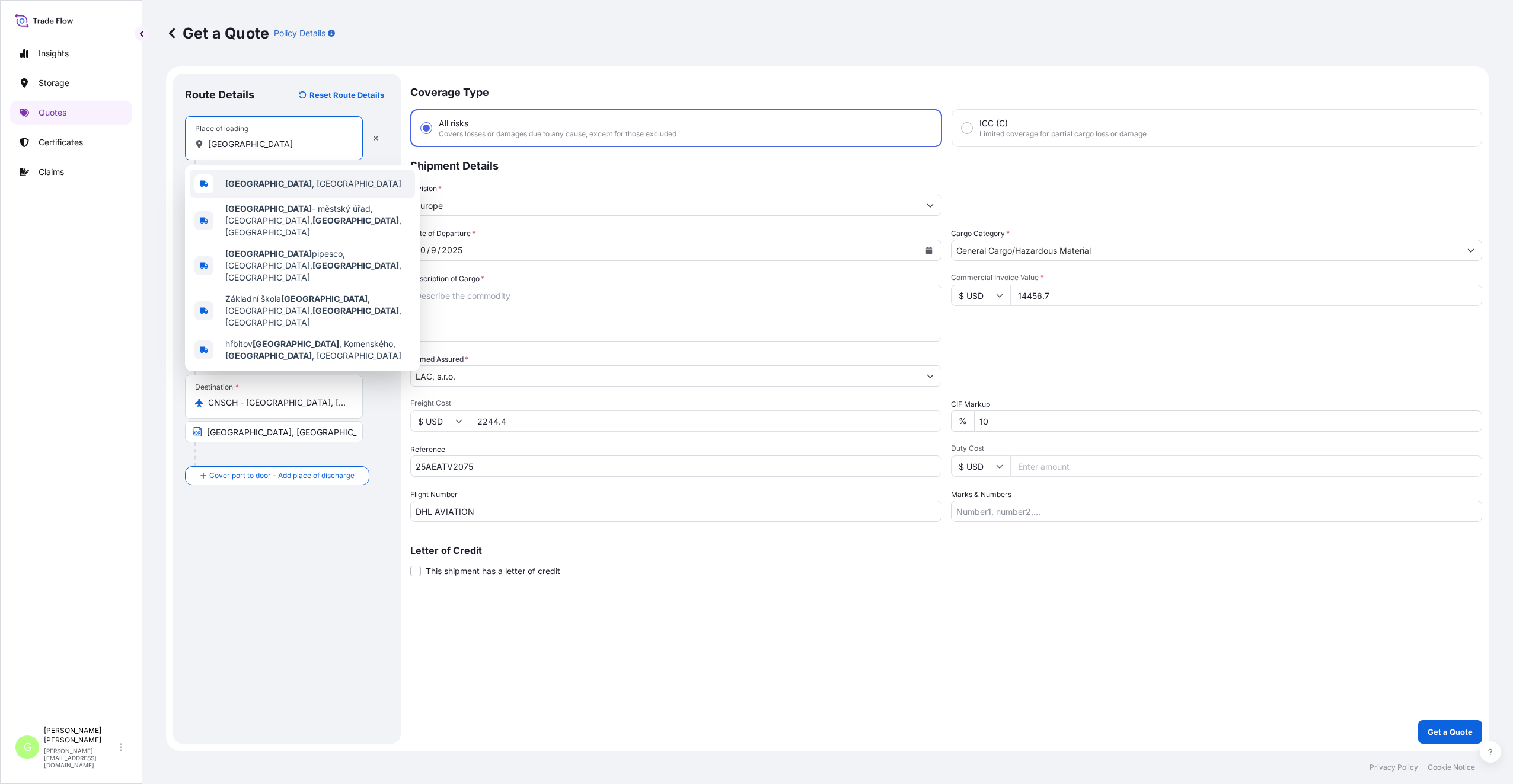
click at [286, 186] on span "Židlochovice , Czechia" at bounding box center [314, 184] width 176 height 12
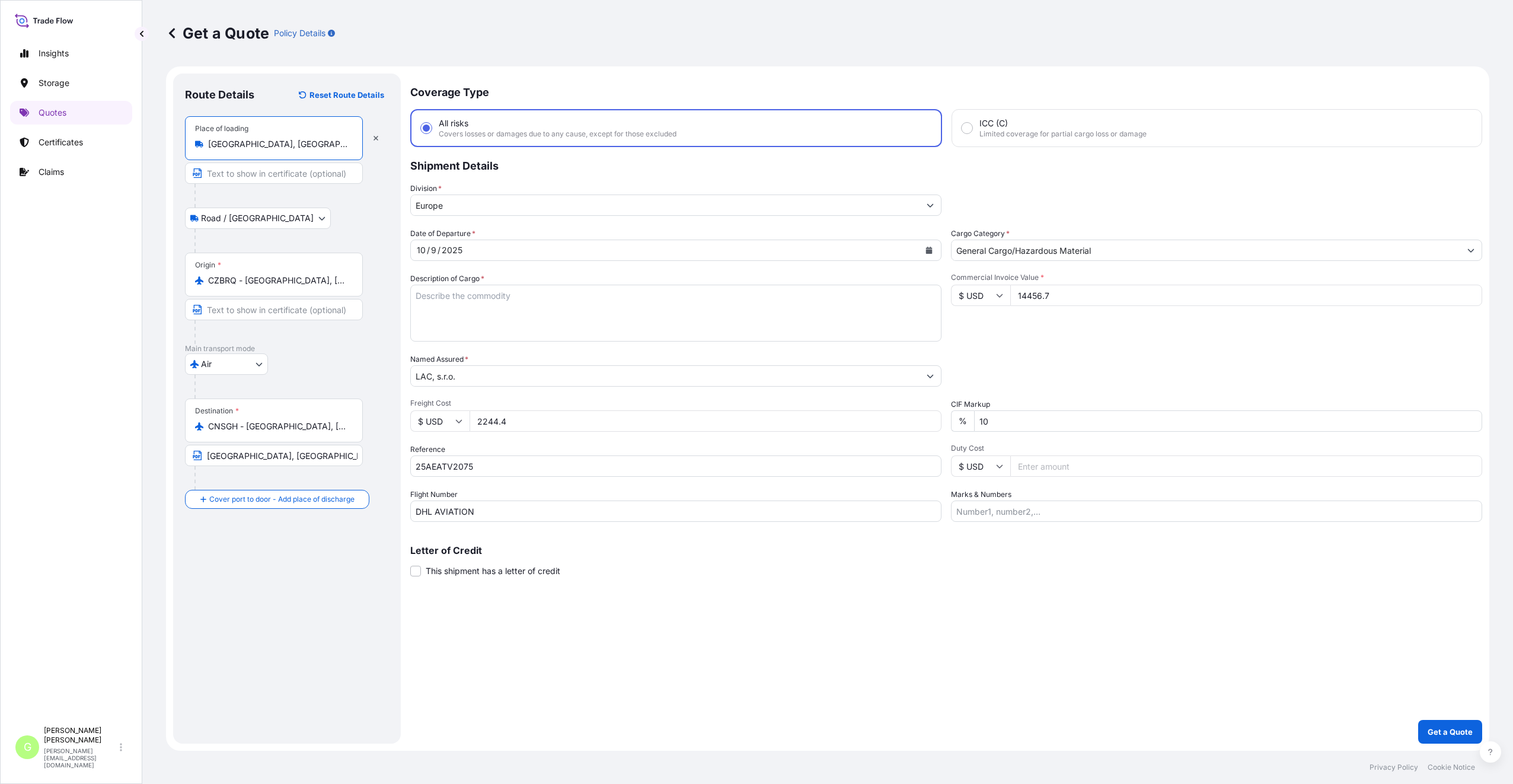
type input "Židlochovice, Czechia"
click at [268, 173] on input "Text to appear on certificate" at bounding box center [276, 173] width 182 height 22
type input "Židlochovice, CZECH REPUBLIC"
drag, startPoint x: 330, startPoint y: 281, endPoint x: 245, endPoint y: 275, distance: 85.2
click at [245, 275] on input "CZBRQ - Brno, Czech Republic" at bounding box center [278, 281] width 140 height 12
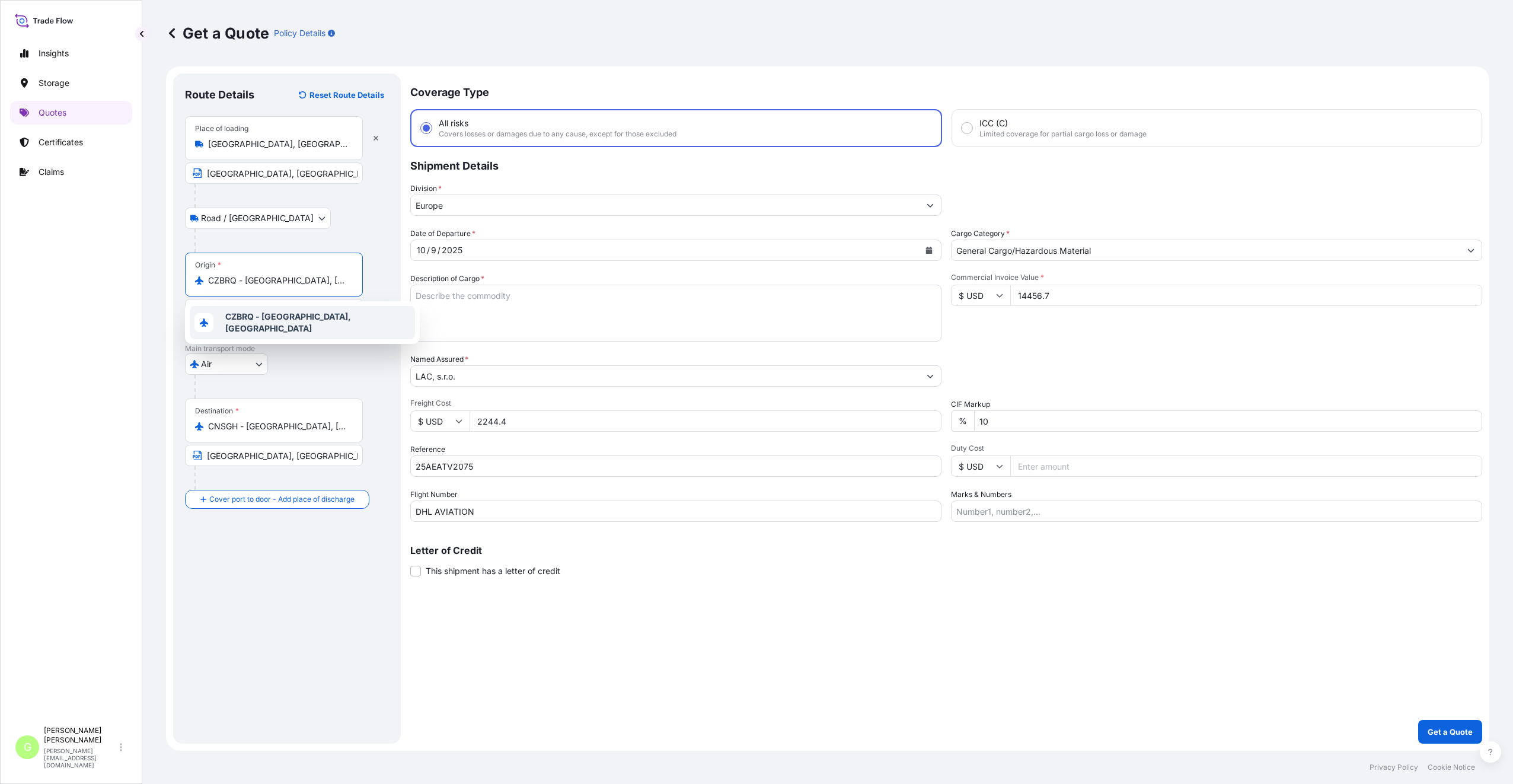
click at [125, 314] on div "Insights Storage Quotes Certificates Claims" at bounding box center [71, 375] width 122 height 689
click at [229, 306] on input "Text to appear on certificate" at bounding box center [274, 309] width 178 height 22
paste input "Brno, Czech Republic"
type input "Brno, Czech Republic"
click at [211, 588] on div "Route Details Reset Route Details Place of loading Židlochovice, Czechia Židloc…" at bounding box center [286, 409] width 204 height 647
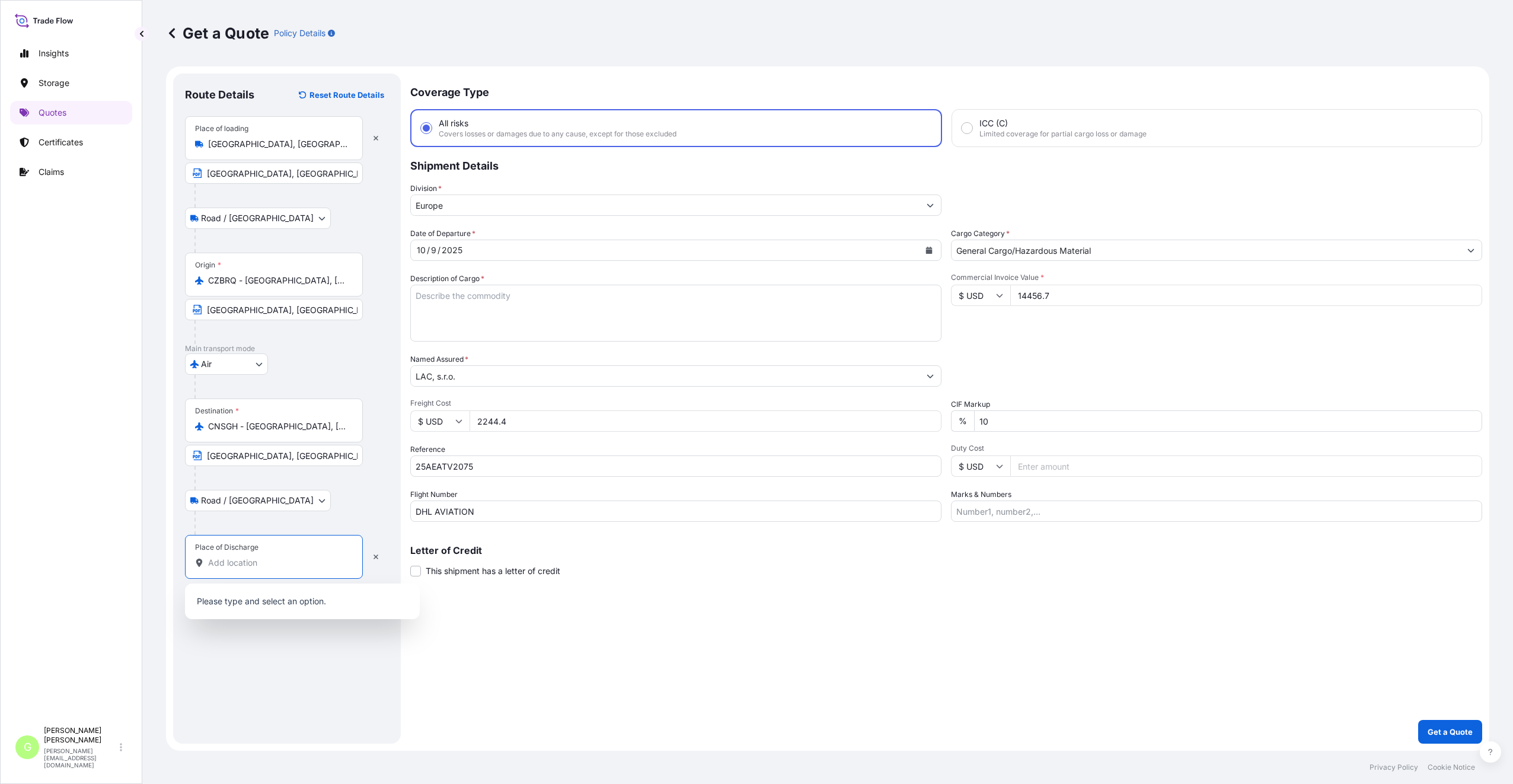
click at [226, 564] on input "Place of Discharge" at bounding box center [278, 562] width 140 height 12
paste input "SUZHOU"
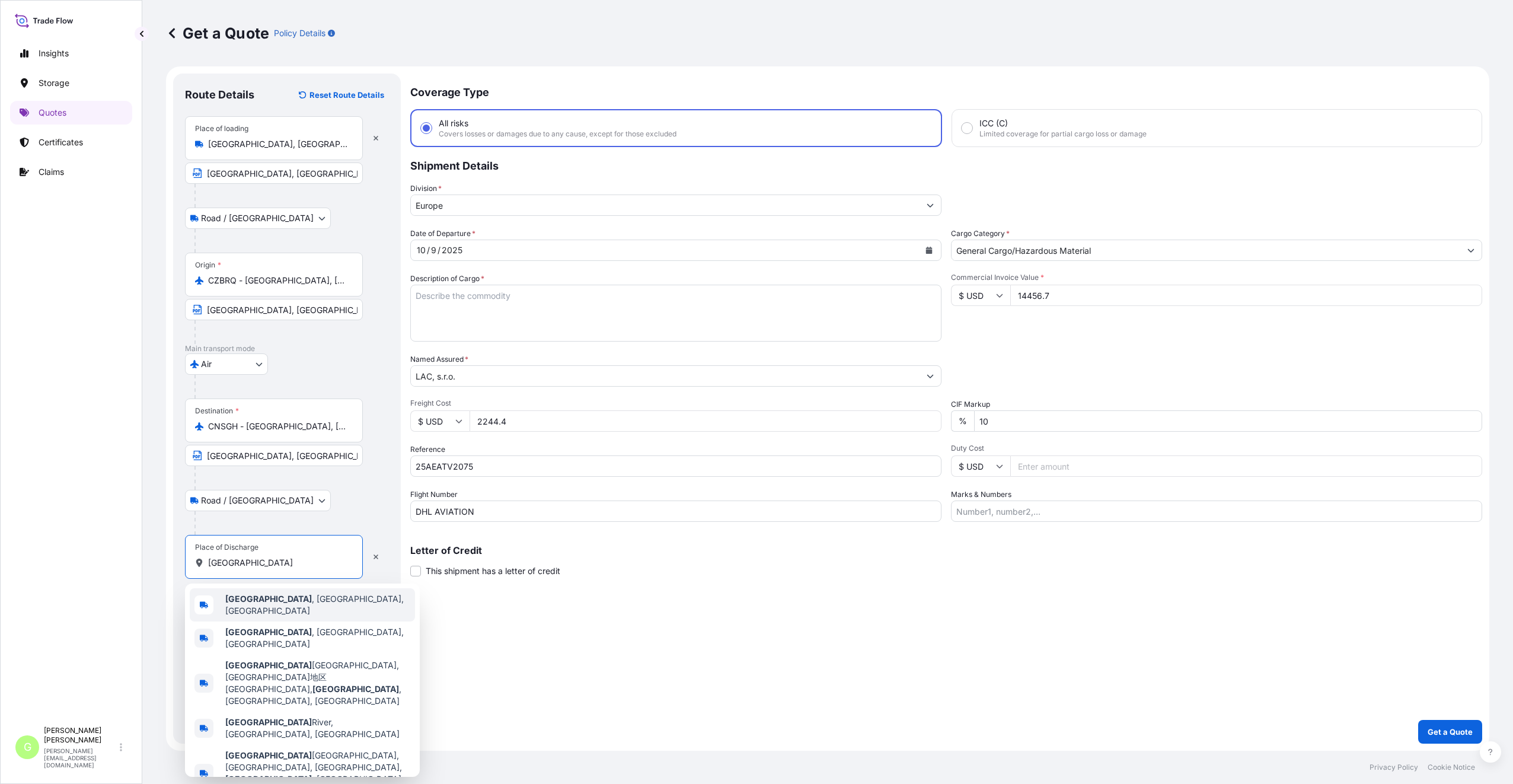
click at [275, 606] on span "Suzhou , Jiangsu, China" at bounding box center [318, 604] width 185 height 24
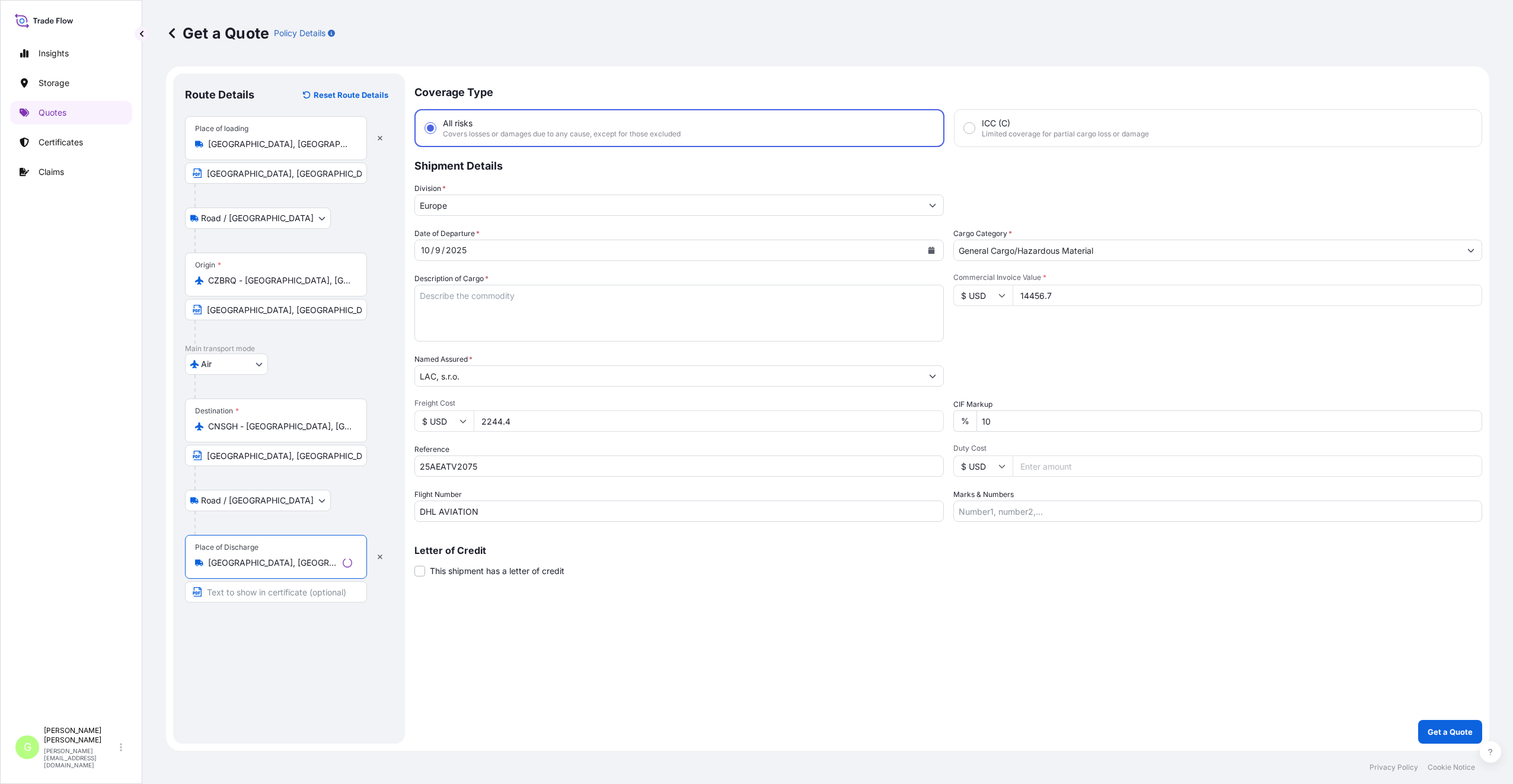
type input "Suzhou, Jiangsu, China"
click at [268, 595] on input "Text to appear on certificate" at bounding box center [276, 592] width 182 height 22
paste input "SUZHOU"
type input "SUZHOU CHINA"
click at [440, 285] on textarea "Description of Cargo *" at bounding box center [676, 313] width 531 height 57
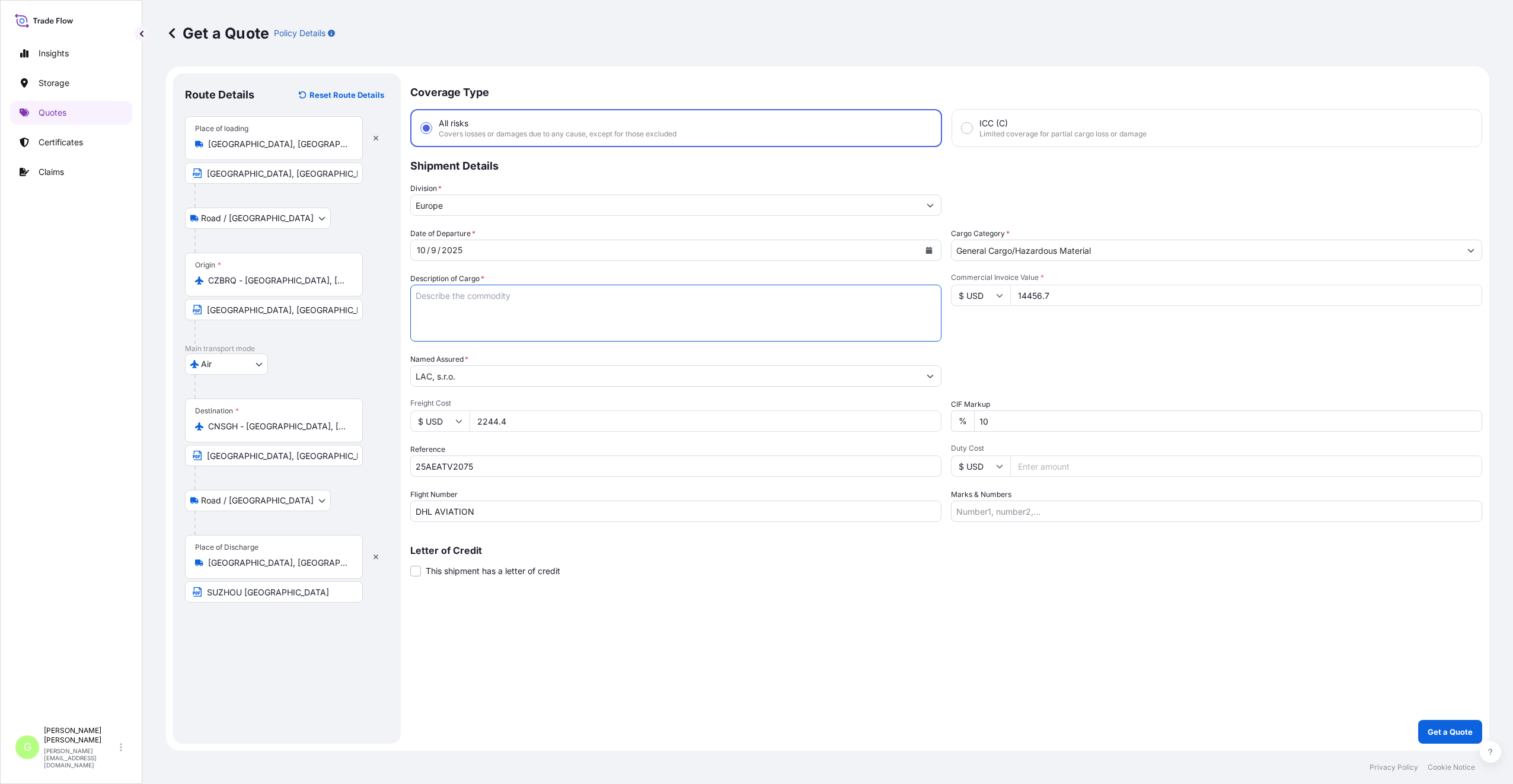
paste textarea "Furnace"
type textarea "Furnace"
click at [1120, 250] on input "General Cargo/Hazardous Material" at bounding box center [1206, 250] width 509 height 22
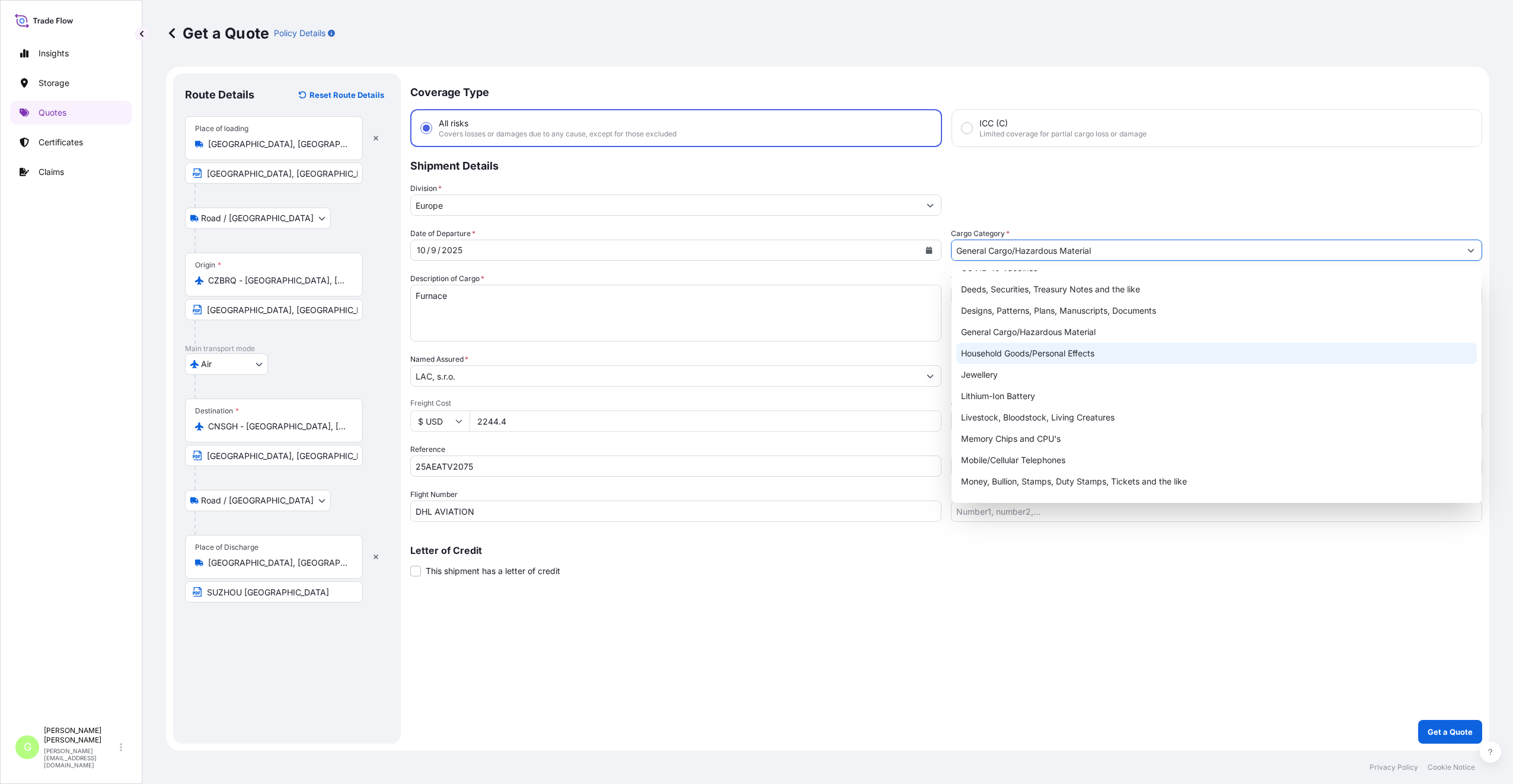
scroll to position [199, 0]
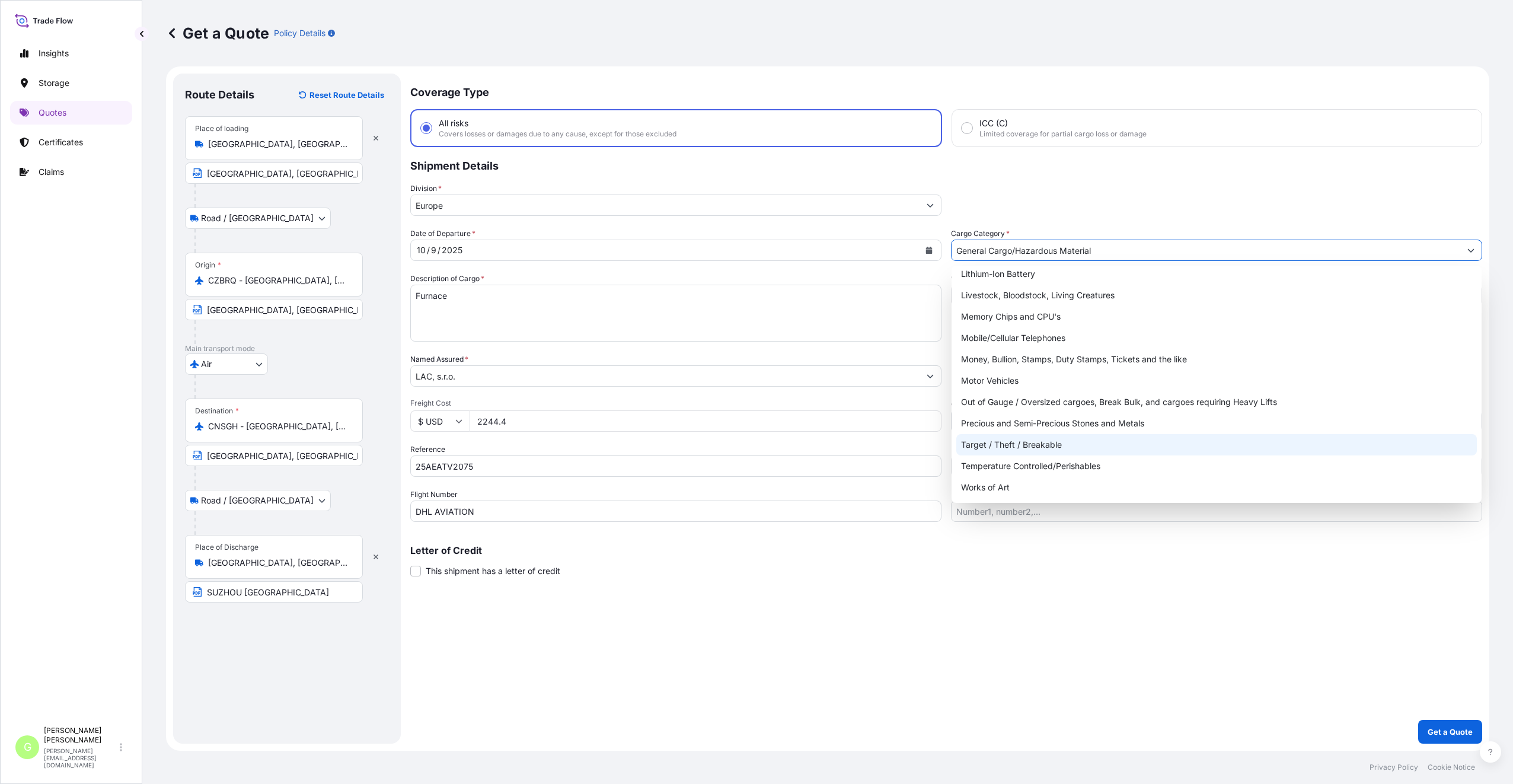
click at [978, 444] on div "Target / Theft / Breakable" at bounding box center [1216, 445] width 520 height 22
type input "Target / Theft / Breakable"
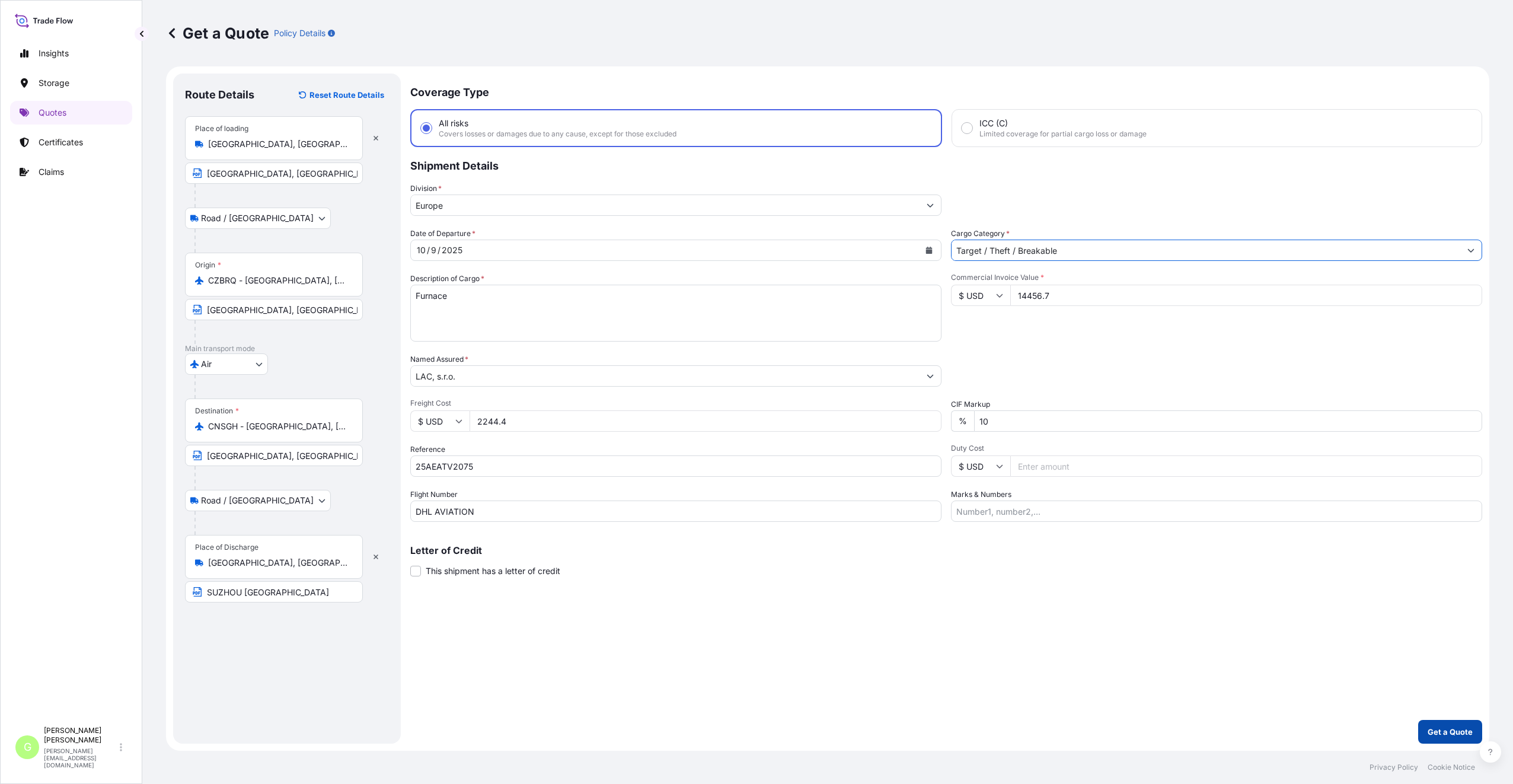
click at [1447, 729] on p "Get a Quote" at bounding box center [1450, 731] width 46 height 12
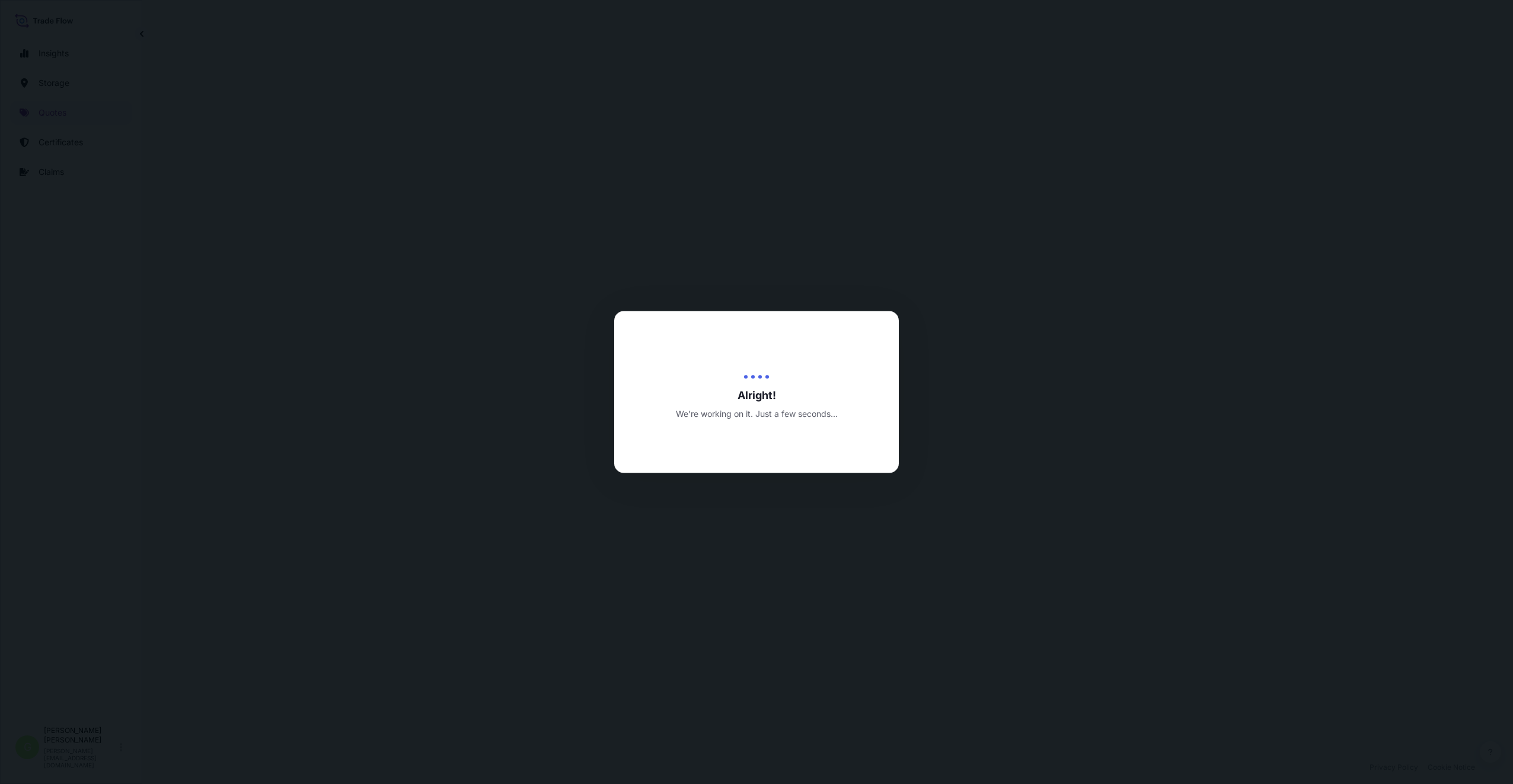
select select "Road / [GEOGRAPHIC_DATA]"
select select "Air"
select select "Road / [GEOGRAPHIC_DATA]"
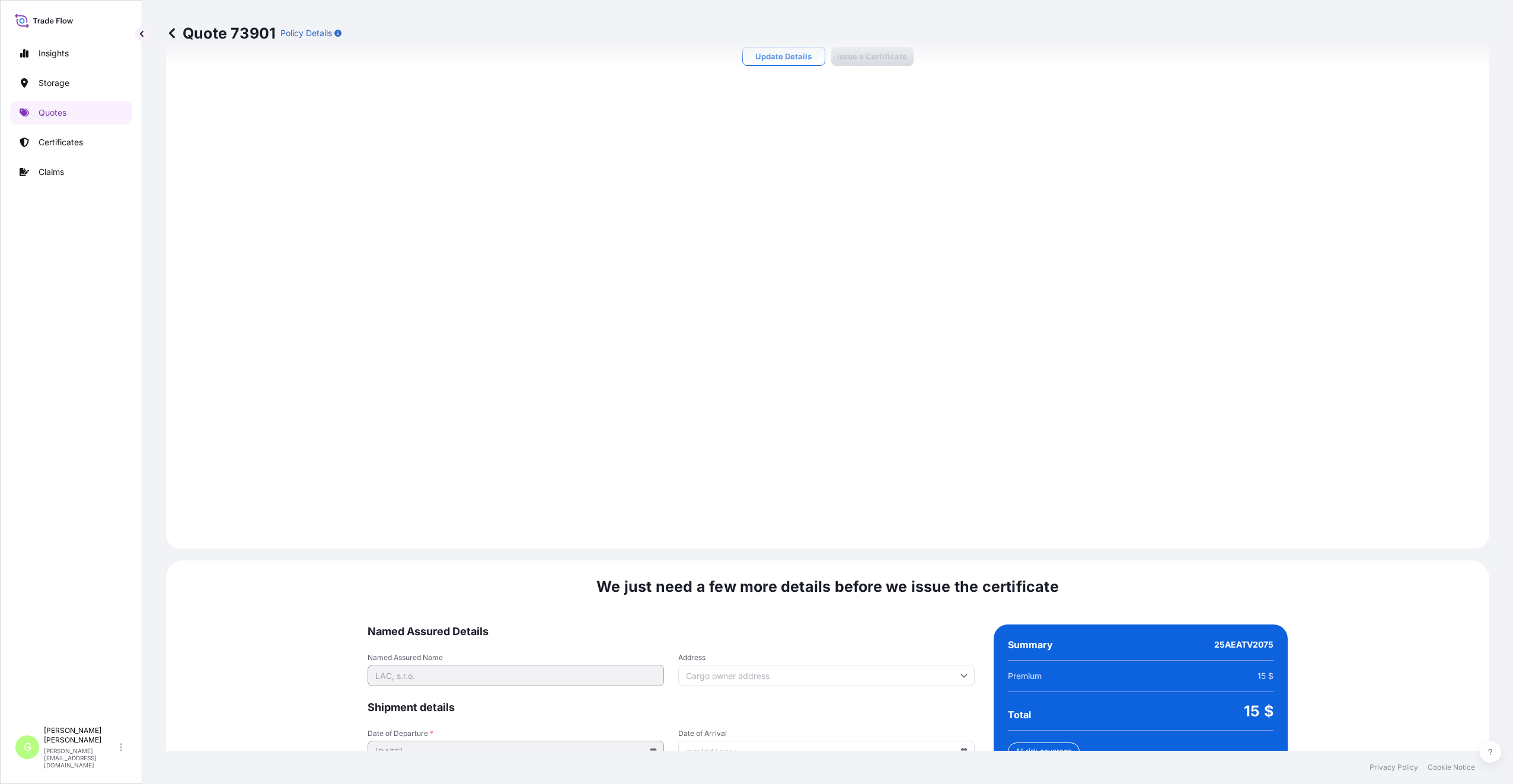
scroll to position [1522, 0]
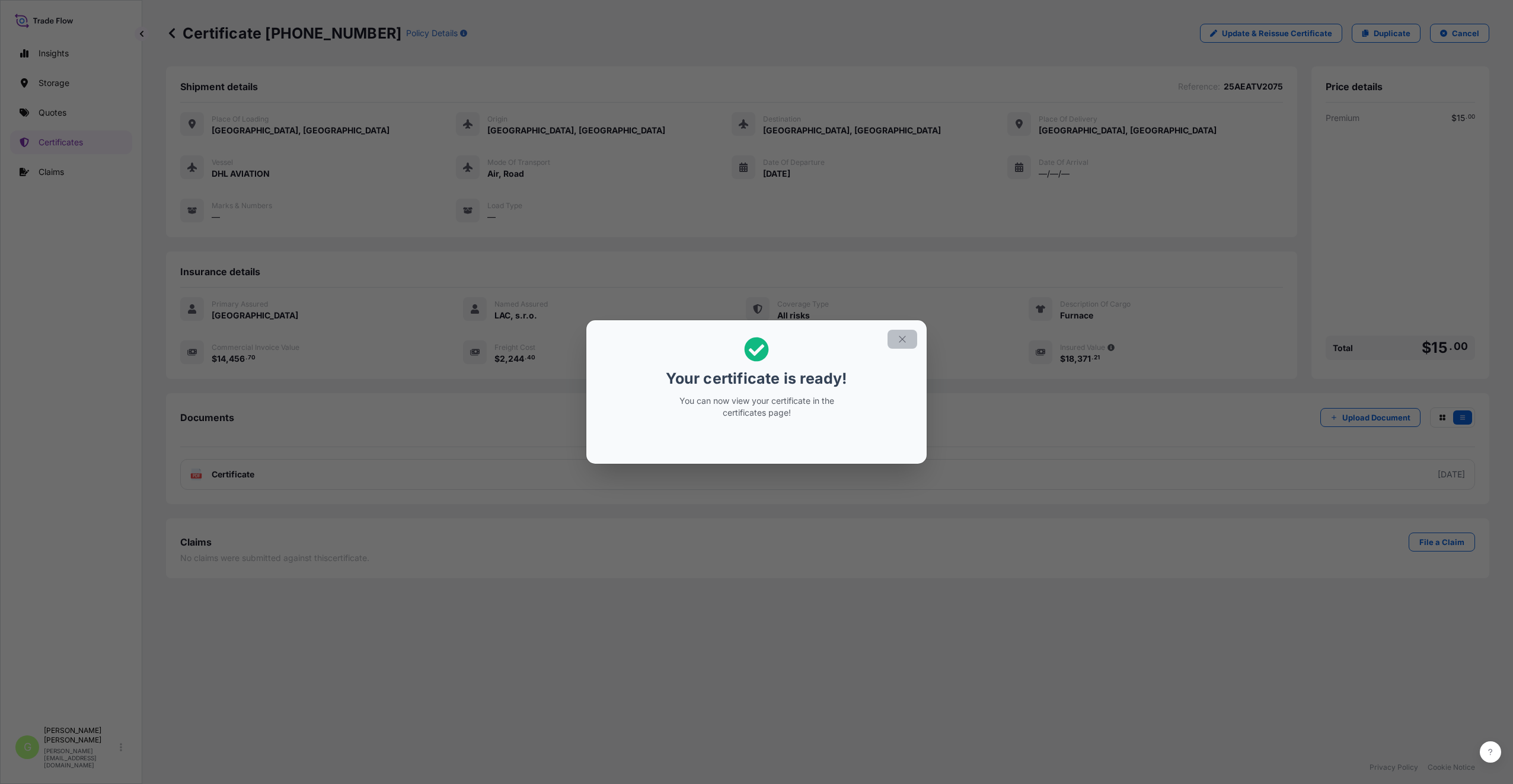
click at [904, 340] on icon "button" at bounding box center [902, 338] width 10 height 10
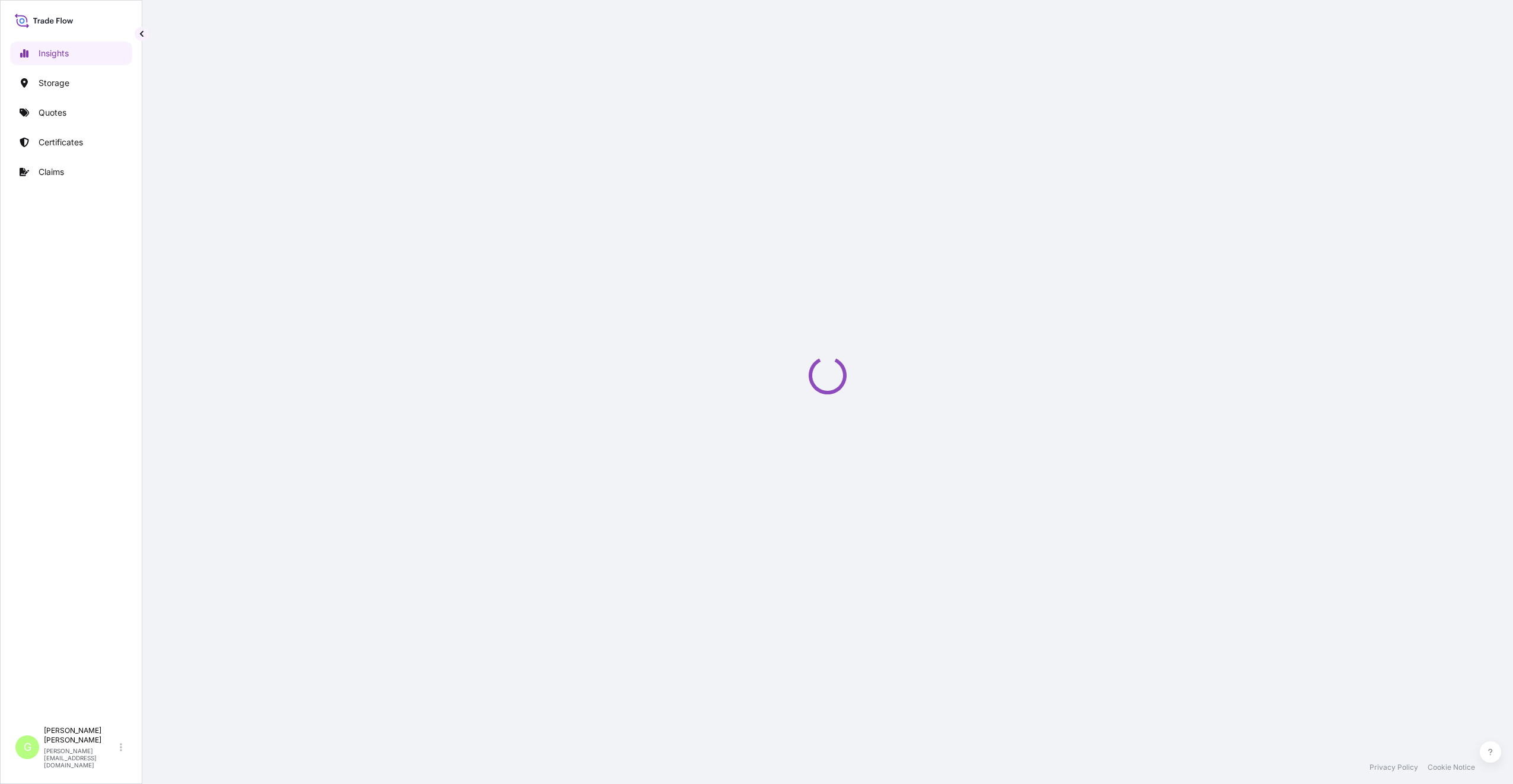
select select "2025"
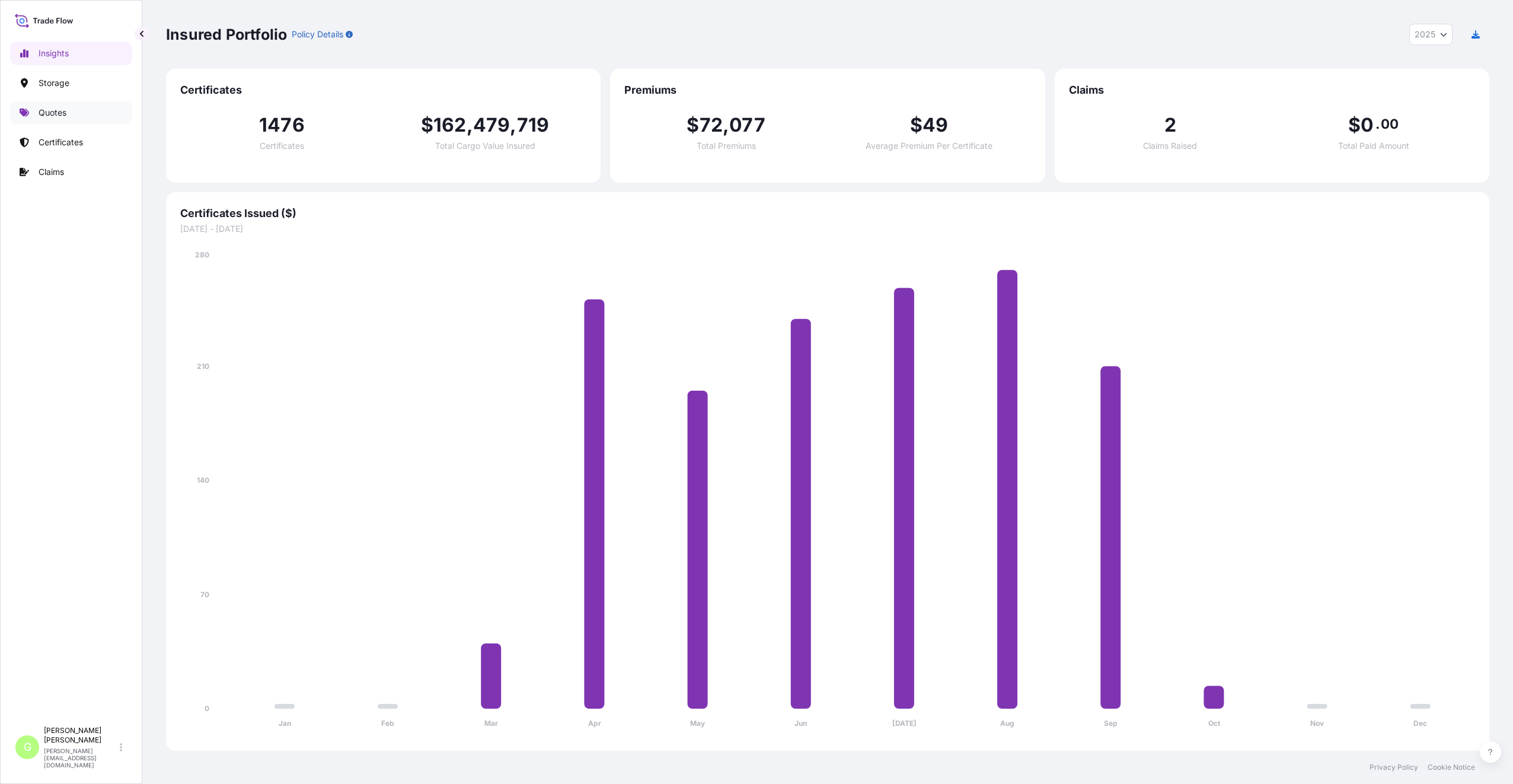
click at [46, 115] on p "Quotes" at bounding box center [52, 113] width 27 height 12
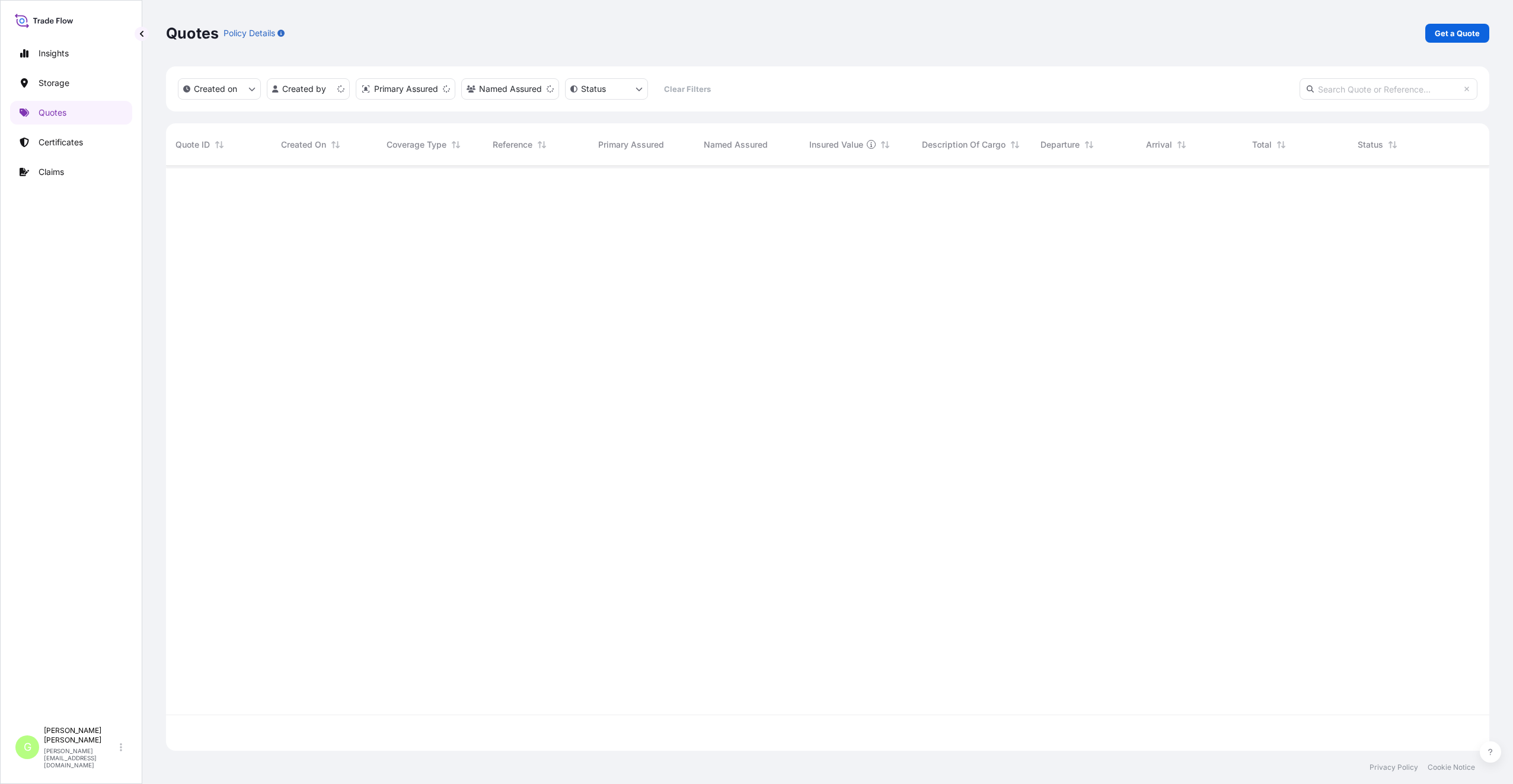
scroll to position [582, 1314]
click at [1439, 32] on p "Get a Quote" at bounding box center [1457, 33] width 46 height 12
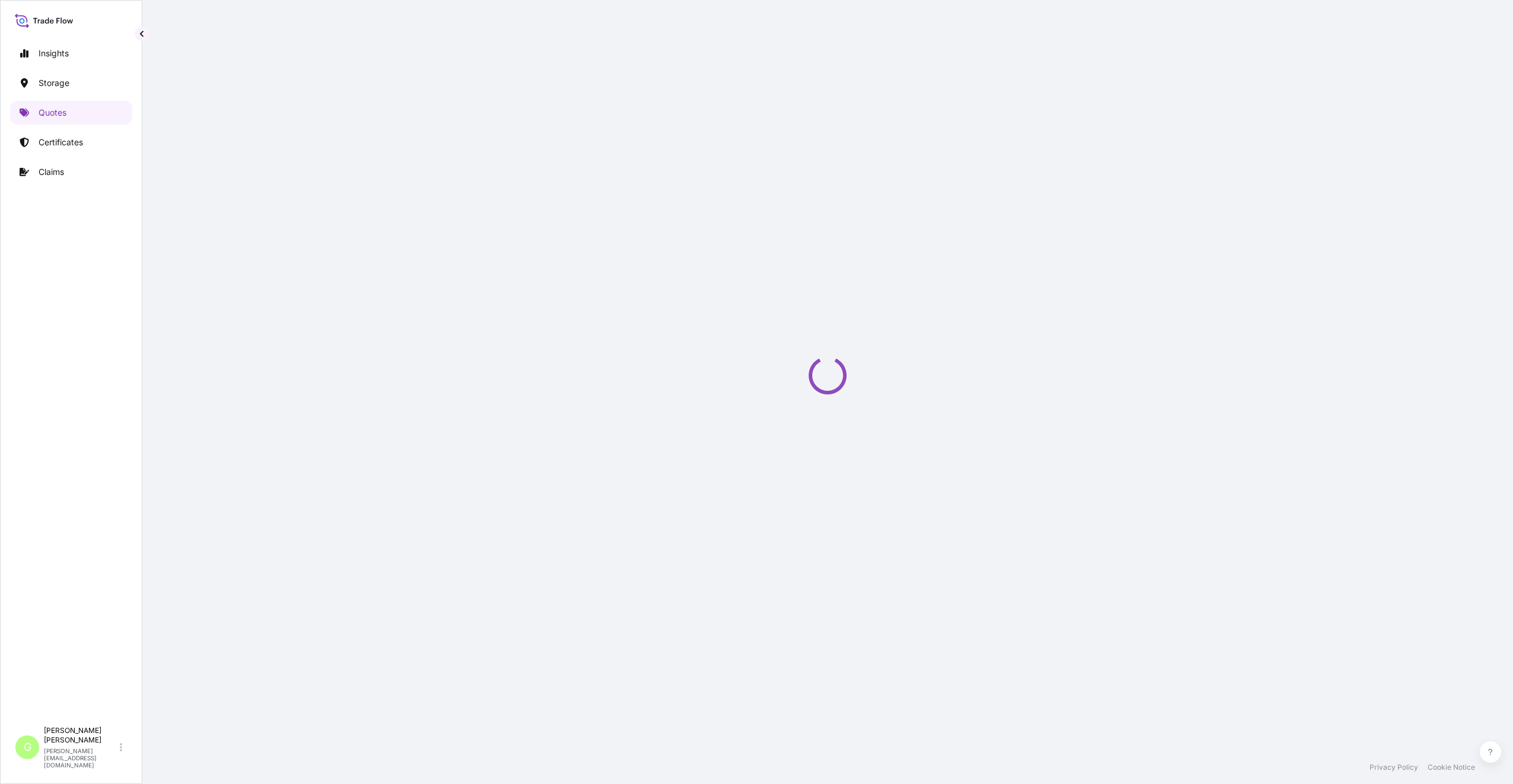
select select "Water"
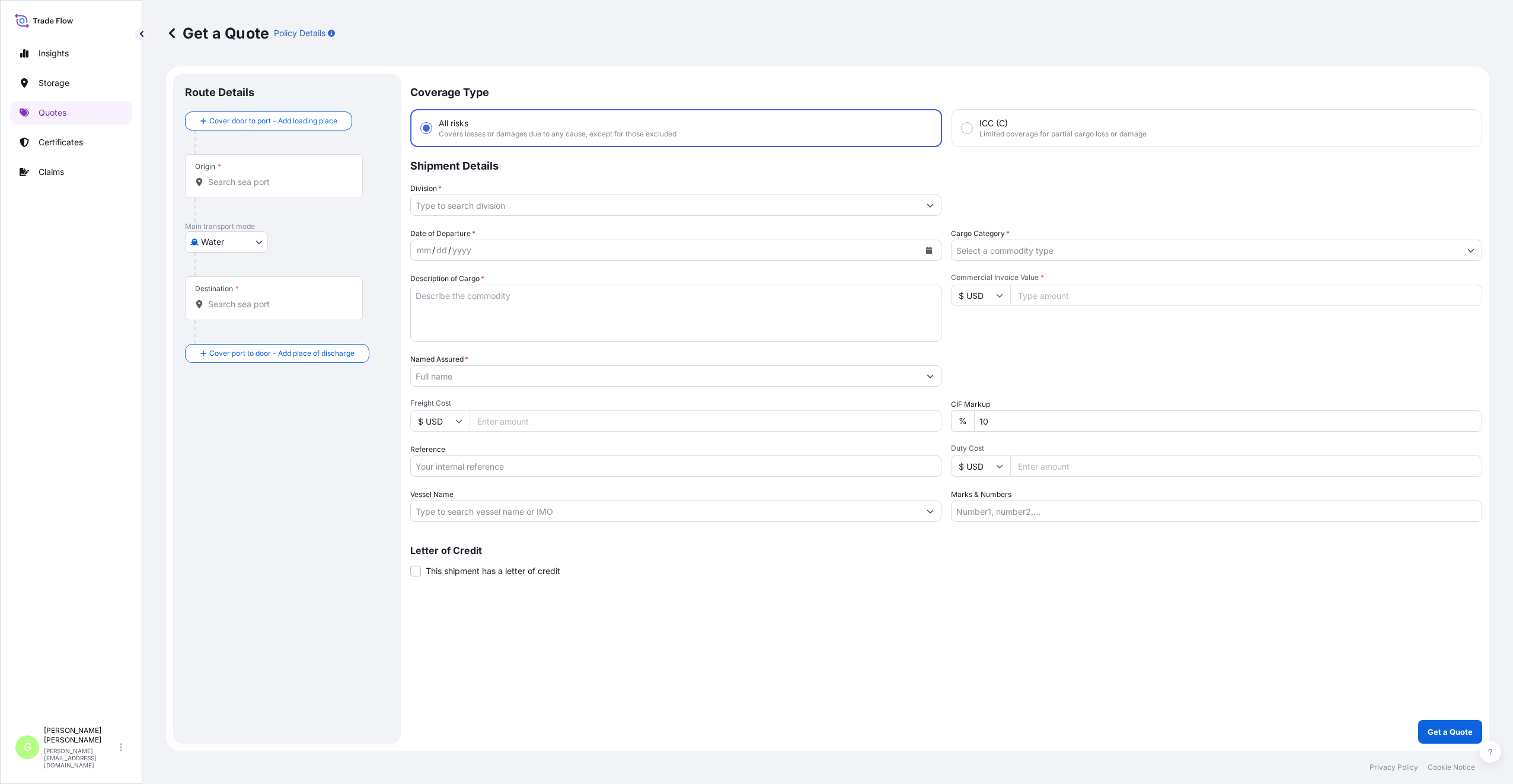
click at [436, 465] on input "Reference" at bounding box center [676, 465] width 531 height 22
paste input "25SEAPJ6251"
type input "25SEAPJ6251"
click at [446, 203] on input "Division *" at bounding box center [665, 205] width 509 height 22
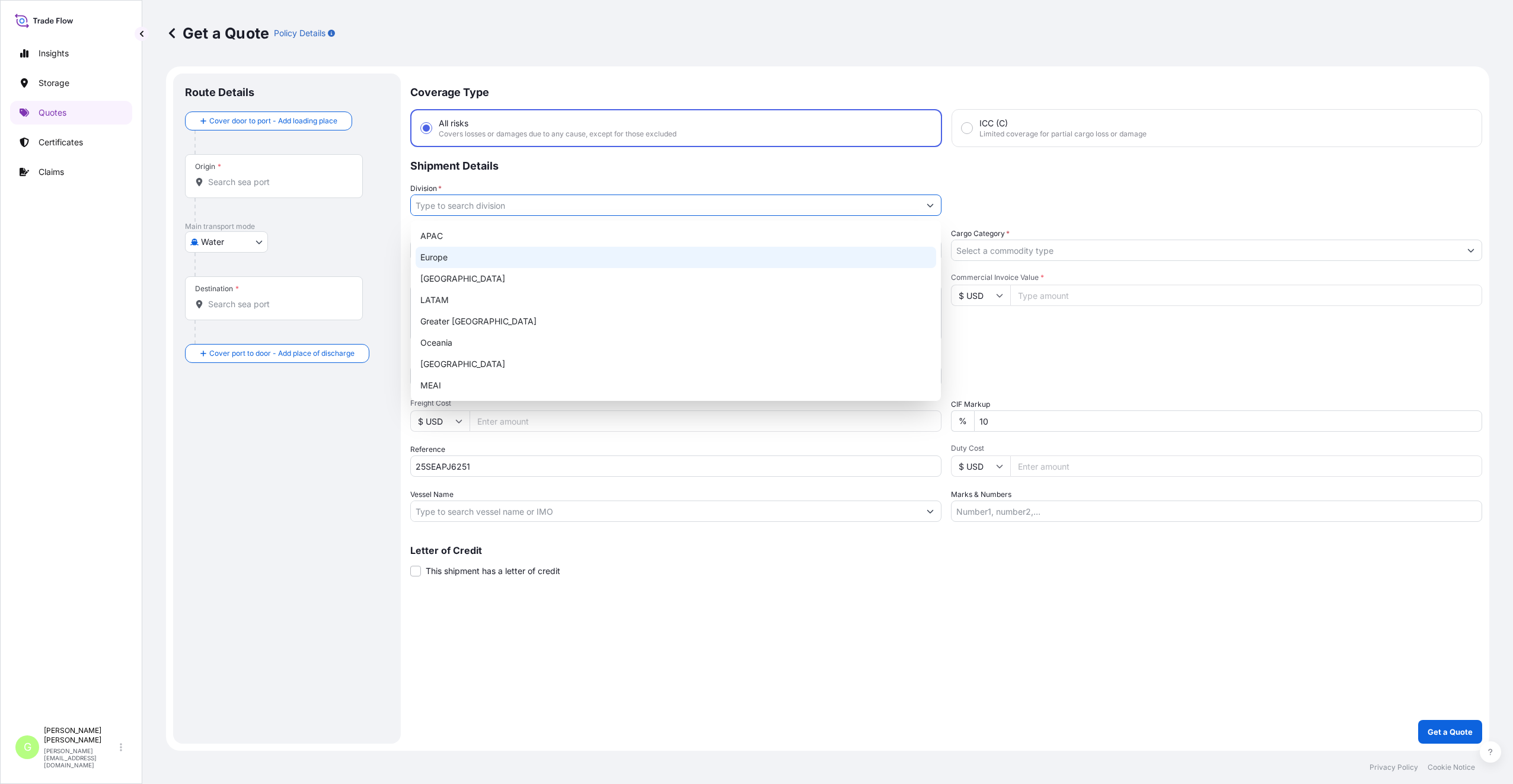
click at [429, 257] on div "Europe" at bounding box center [675, 257] width 520 height 22
type input "Europe"
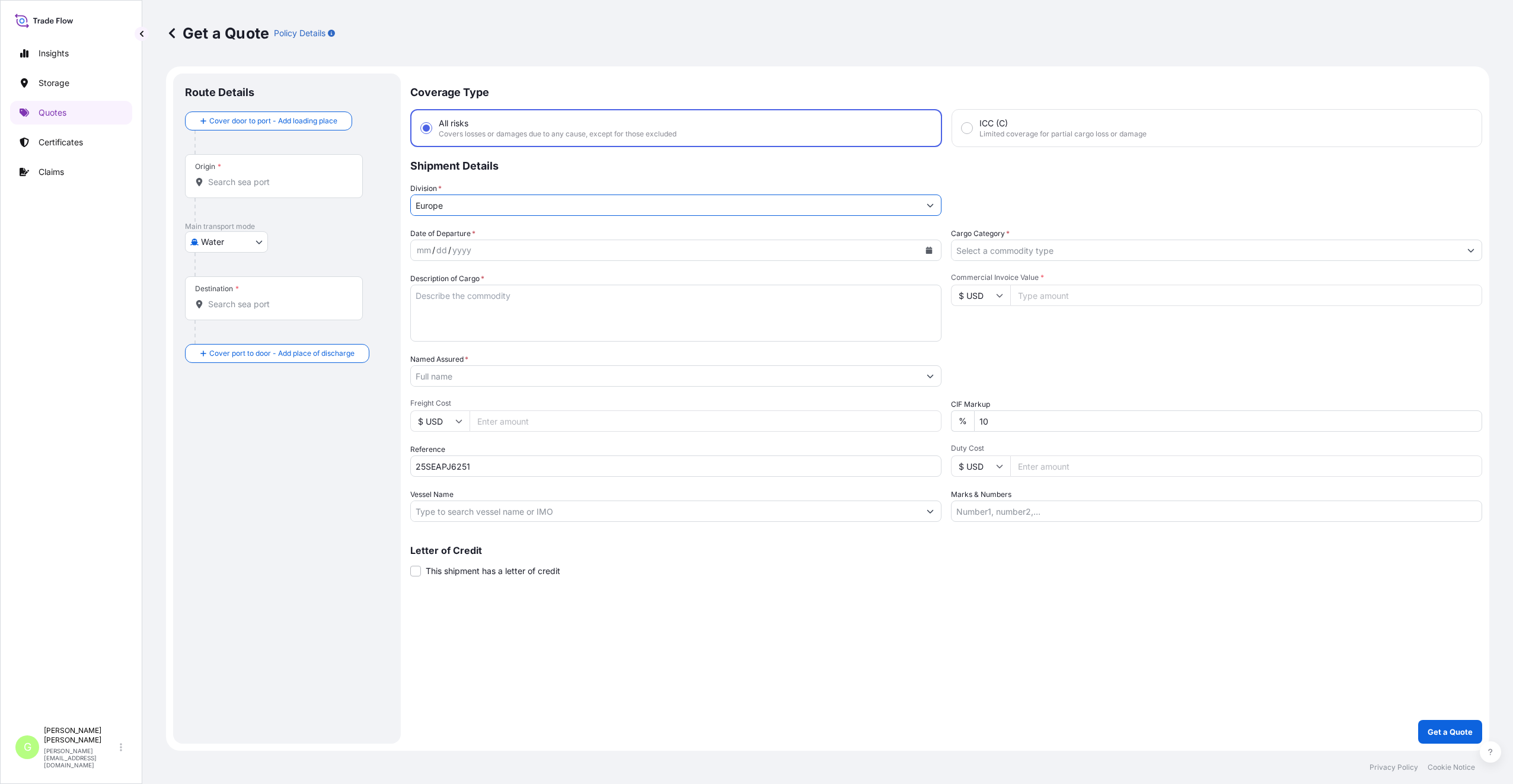
click at [1033, 246] on input "Cargo Category *" at bounding box center [1206, 250] width 509 height 22
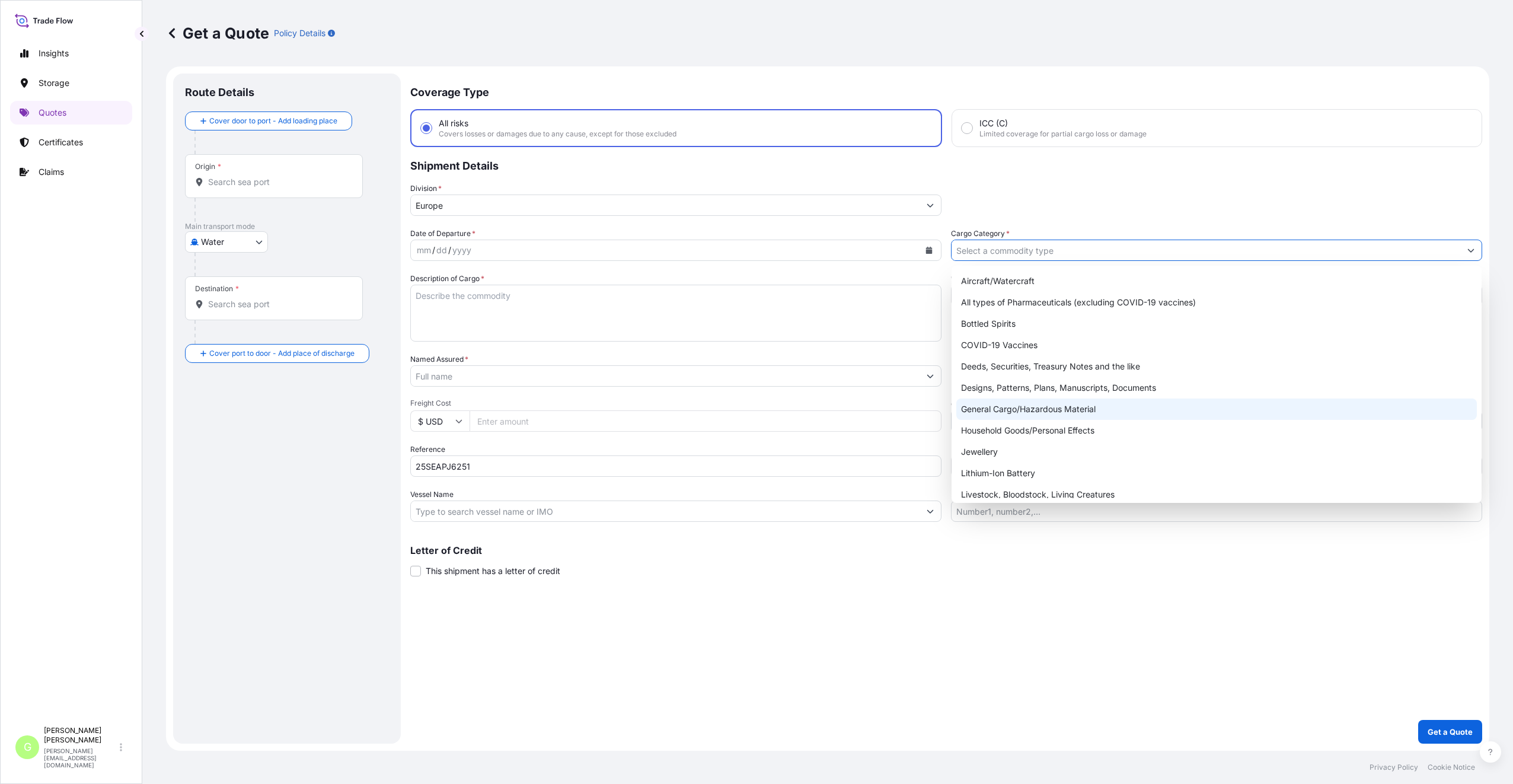
click at [982, 412] on div "General Cargo/Hazardous Material" at bounding box center [1216, 409] width 520 height 22
type input "General Cargo/Hazardous Material"
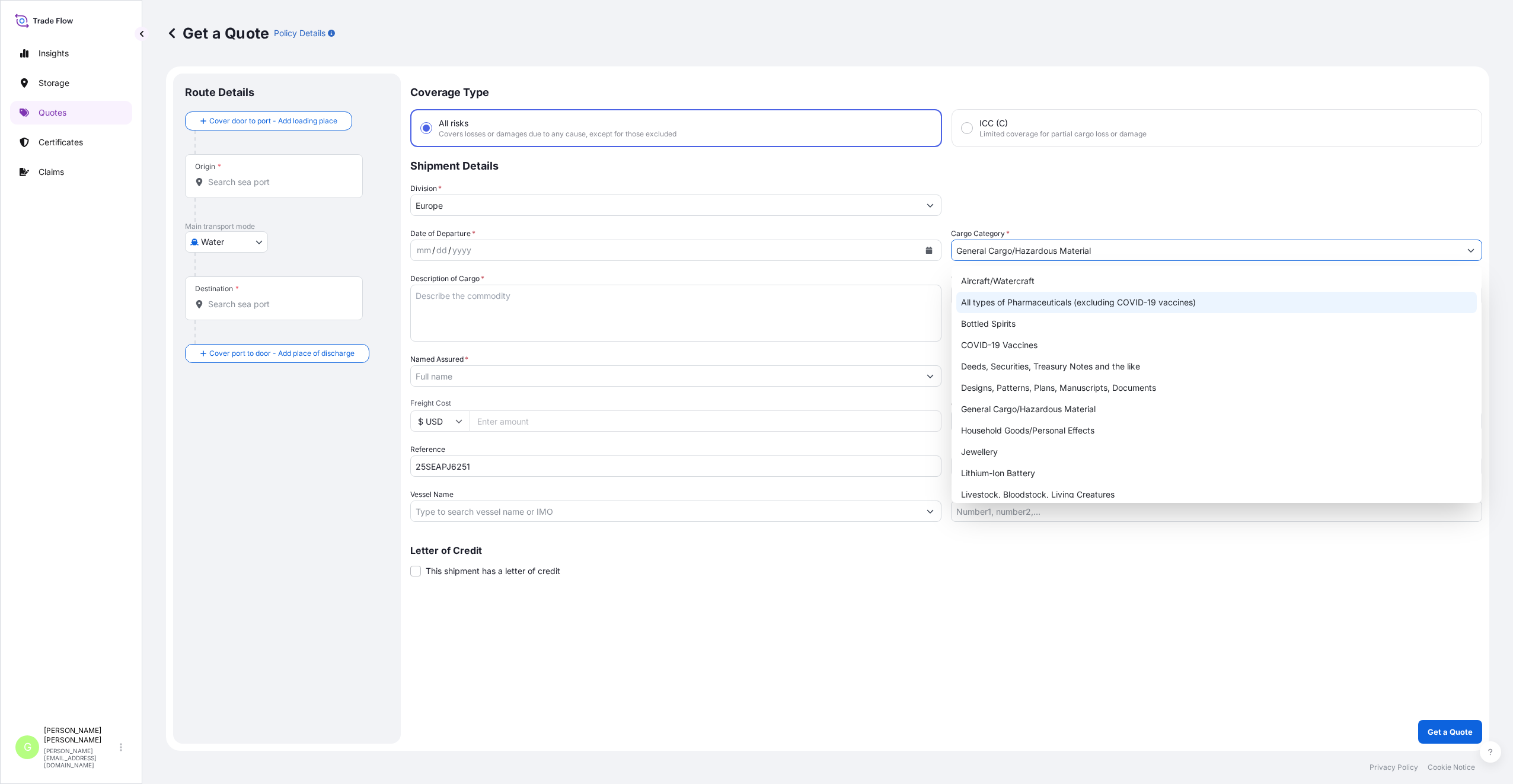
click at [968, 583] on div "Coverage Type All risks Covers losses or damages due to any cause, except for t…" at bounding box center [946, 409] width 1072 height 670
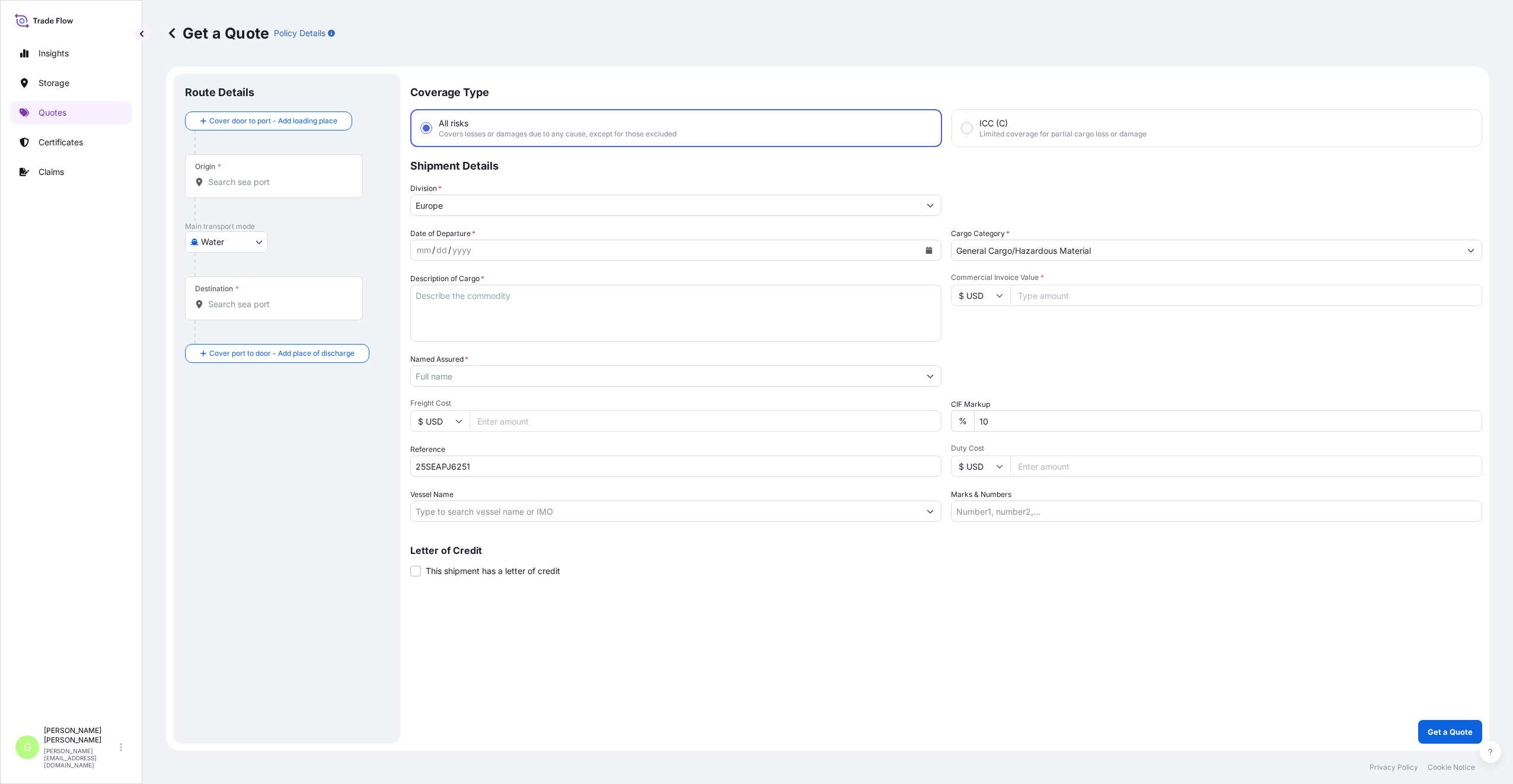
click at [1032, 299] on input "Commercial Invoice Value *" at bounding box center [1247, 295] width 472 height 22
paste input "296637.95"
type input "296637.95"
click at [482, 416] on input "Freight Cost" at bounding box center [705, 421] width 472 height 22
paste input "4723"
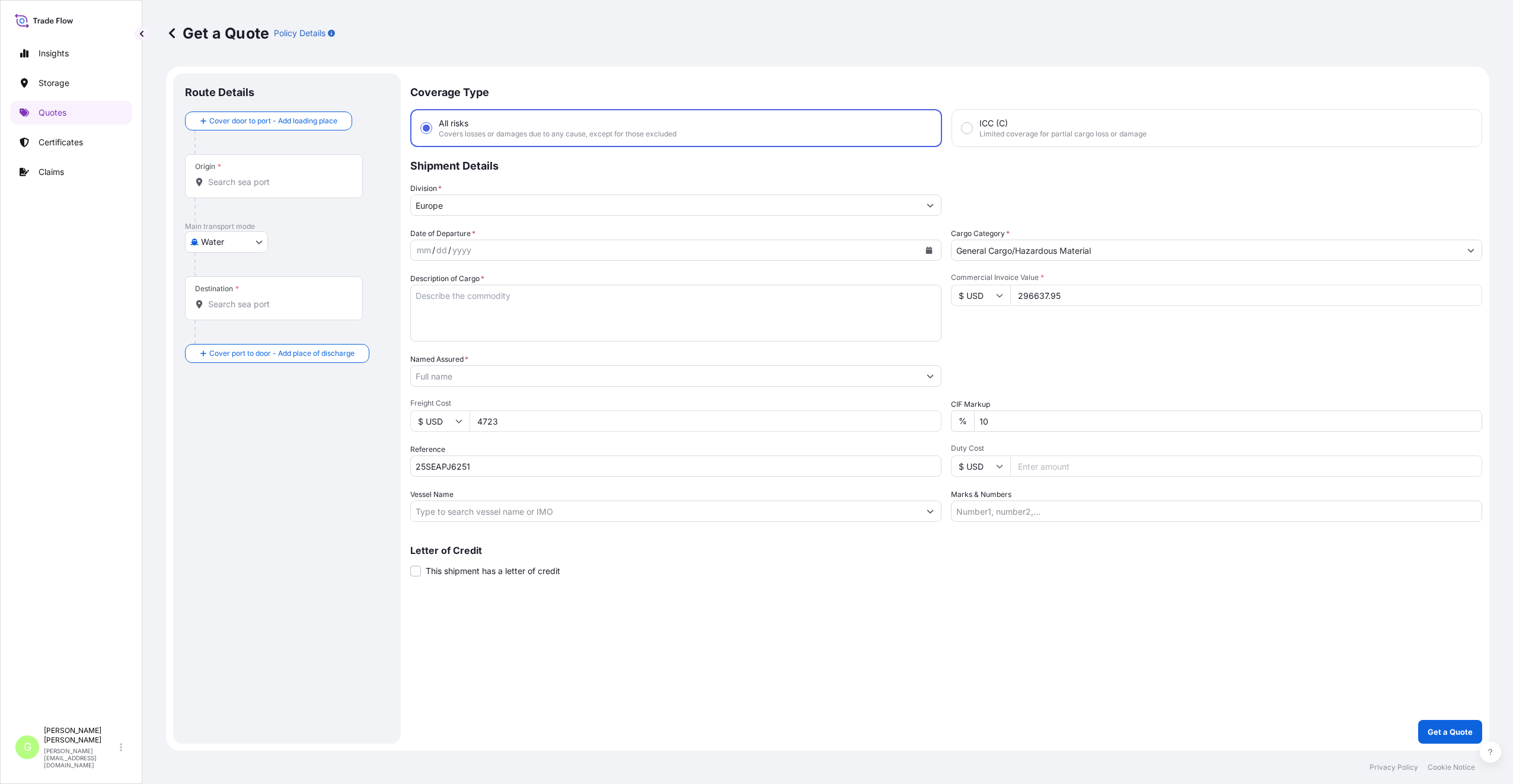
type input "4723"
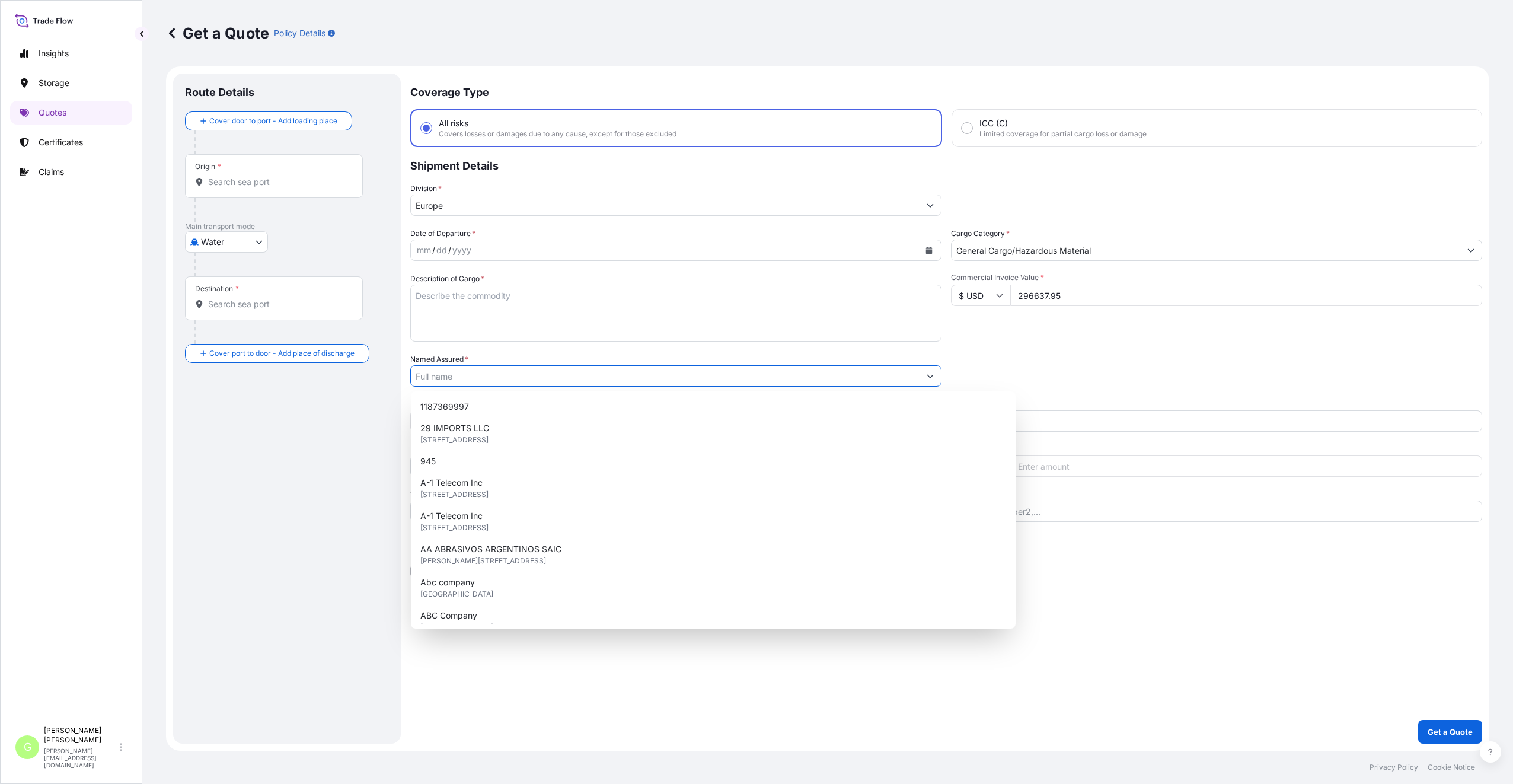
click at [463, 370] on input "Named Assured *" at bounding box center [665, 375] width 509 height 22
paste input "BMRC Group s.r.o."
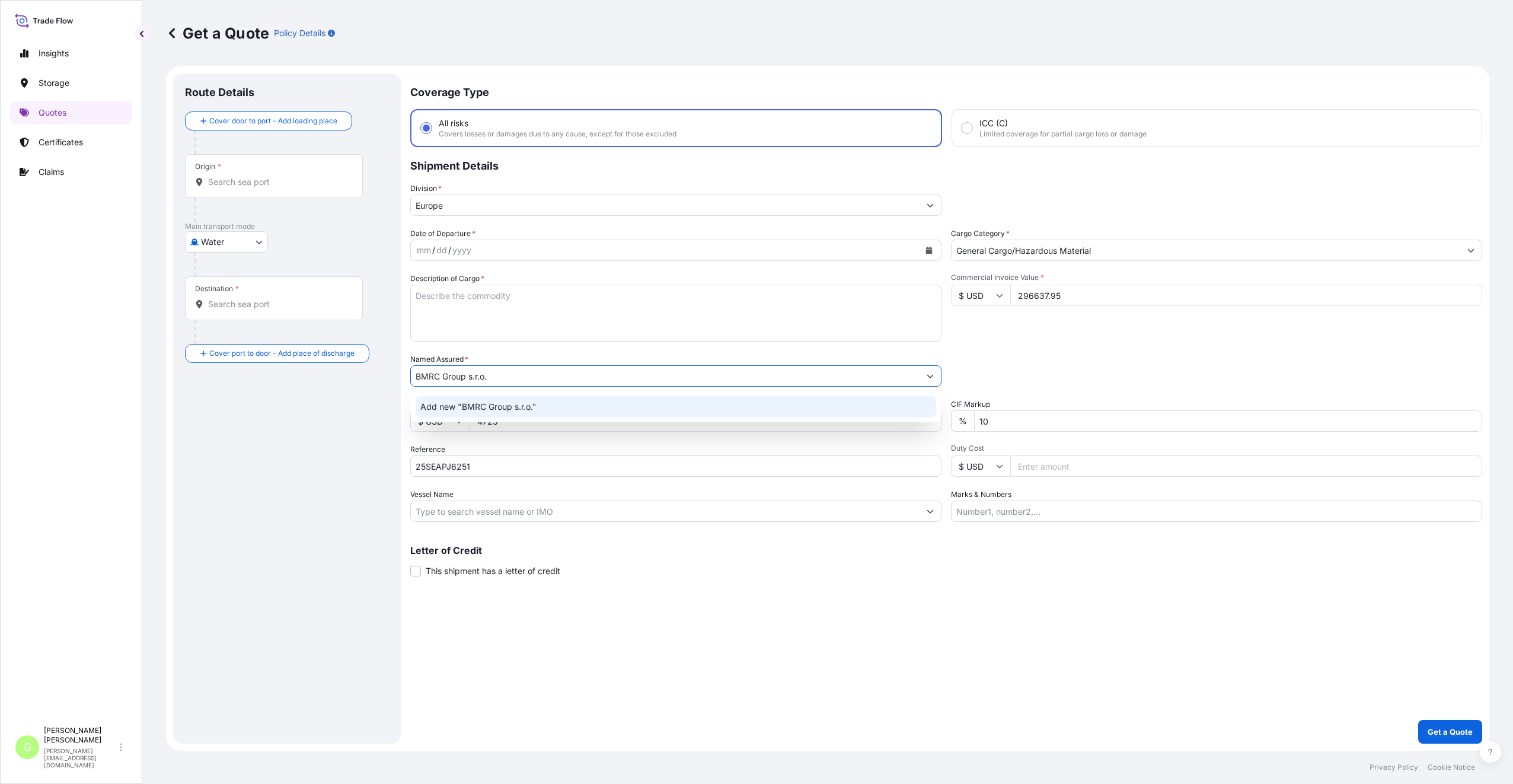
click at [455, 406] on span "Add new "BMRC Group s.r.o."" at bounding box center [478, 407] width 117 height 12
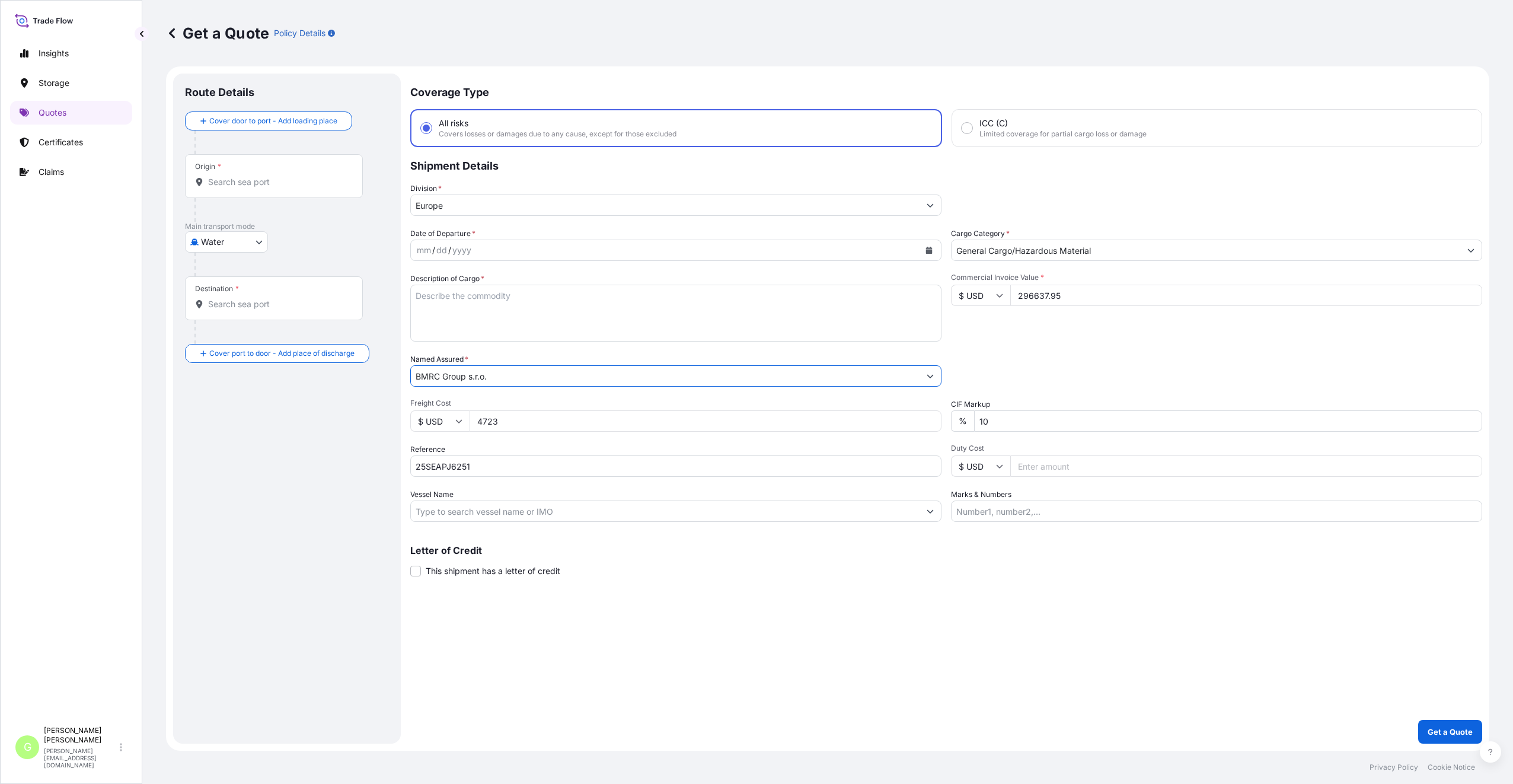
type input "BMRC Group s.r.o."
click at [432, 292] on textarea "Description of Cargo *" at bounding box center [676, 313] width 531 height 57
paste textarea "glass cutting machine [PERSON_NAME] 3"
click at [432, 251] on div "/" at bounding box center [433, 249] width 3 height 14
click at [925, 251] on icon "Calendar" at bounding box center [929, 250] width 8 height 8
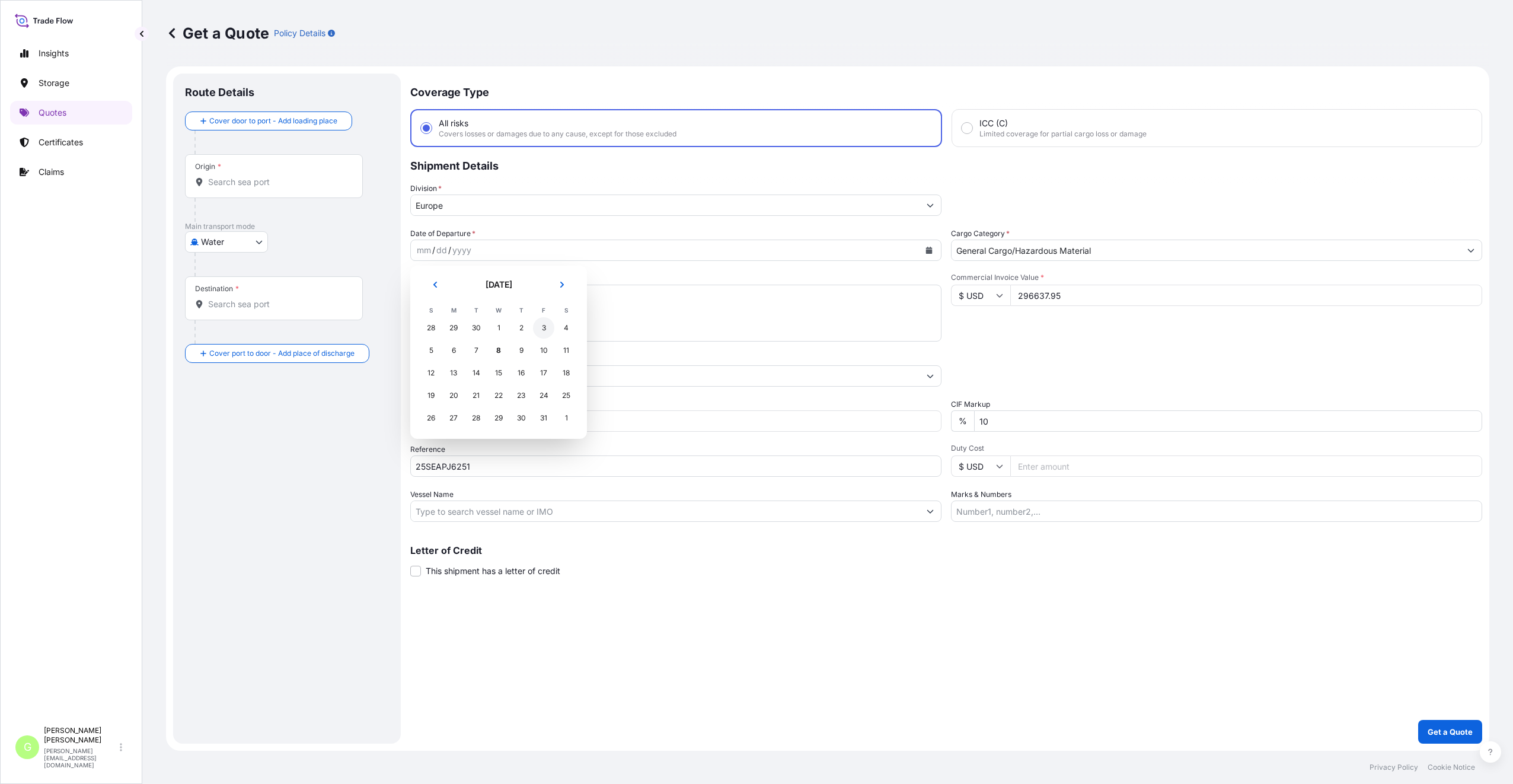
click at [544, 330] on div "3" at bounding box center [543, 328] width 22 height 22
click at [553, 300] on textarea "glass cutting machine [PERSON_NAME] 3" at bounding box center [676, 313] width 531 height 57
click at [438, 313] on textarea "glass cutting machine [PERSON_NAME] 3" at bounding box center [676, 313] width 531 height 57
paste textarea "TRIU0271983"
type textarea "glass cutting machine [PERSON_NAME] 3 TRIU0271983"
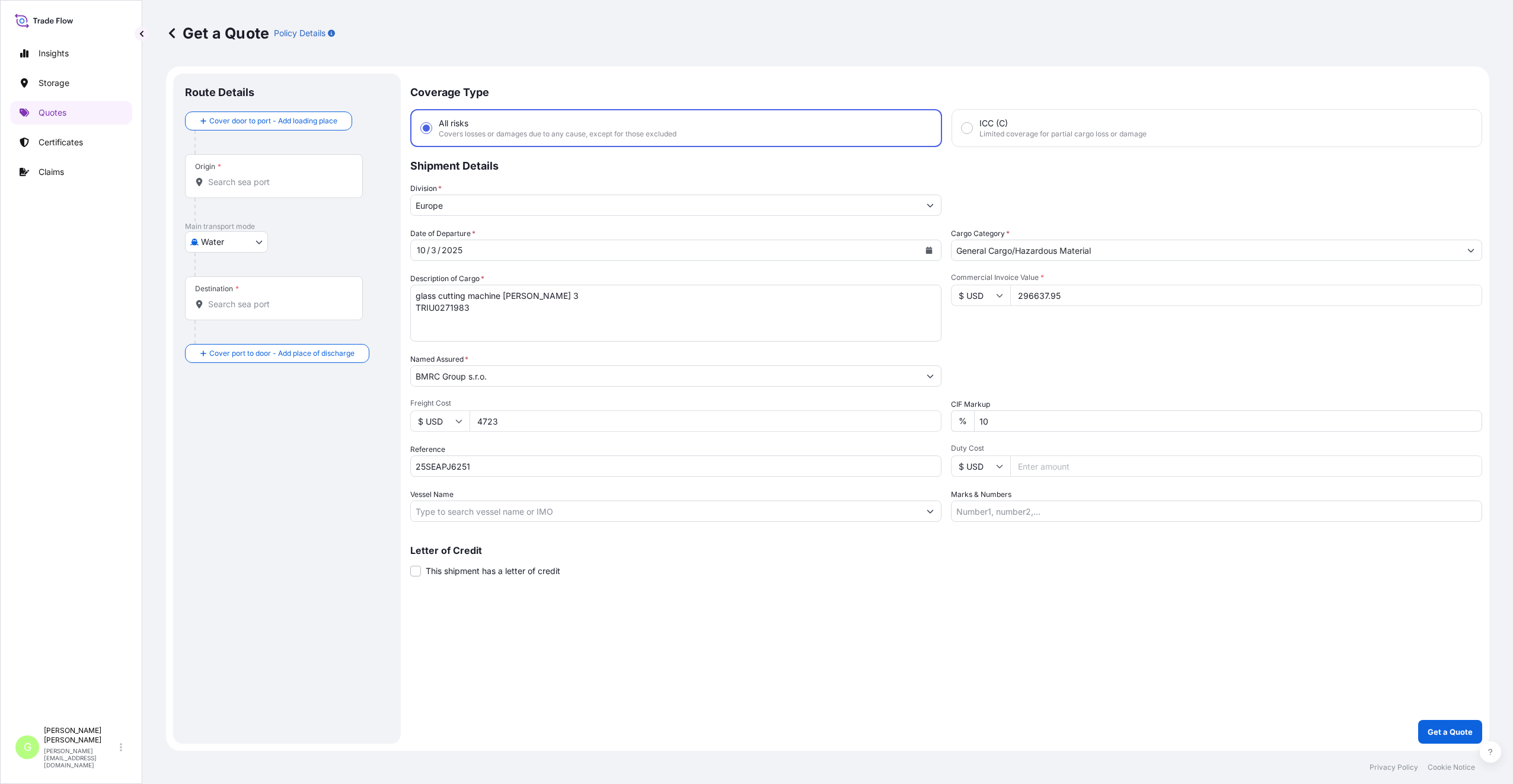
drag, startPoint x: 226, startPoint y: 446, endPoint x: 232, endPoint y: 444, distance: 6.3
click at [227, 447] on div "Route Details Cover door to port - Add loading place Place of loading Road / [G…" at bounding box center [286, 409] width 204 height 647
click at [504, 511] on input "Vessel Name" at bounding box center [665, 511] width 509 height 22
paste input "OCEAN NETWORK EXPRESS"
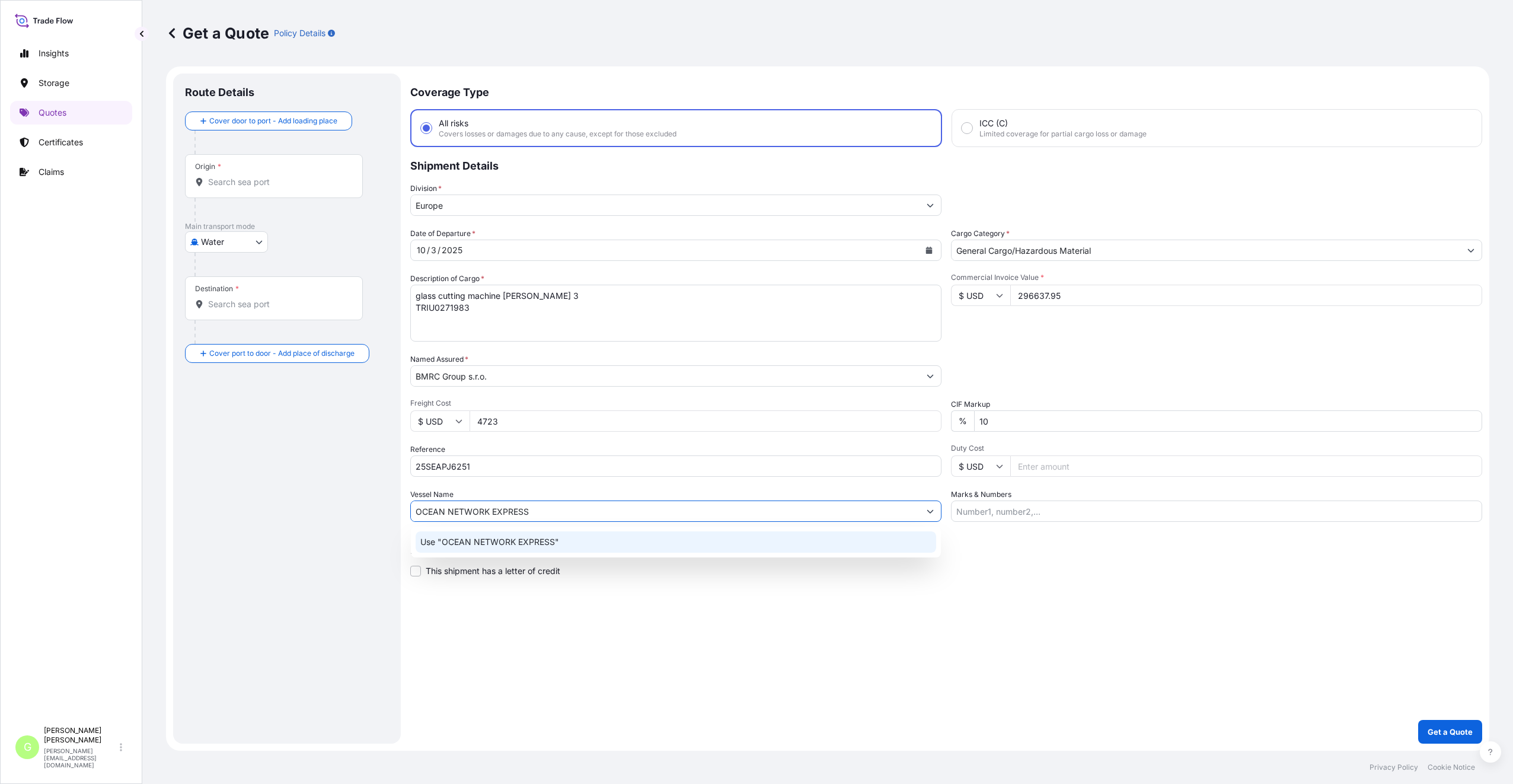
click at [489, 539] on p "Use "OCEAN NETWORK EXPRESS"" at bounding box center [489, 541] width 138 height 12
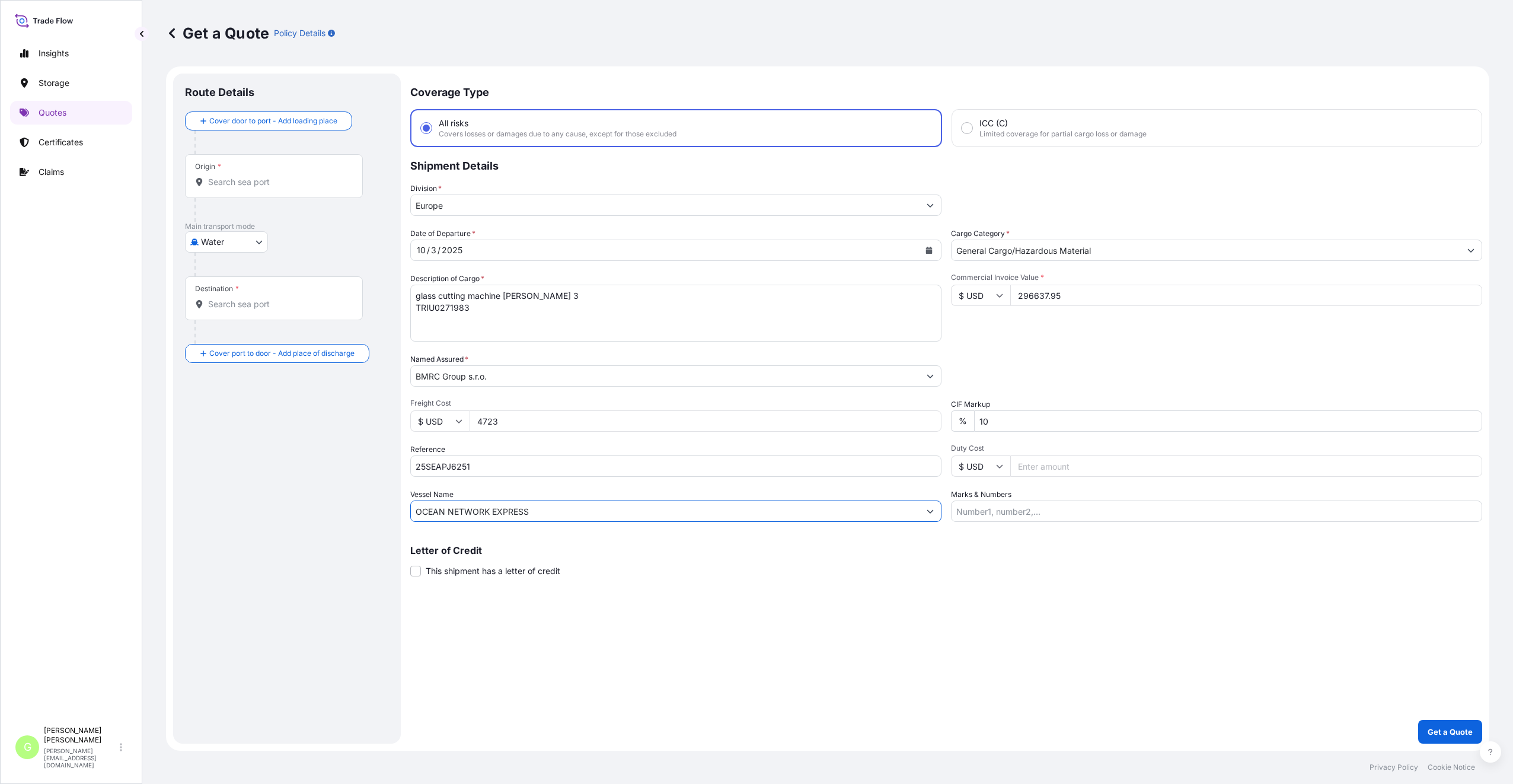
type input "OCEAN NETWORK EXPRESS"
click at [226, 183] on input "Origin *" at bounding box center [278, 182] width 140 height 12
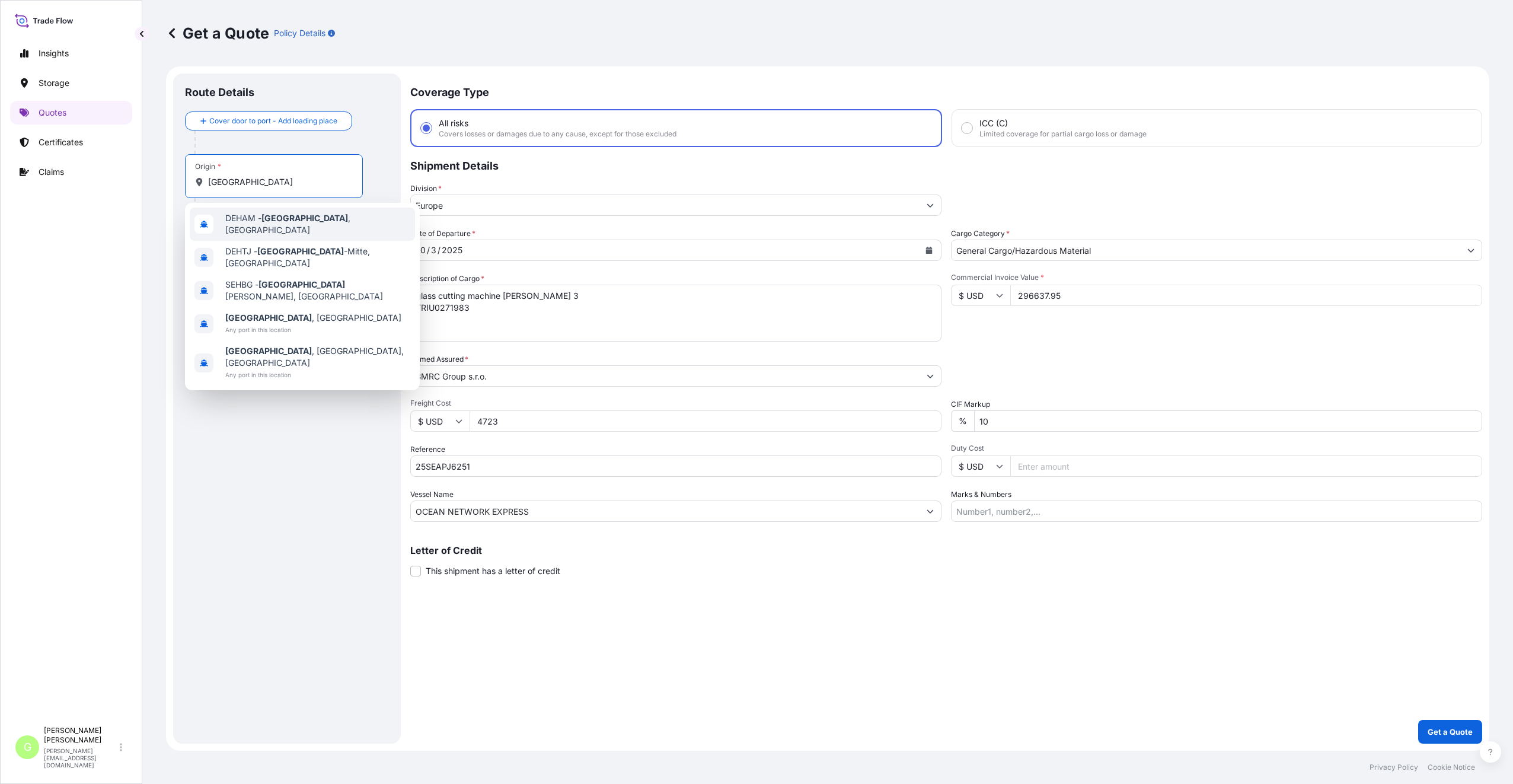
click at [231, 219] on span "DEHAM - [GEOGRAPHIC_DATA] , [GEOGRAPHIC_DATA]" at bounding box center [318, 224] width 185 height 24
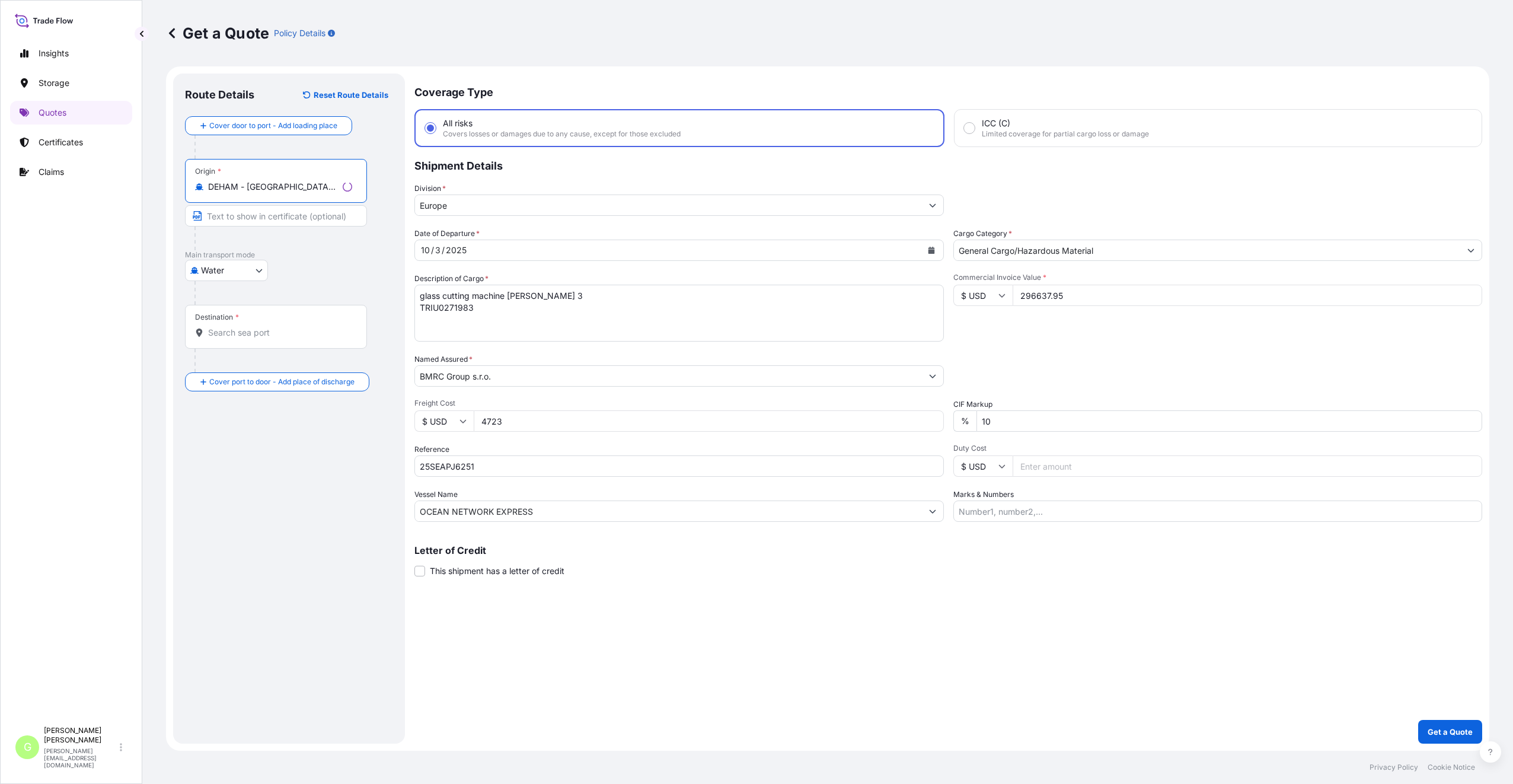
type input "DEHAM - [GEOGRAPHIC_DATA], [GEOGRAPHIC_DATA]"
click at [231, 218] on input "Text to appear on certificate" at bounding box center [274, 215] width 178 height 22
type input "[GEOGRAPHIC_DATA], [GEOGRAPHIC_DATA]"
click at [216, 341] on div "Destination *" at bounding box center [274, 326] width 178 height 44
click at [216, 338] on input "Destination *" at bounding box center [278, 333] width 140 height 12
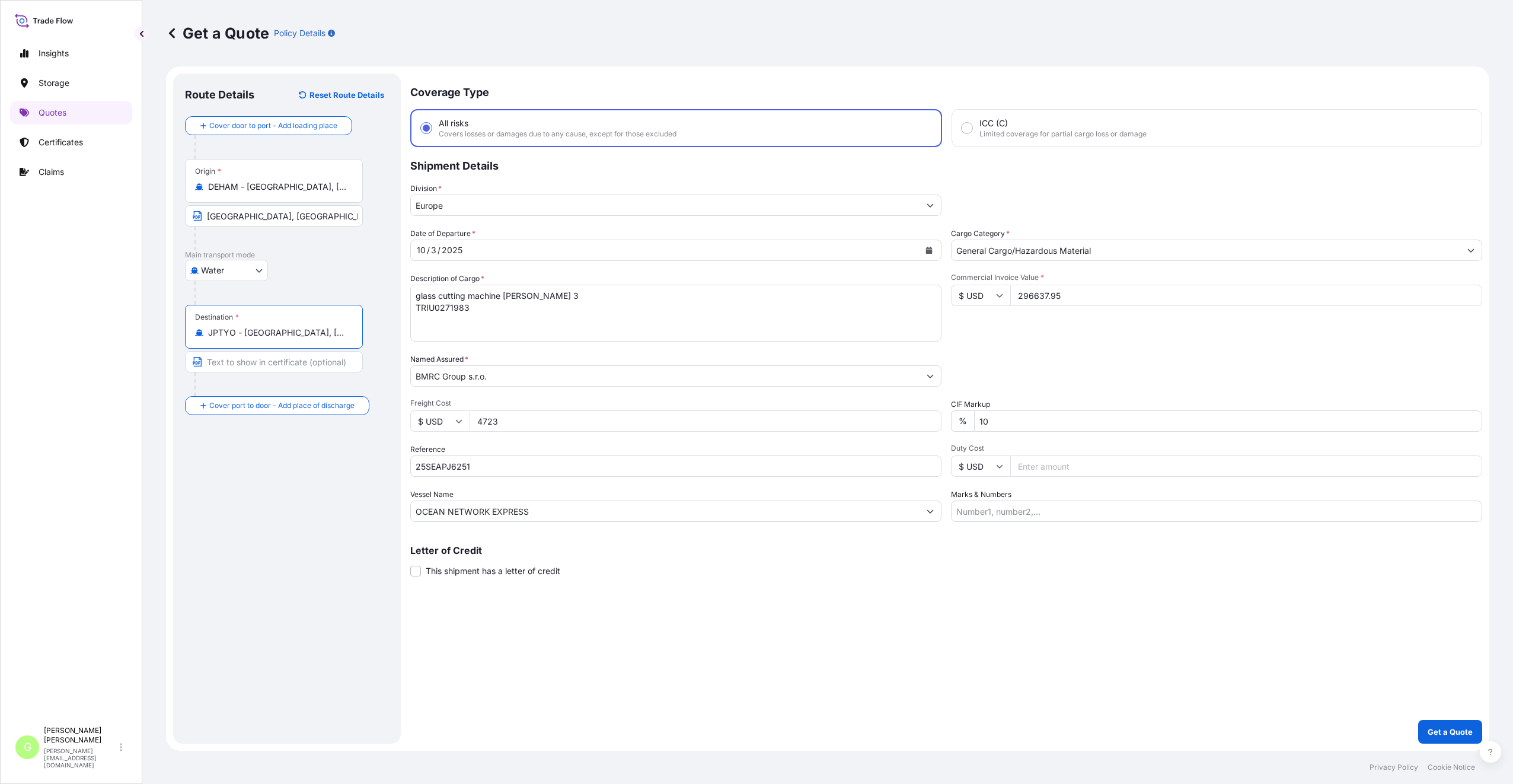
drag, startPoint x: 309, startPoint y: 337, endPoint x: 246, endPoint y: 337, distance: 63.0
click at [246, 337] on input "JPTYO - [GEOGRAPHIC_DATA], [GEOGRAPHIC_DATA]" at bounding box center [278, 333] width 140 height 12
type input "JPTYO - [GEOGRAPHIC_DATA], [GEOGRAPHIC_DATA]"
click at [231, 366] on input "Text to appear on certificate" at bounding box center [274, 361] width 178 height 22
paste input "[GEOGRAPHIC_DATA], [GEOGRAPHIC_DATA]"
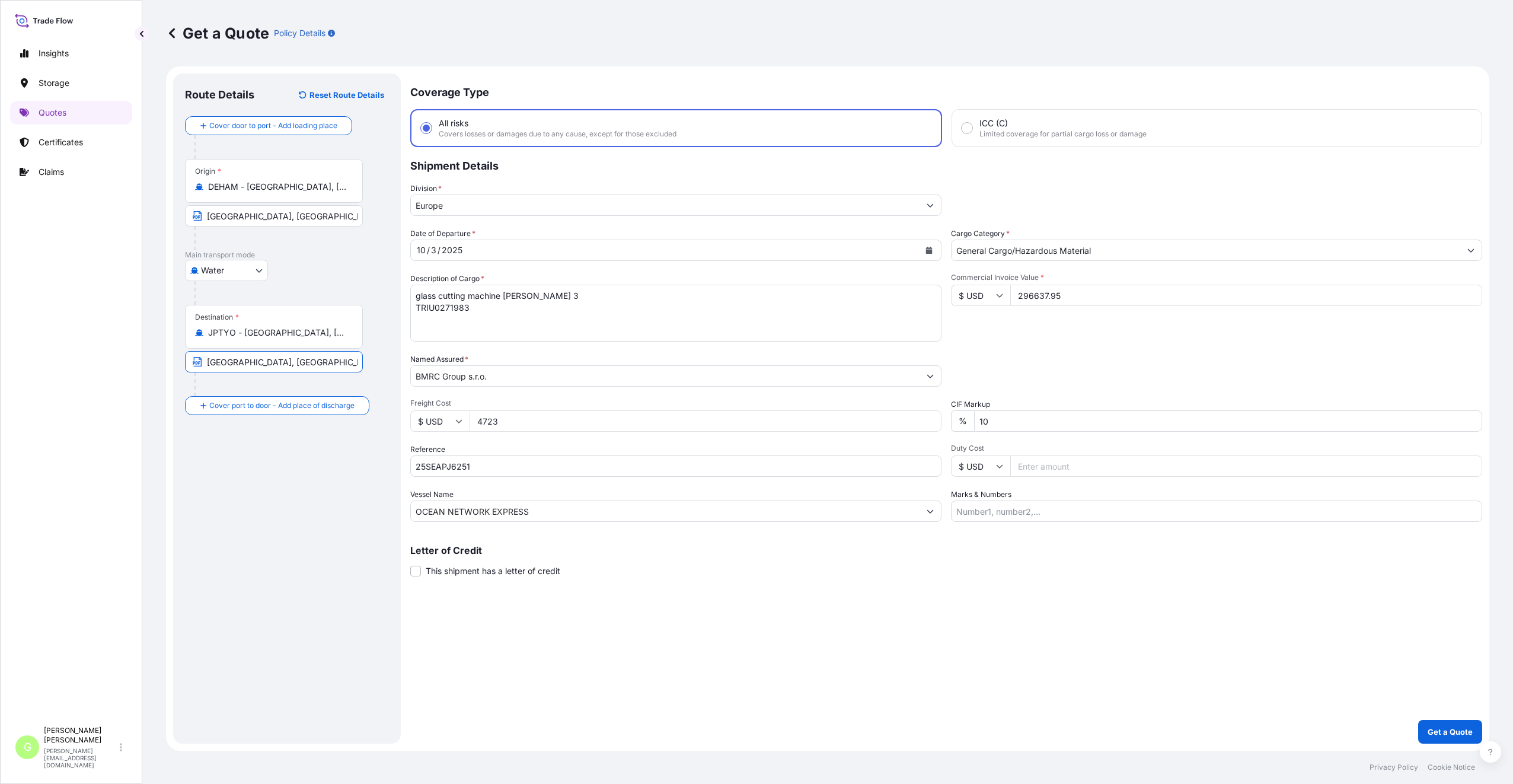
type input "[GEOGRAPHIC_DATA], [GEOGRAPHIC_DATA]"
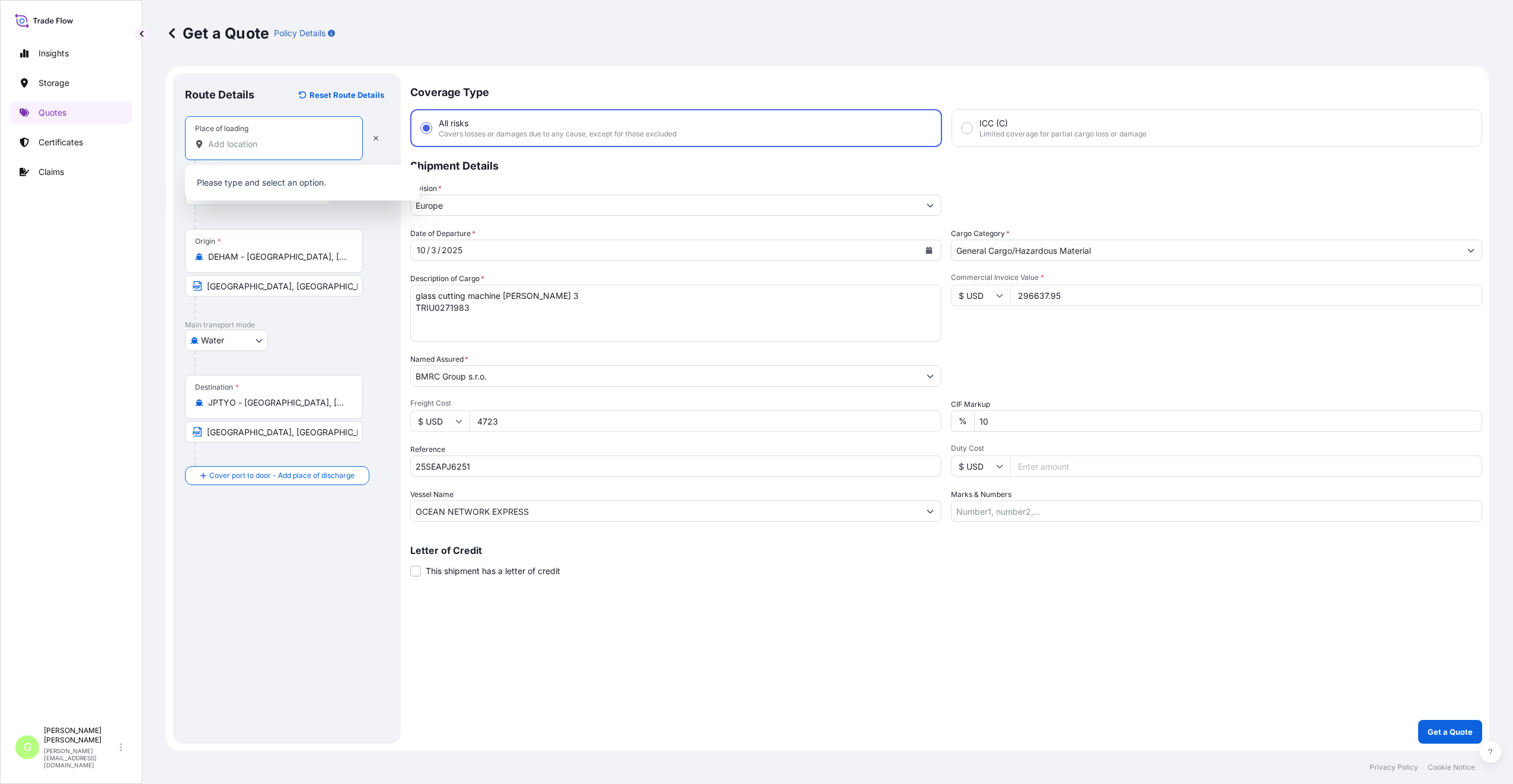
click at [223, 140] on input "Place of loading" at bounding box center [278, 144] width 140 height 12
paste input "[GEOGRAPHIC_DATA]"
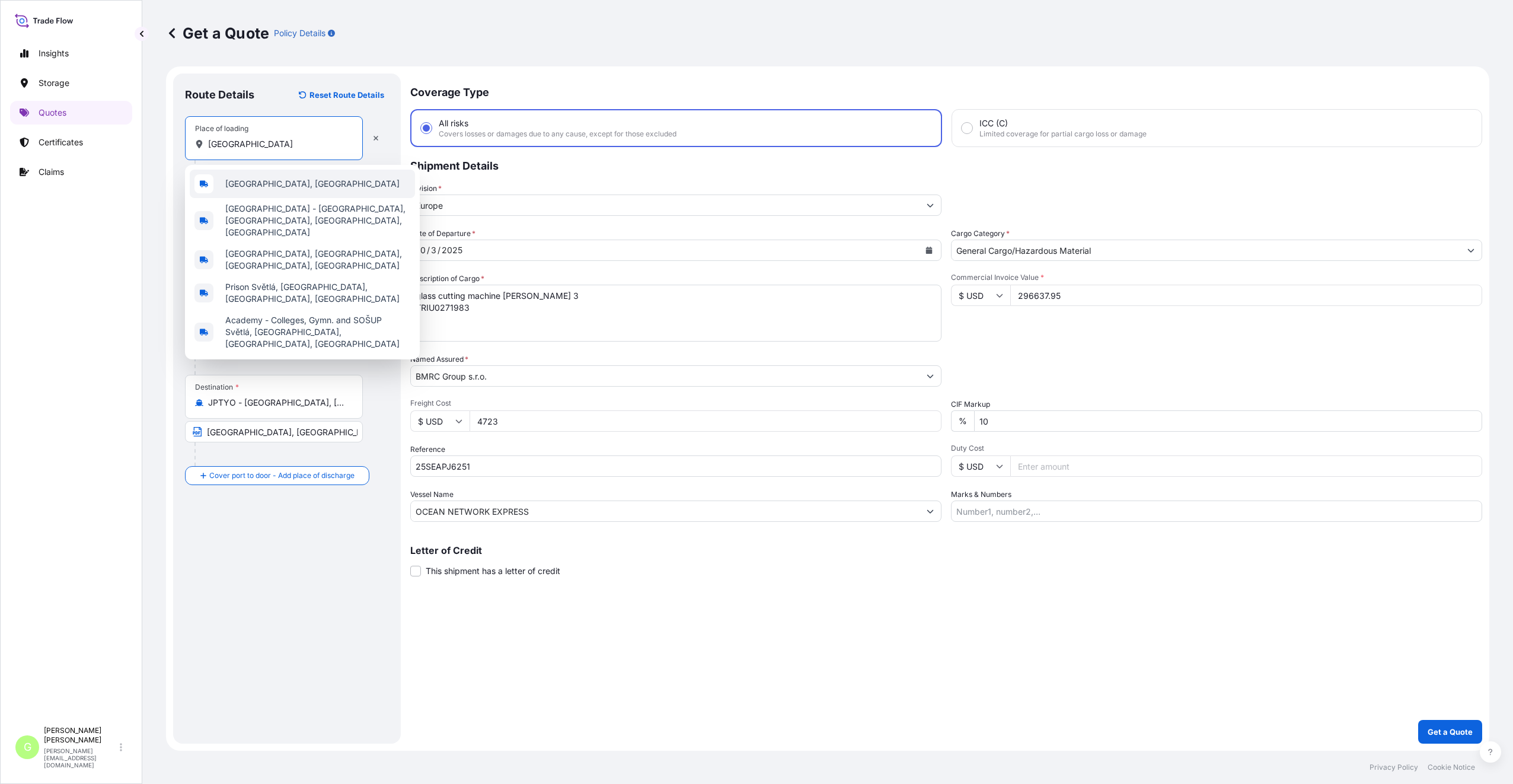
click at [236, 184] on span "[GEOGRAPHIC_DATA], [GEOGRAPHIC_DATA]" at bounding box center [313, 184] width 174 height 12
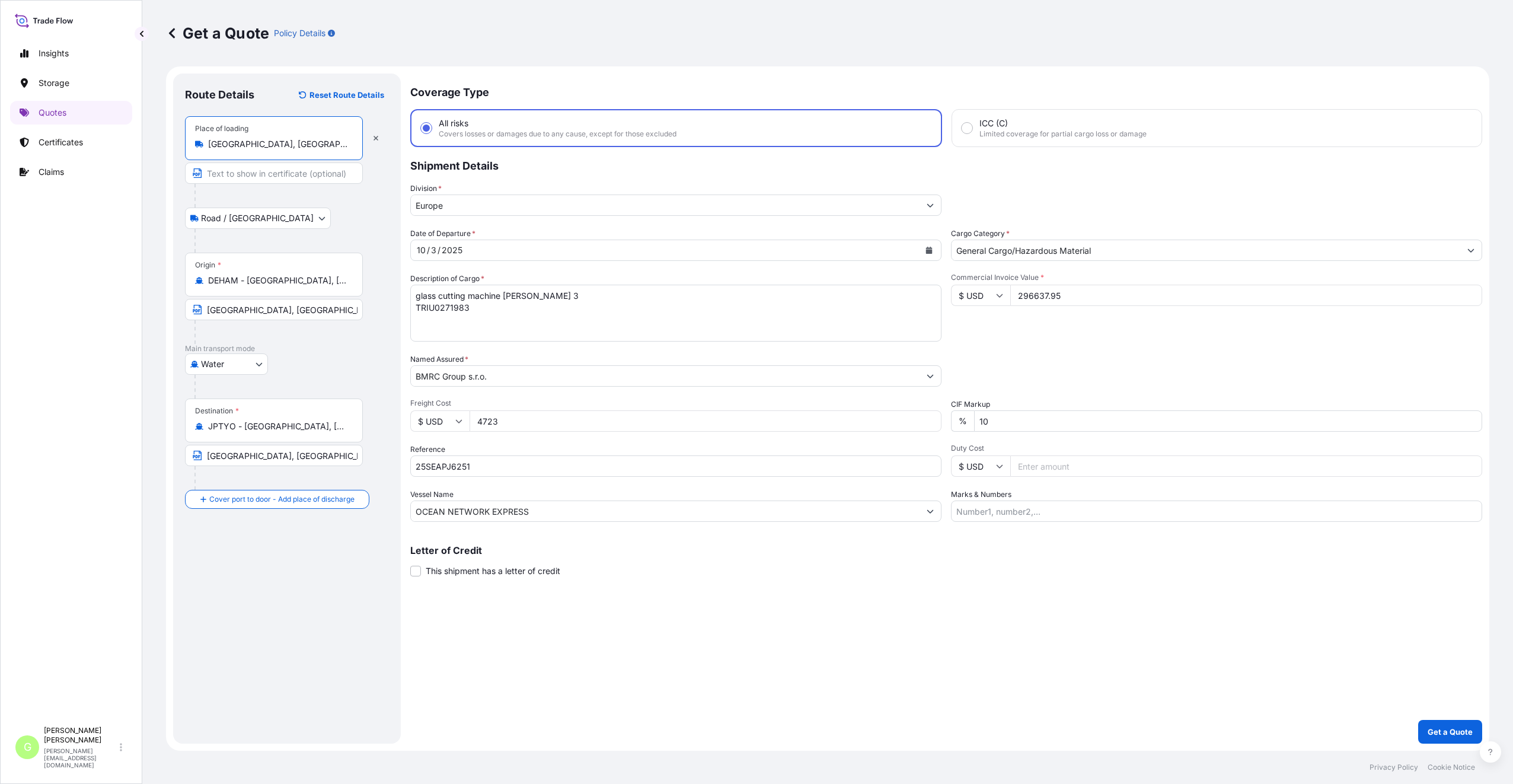
type input "[GEOGRAPHIC_DATA], [GEOGRAPHIC_DATA]"
click at [224, 175] on input "Text to appear on certificate" at bounding box center [274, 173] width 178 height 22
paste input "[GEOGRAPHIC_DATA]"
type input "[GEOGRAPHIC_DATA], [GEOGRAPHIC_DATA]"
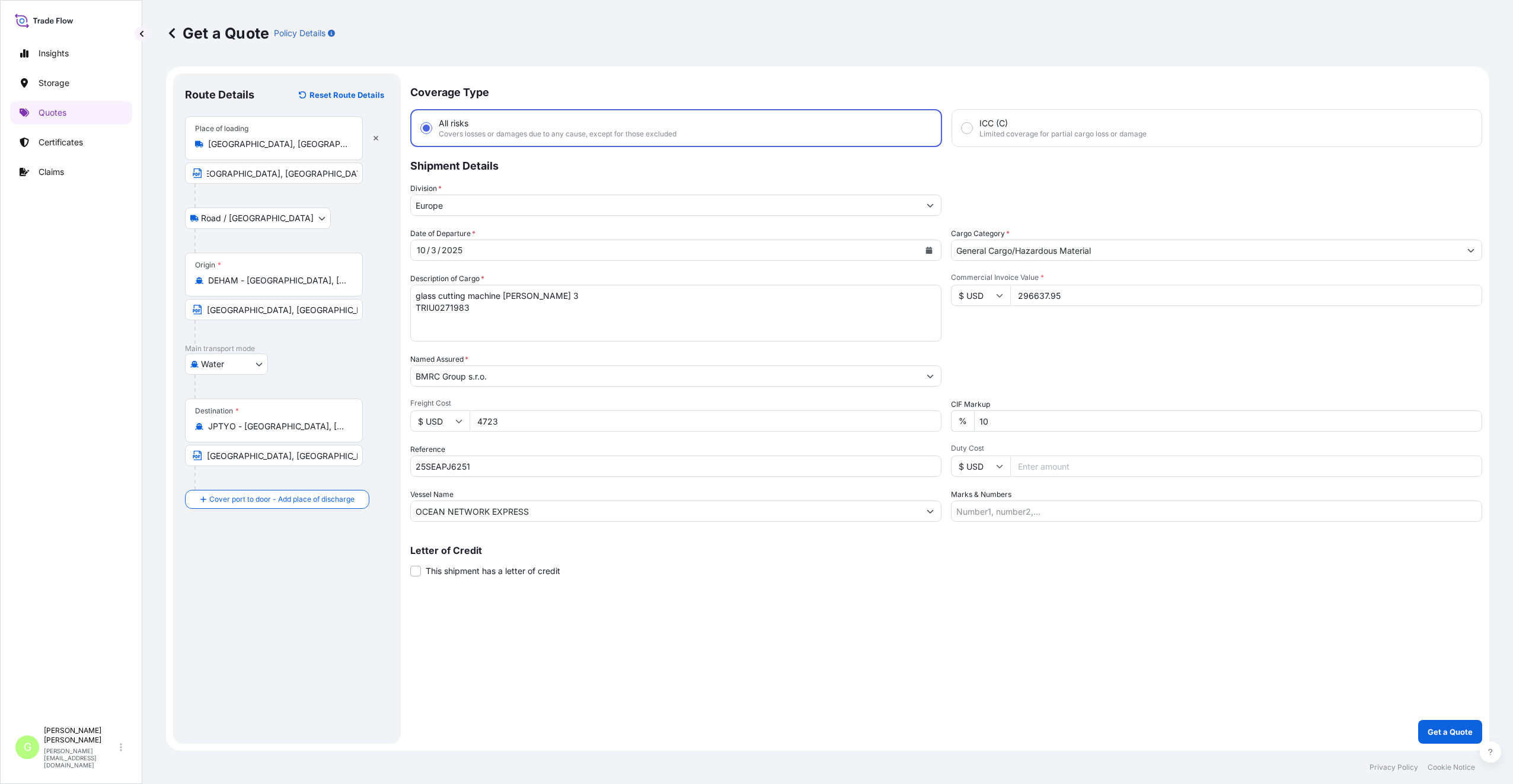
click at [281, 578] on div "Route Details Reset Route Details Place of loading [GEOGRAPHIC_DATA], [GEOGRAPH…" at bounding box center [286, 409] width 204 height 647
click at [478, 309] on textarea "glass cutting machine [PERSON_NAME] 3 TRIU0271983" at bounding box center [676, 313] width 531 height 57
click at [426, 319] on textarea "glass cutting machine [PERSON_NAME] 3 TRIU0271983" at bounding box center [676, 313] width 531 height 57
paste textarea "In no case shall this insurance cover claims for or loss damage or expense reas…"
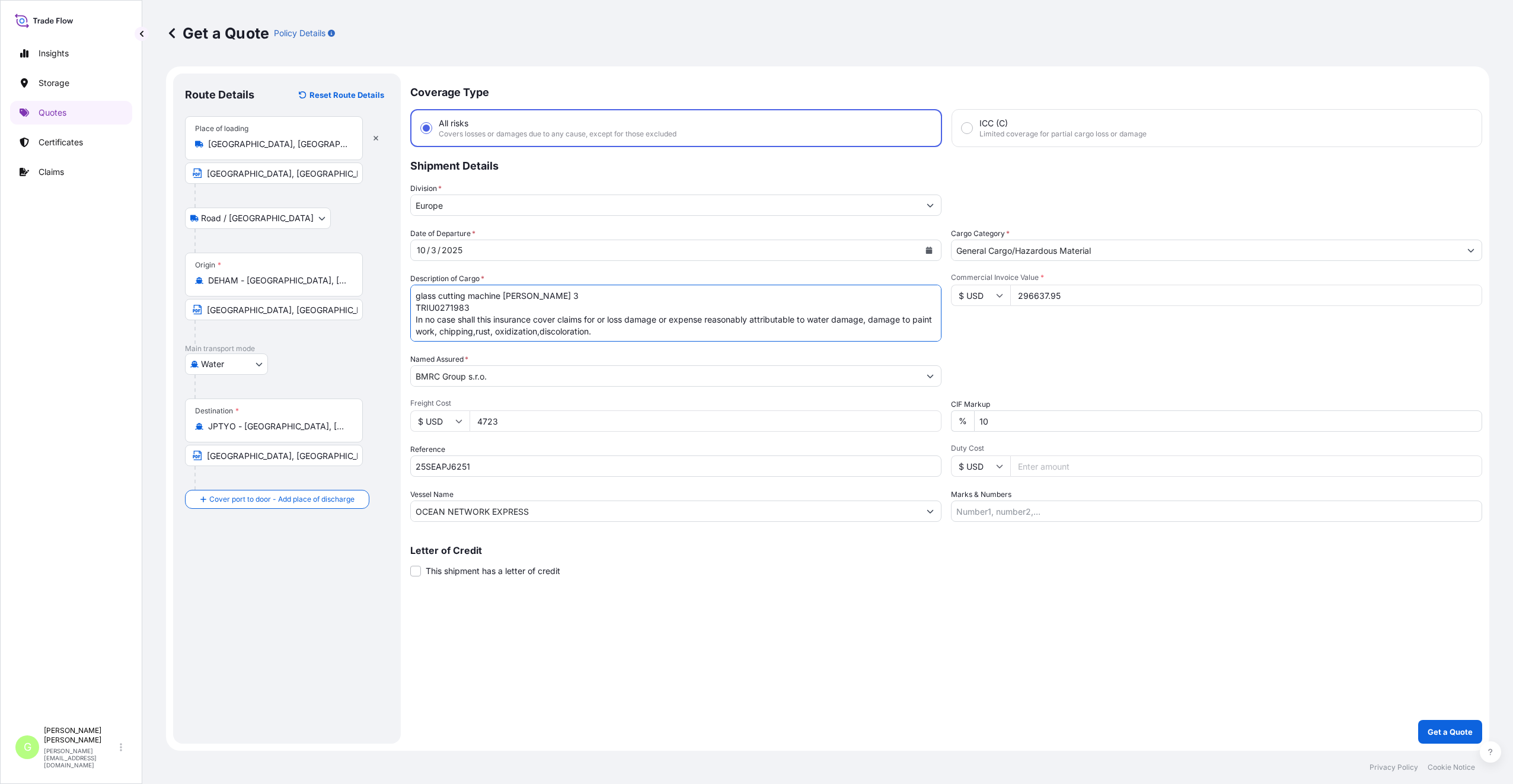
type textarea "glass cutting machine [PERSON_NAME] 3 TRIU0271983 In no case shall this insuran…"
click at [1439, 734] on p "Get a Quote" at bounding box center [1450, 731] width 46 height 12
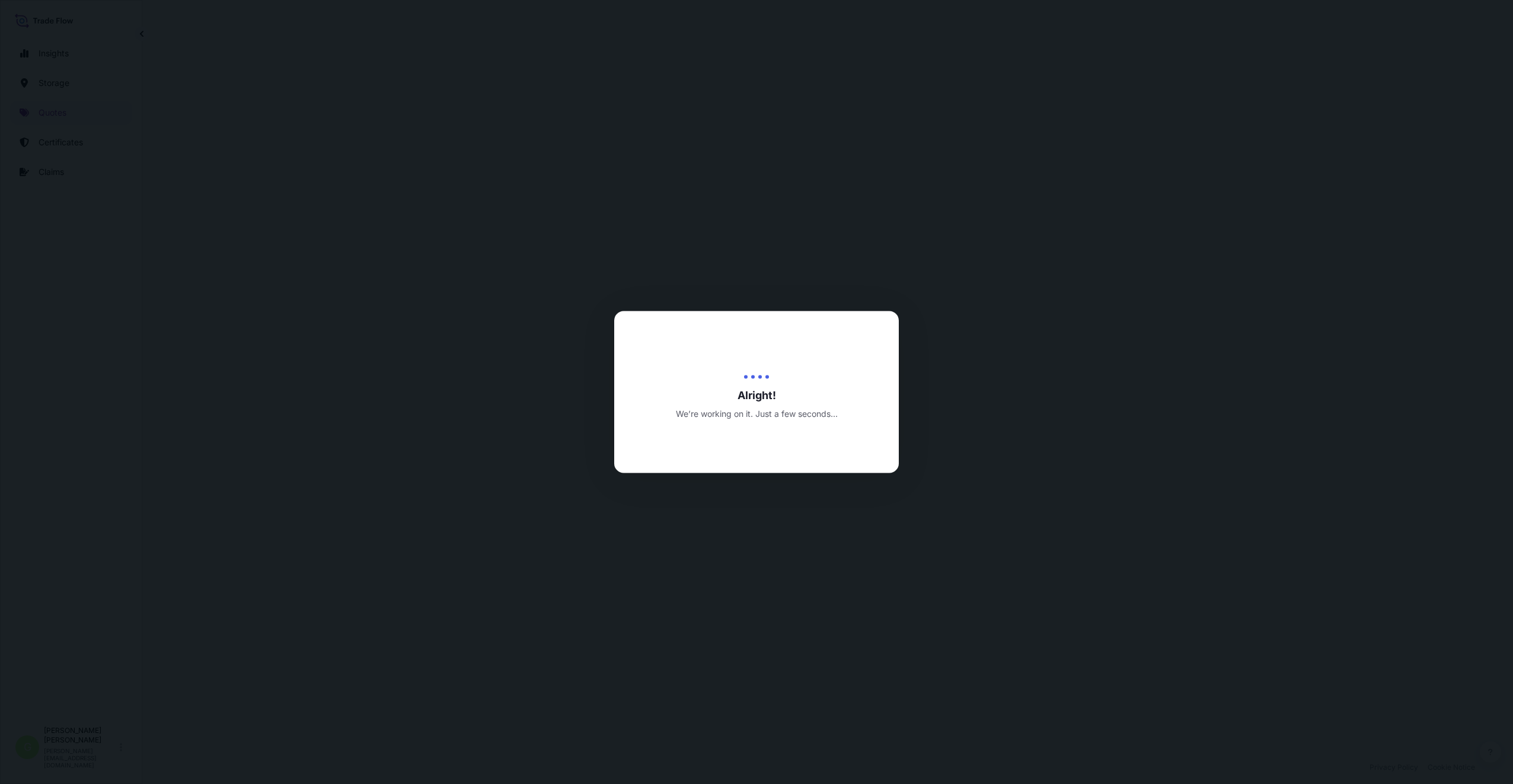
select select "Road / [GEOGRAPHIC_DATA]"
select select "Water"
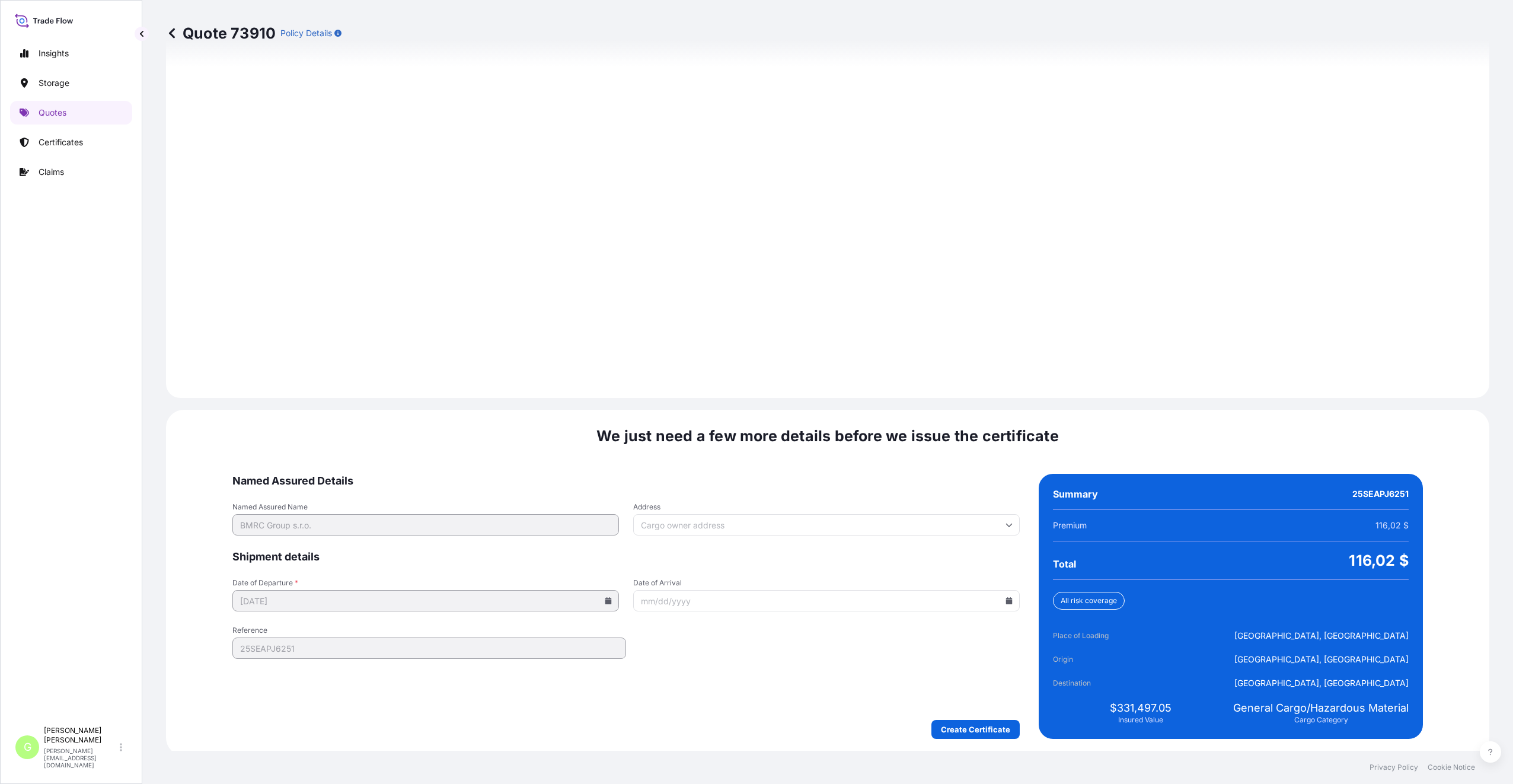
scroll to position [1475, 0]
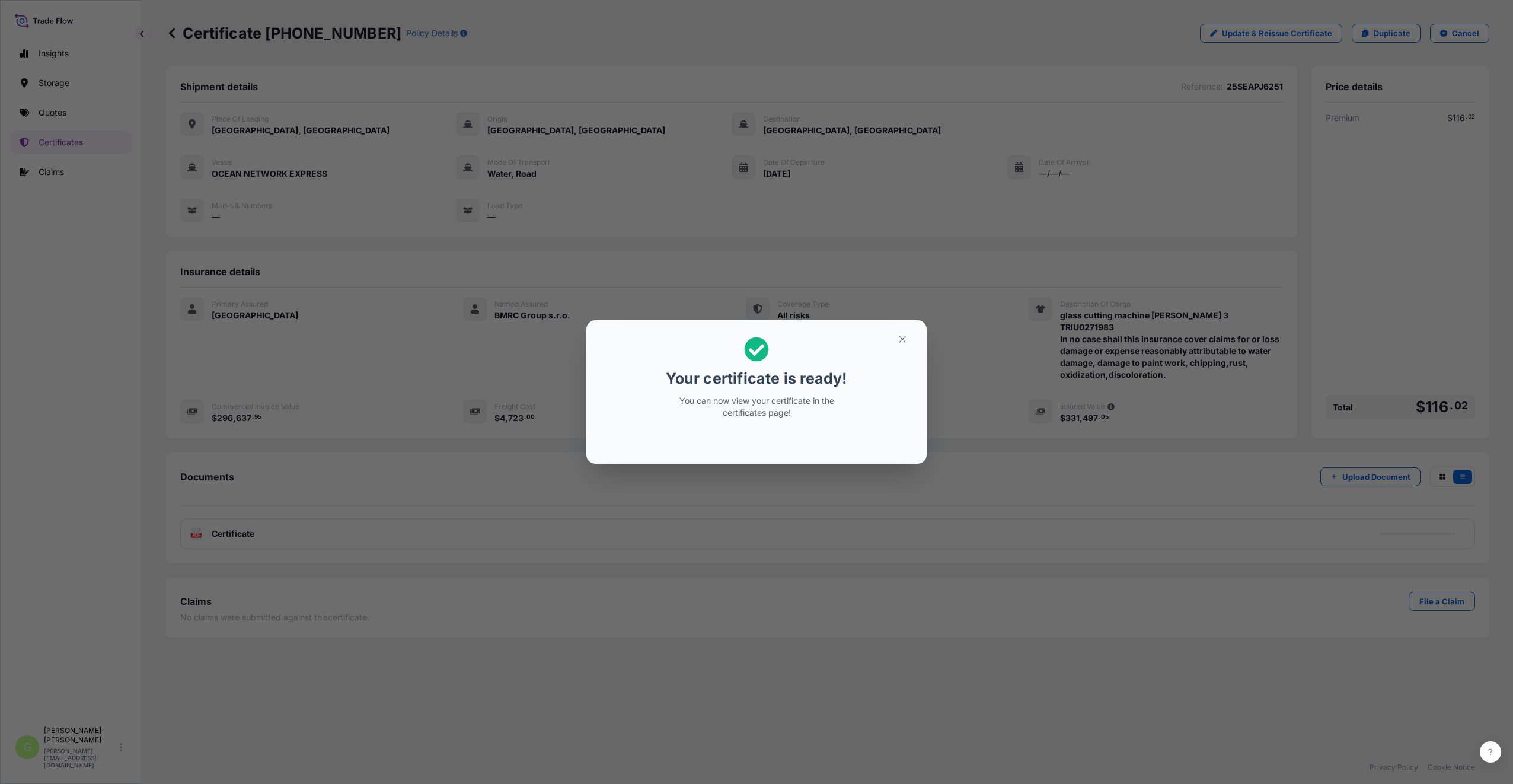
click at [907, 340] on icon "button" at bounding box center [902, 338] width 10 height 10
